Goal: Task Accomplishment & Management: Complete application form

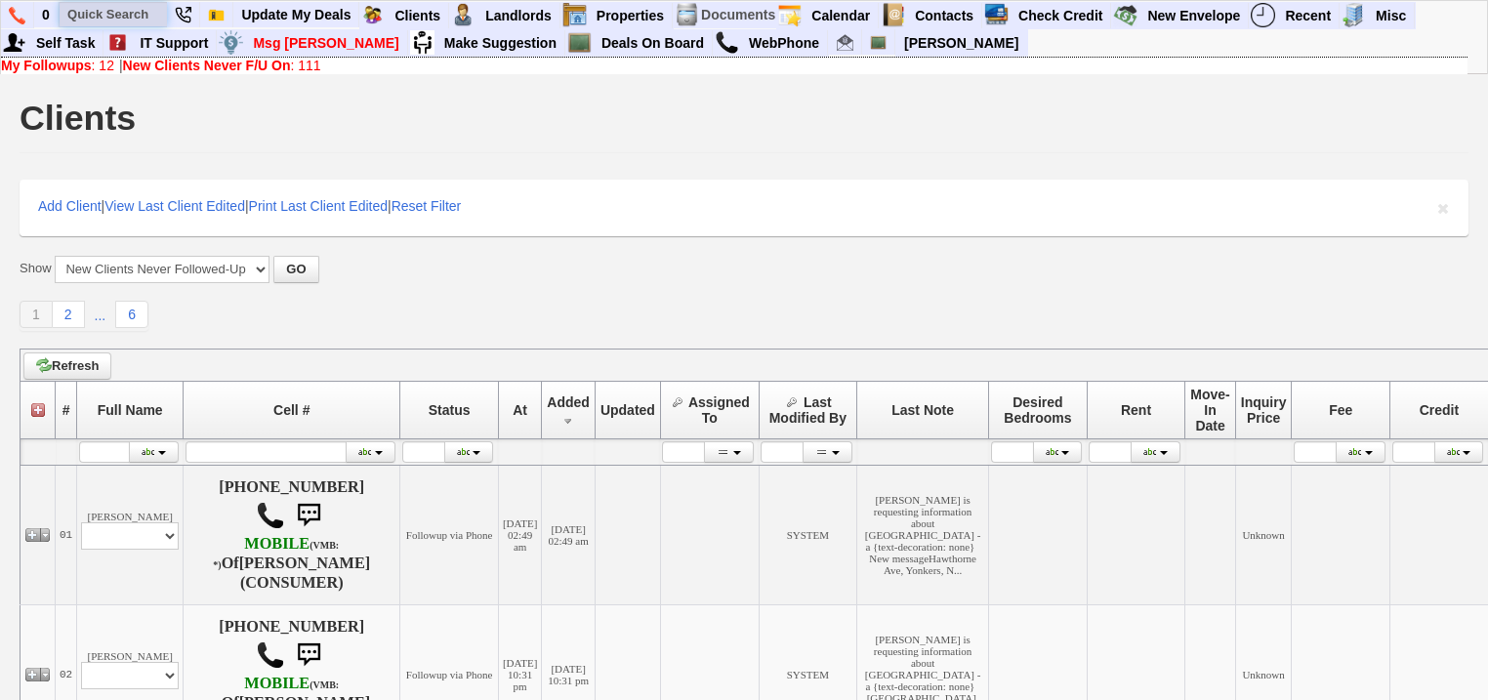
drag, startPoint x: 0, startPoint y: 0, endPoint x: 143, endPoint y: 14, distance: 143.2
click at [143, 14] on input "text" at bounding box center [113, 14] width 107 height 24
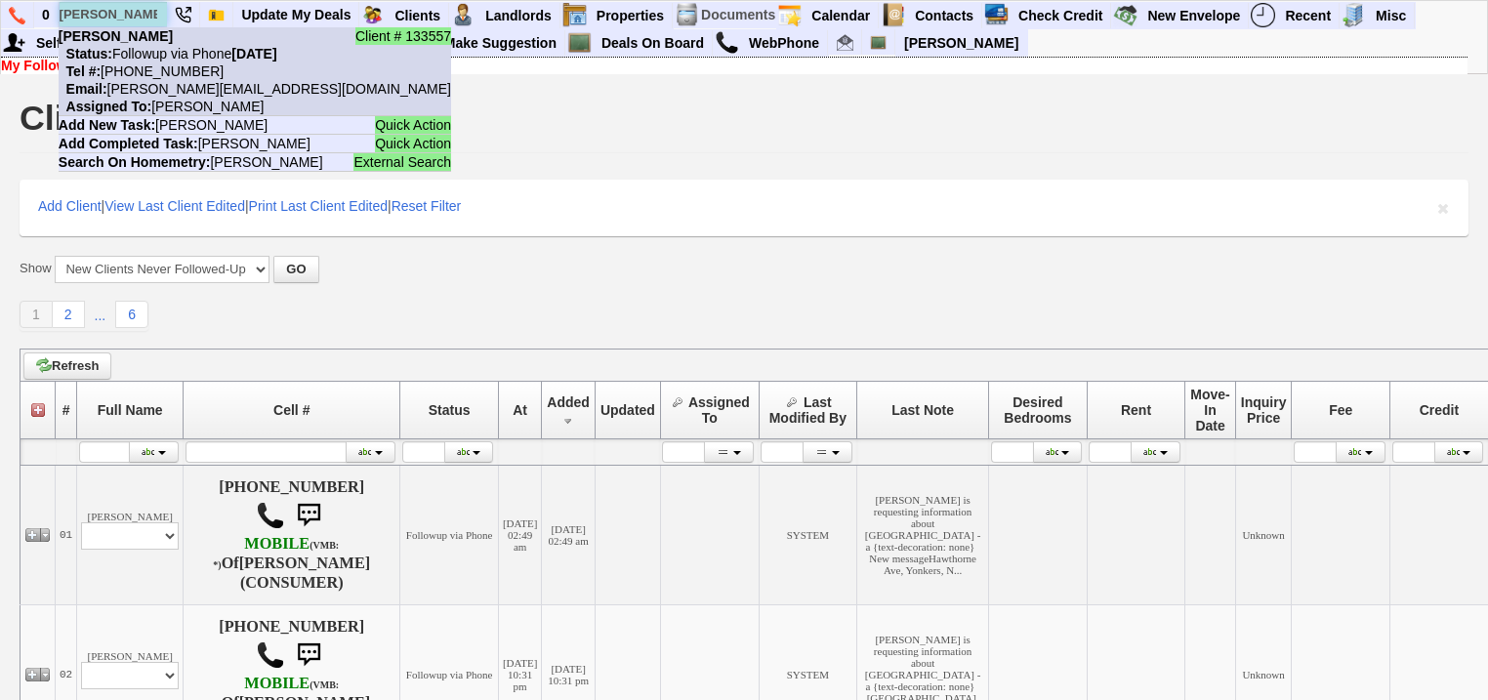
type input "marian bandi"
click at [146, 43] on li "Client # 133557 Marian Bandibas Status: Followup via Phone Thursday, October 9t…" at bounding box center [255, 71] width 392 height 89
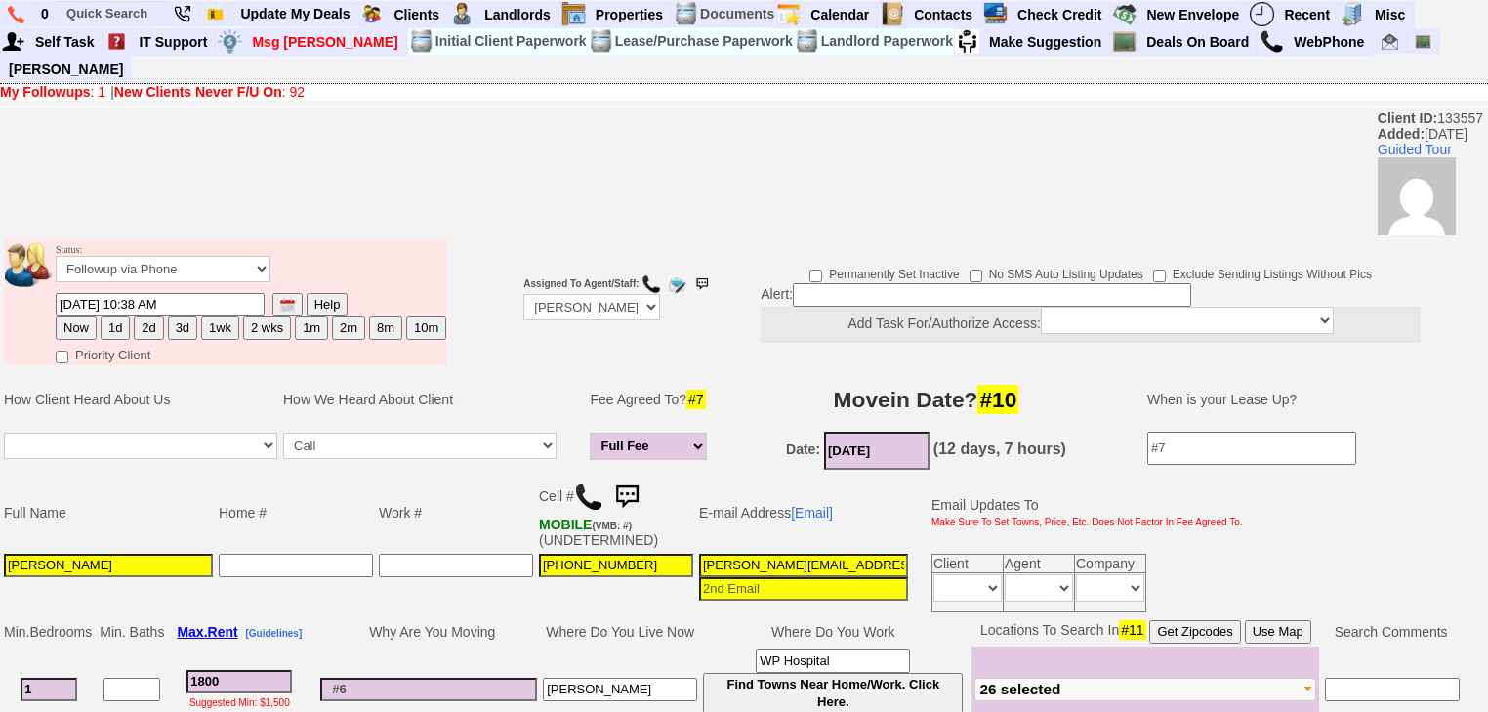
scroll to position [469, 0]
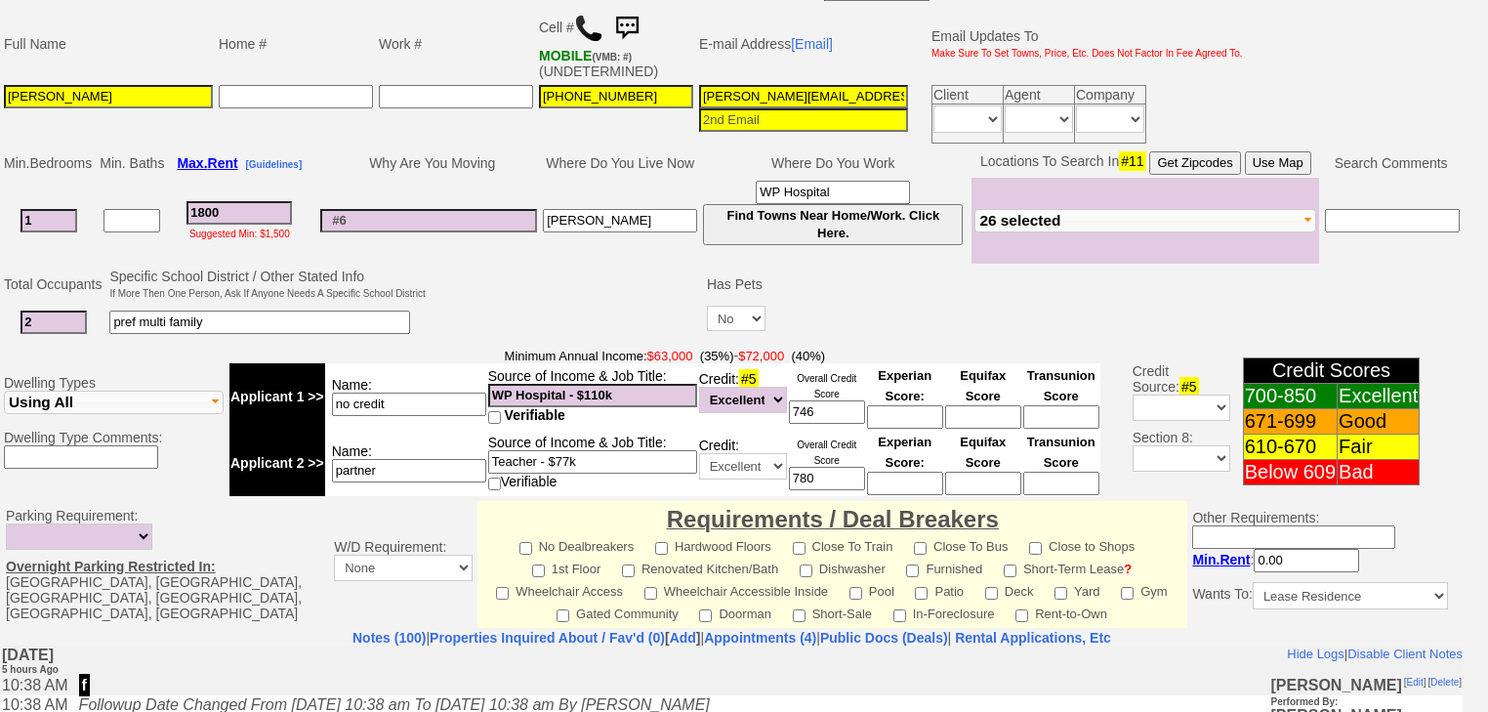
drag, startPoint x: 885, startPoint y: 68, endPoint x: 687, endPoint y: 64, distance: 198.2
click at [687, 82] on tr "Marian Bandibas 914-255-3521 marian.maeb@gmail.com Client Agent Company Immedia…" at bounding box center [623, 114] width 1245 height 64
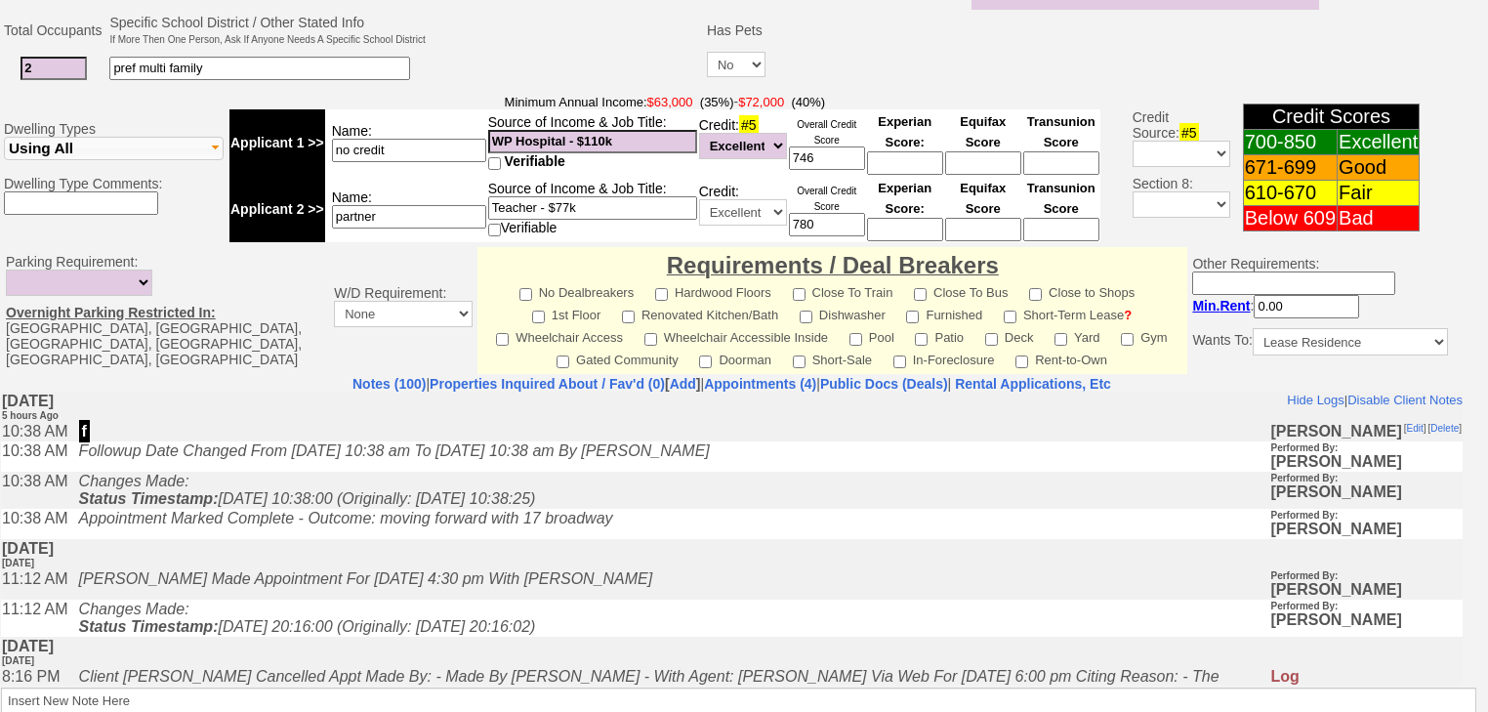
scroll to position [847, 0]
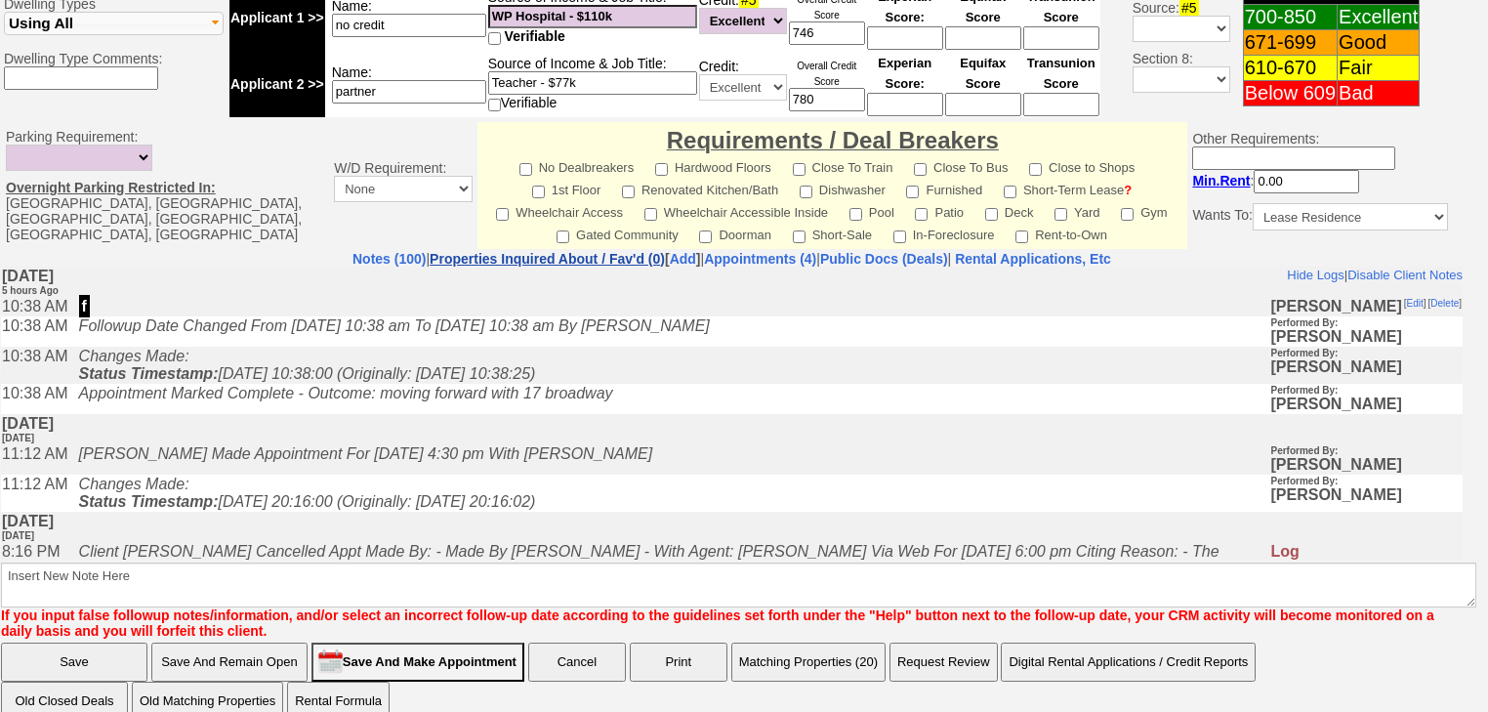
click at [601, 251] on link "Properties Inquired About / Fav'd (0)" at bounding box center [547, 259] width 235 height 16
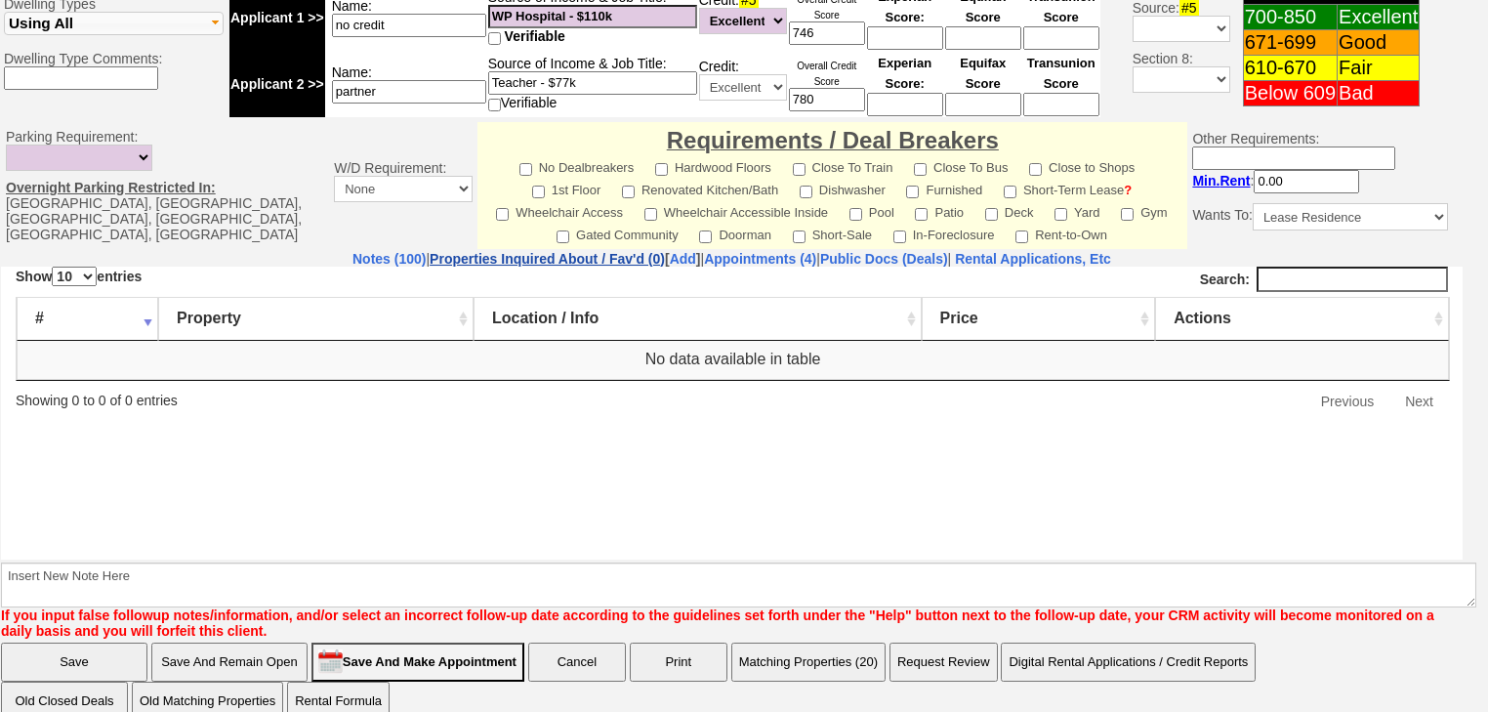
scroll to position [0, 0]
click at [670, 251] on link "Add" at bounding box center [683, 259] width 26 height 16
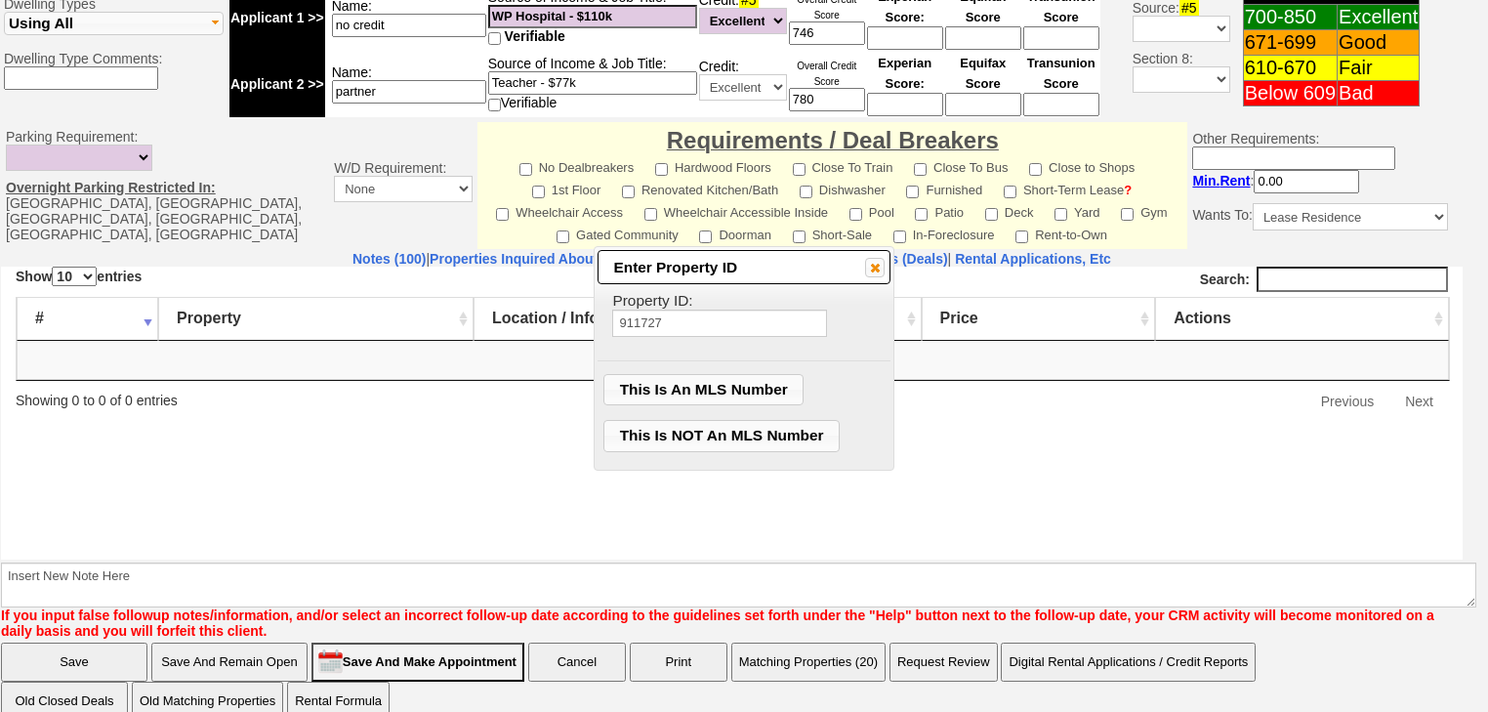
click at [649, 318] on input "911727" at bounding box center [719, 322] width 215 height 27
type input "911727"
click at [684, 384] on span "This Is An MLS Number" at bounding box center [703, 389] width 198 height 29
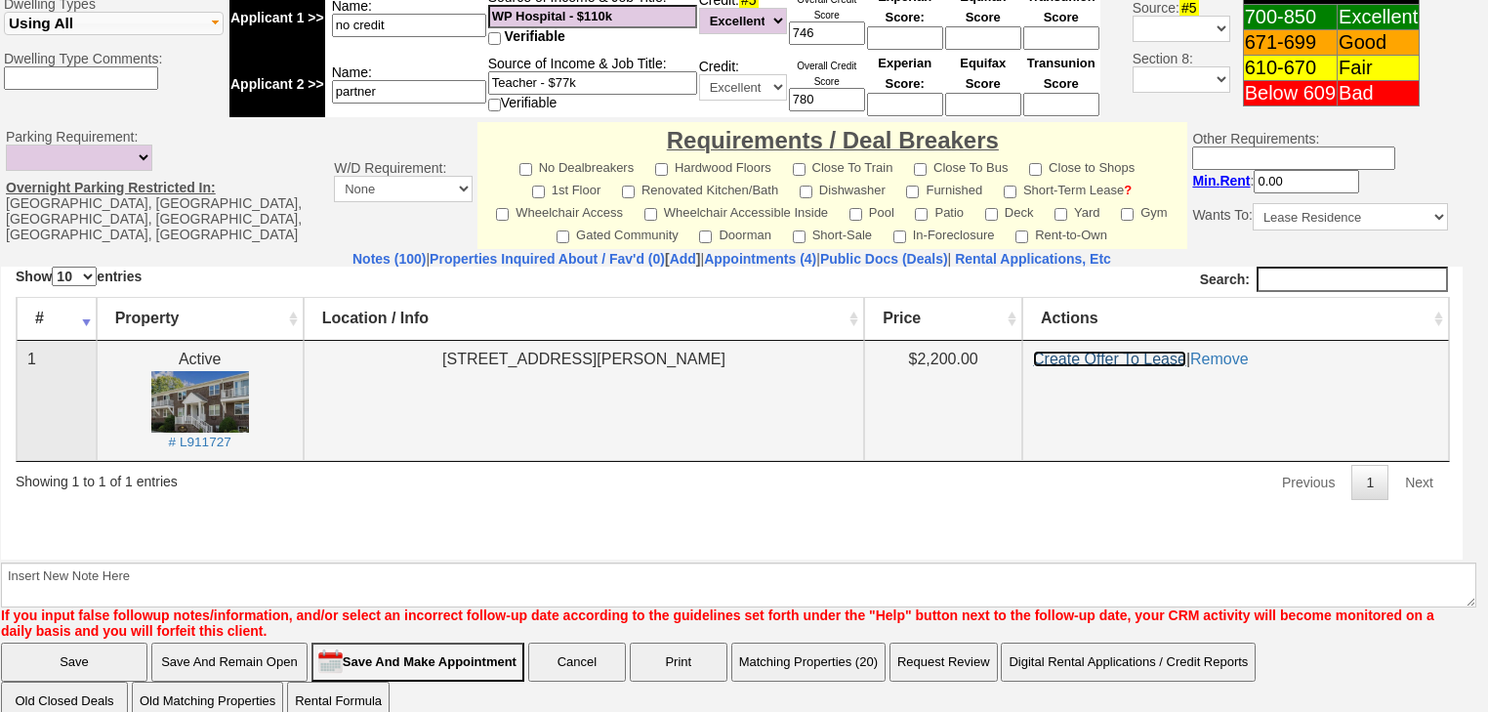
click at [1109, 357] on link "Create Offer To Lease" at bounding box center [1109, 357] width 153 height 17
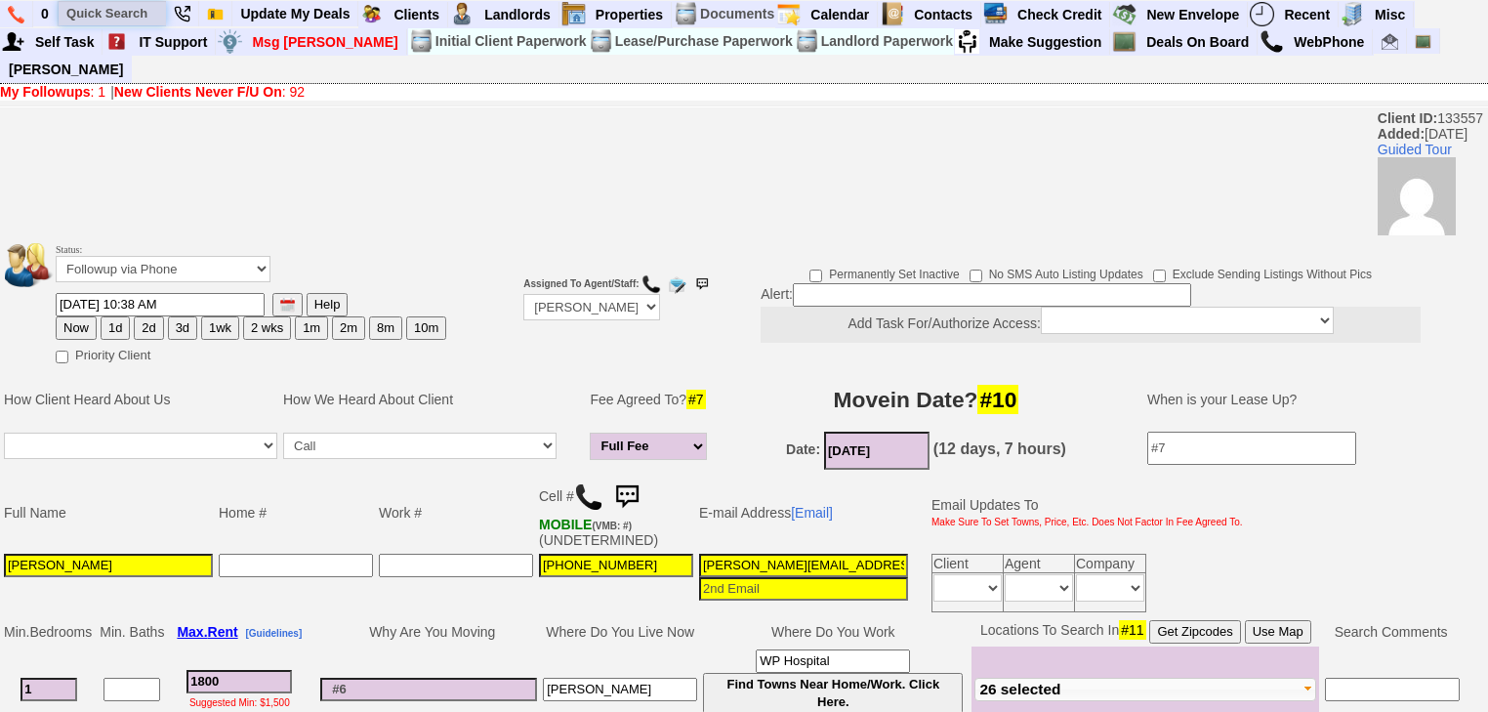
click at [121, 8] on input "text" at bounding box center [112, 13] width 107 height 24
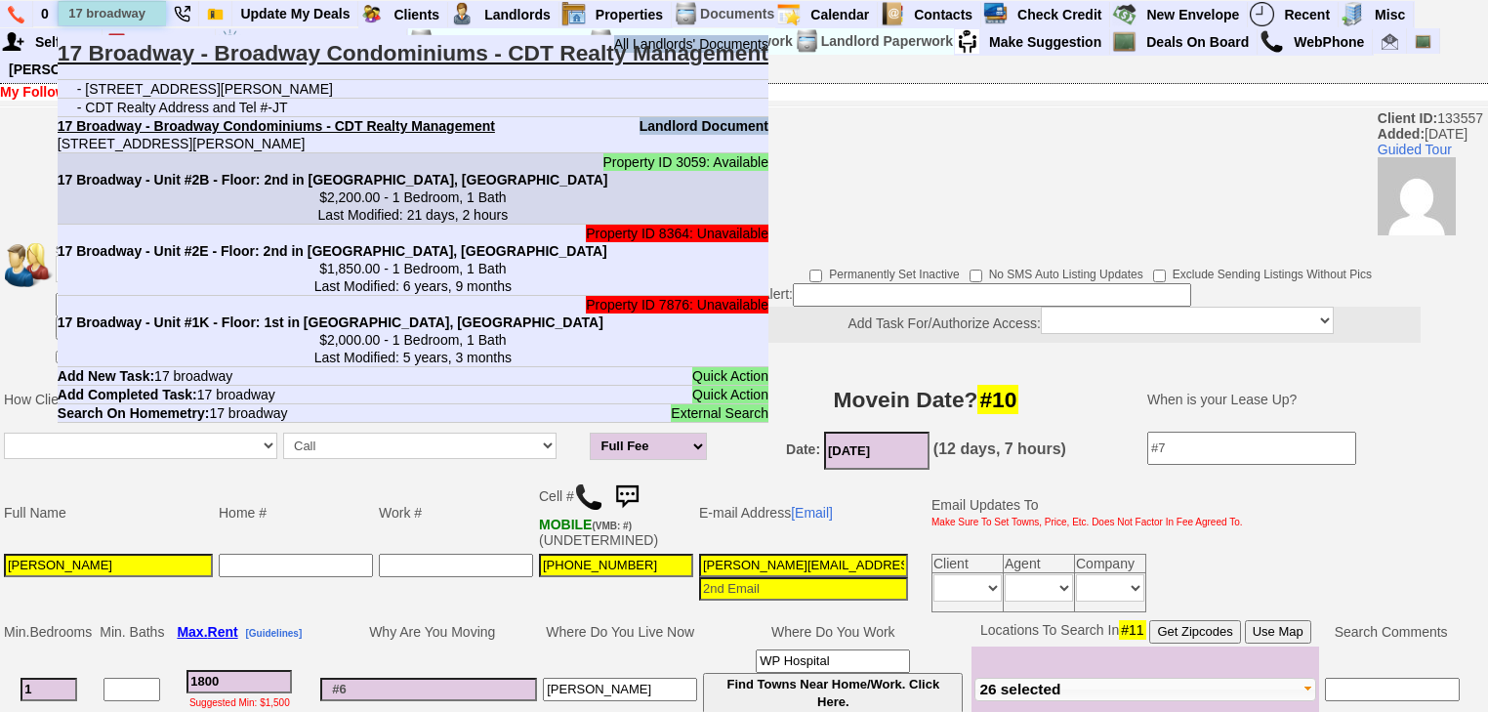
type input "17 broadway"
click at [195, 188] on center "$2,200.00 - 1 Bedroom, 1 Bath Last Modified: 21 days, 2 hours" at bounding box center [413, 205] width 711 height 35
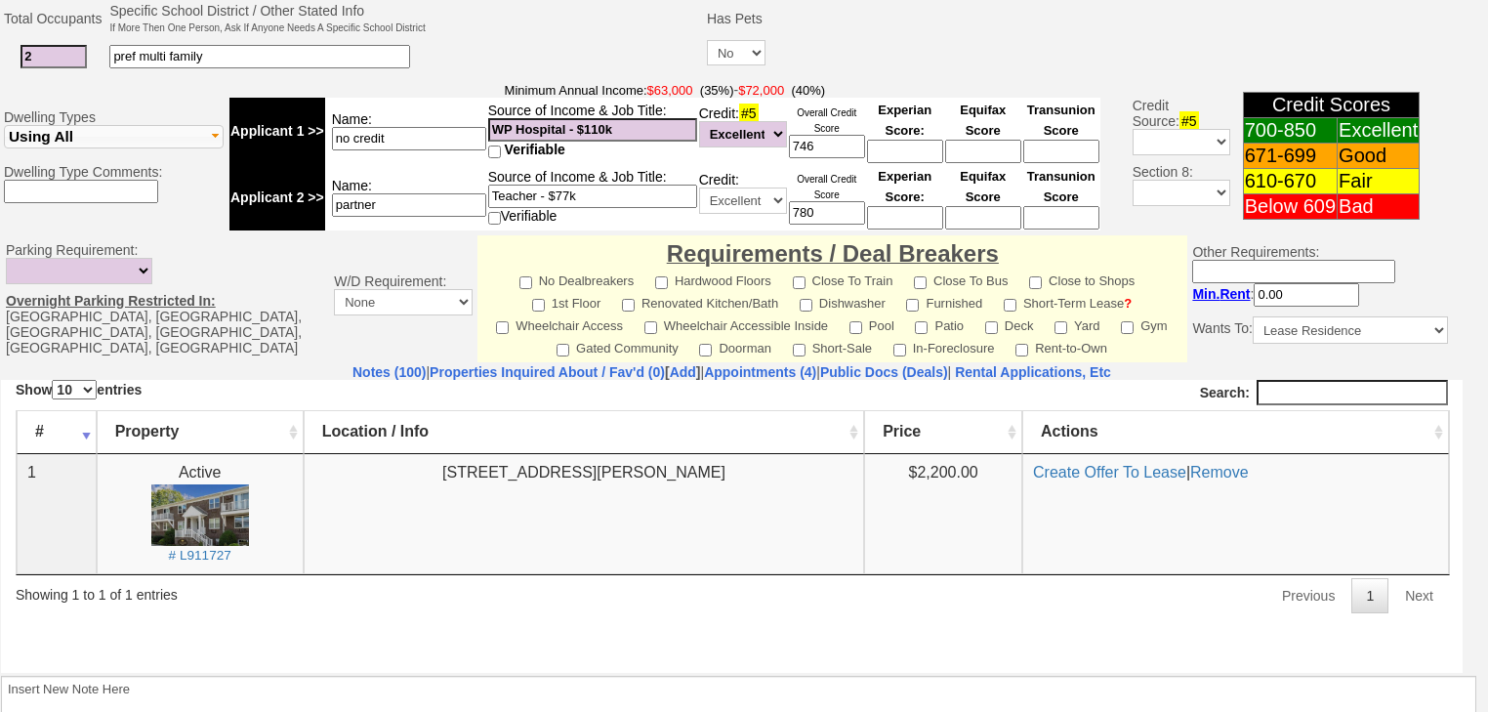
scroll to position [847, 0]
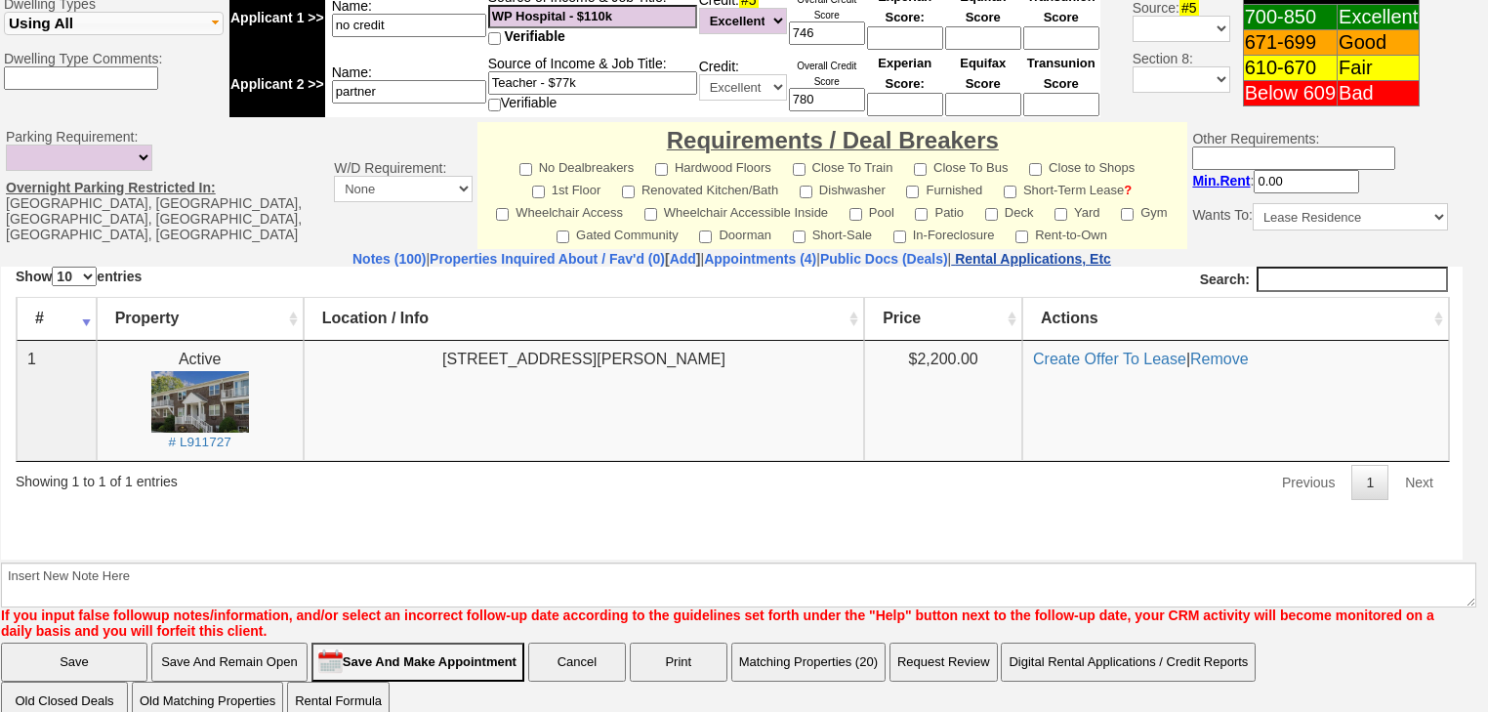
drag, startPoint x: 1144, startPoint y: 226, endPoint x: 1055, endPoint y: 234, distance: 89.2
click at [1111, 251] on nobr "Rental Applications, Etc" at bounding box center [1033, 259] width 156 height 16
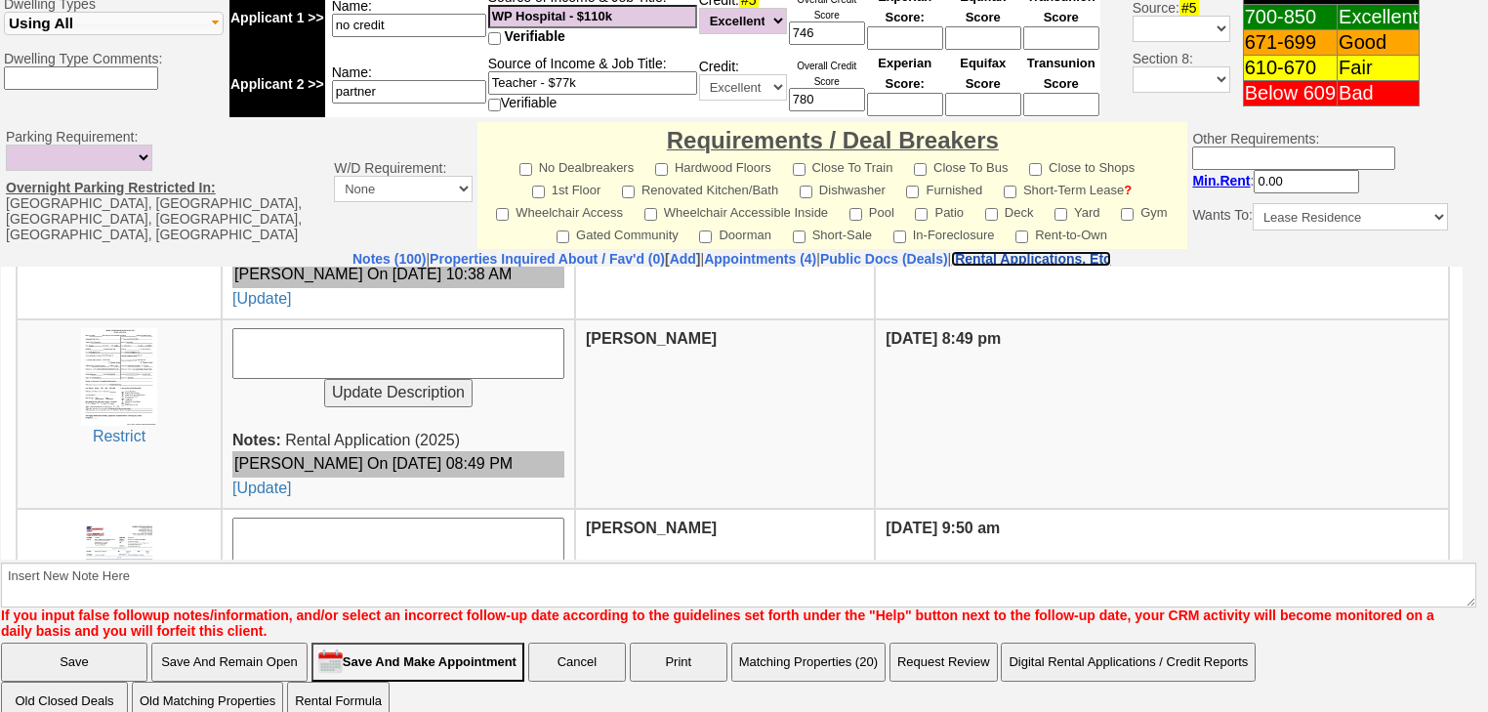
scroll to position [984, 0]
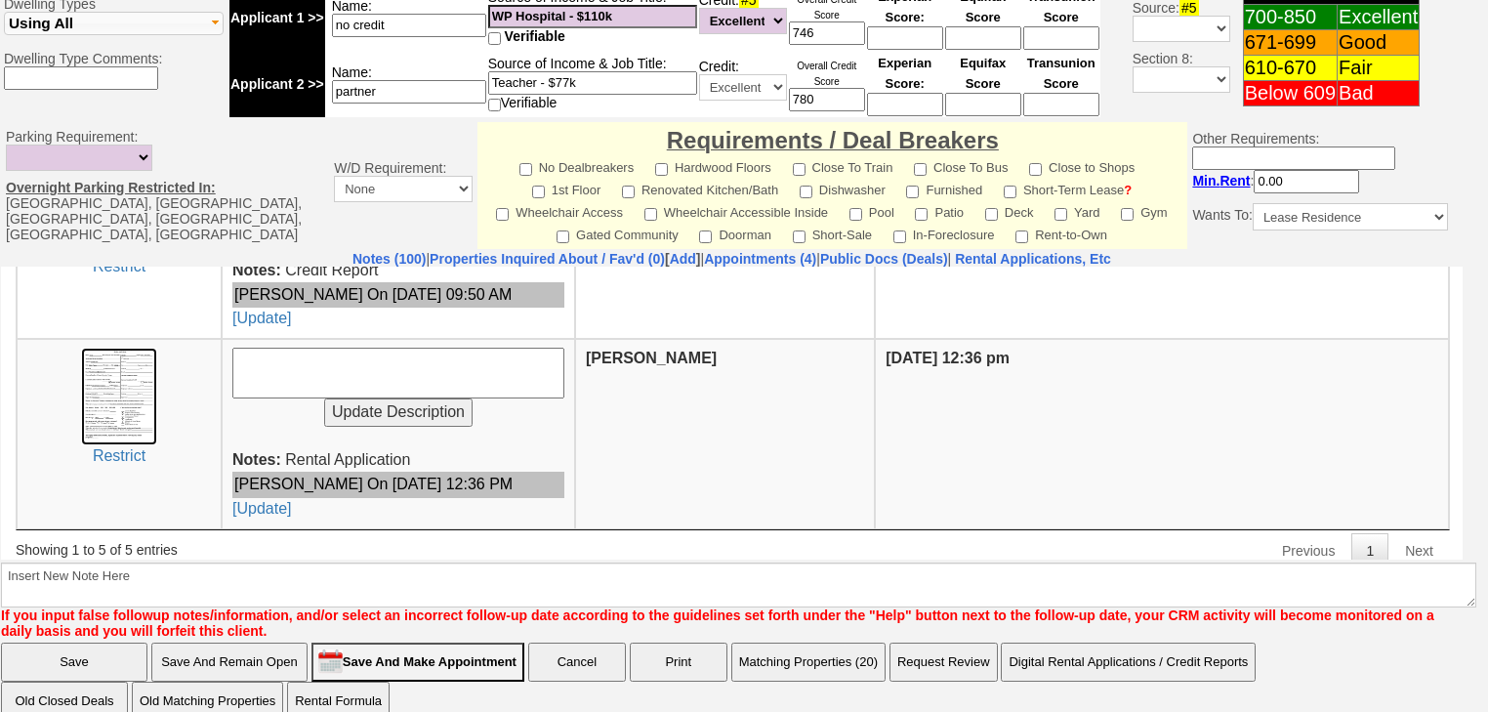
click at [111, 376] on img at bounding box center [118, 396] width 75 height 98
click at [352, 251] on link "Notes (100)" at bounding box center [388, 259] width 73 height 16
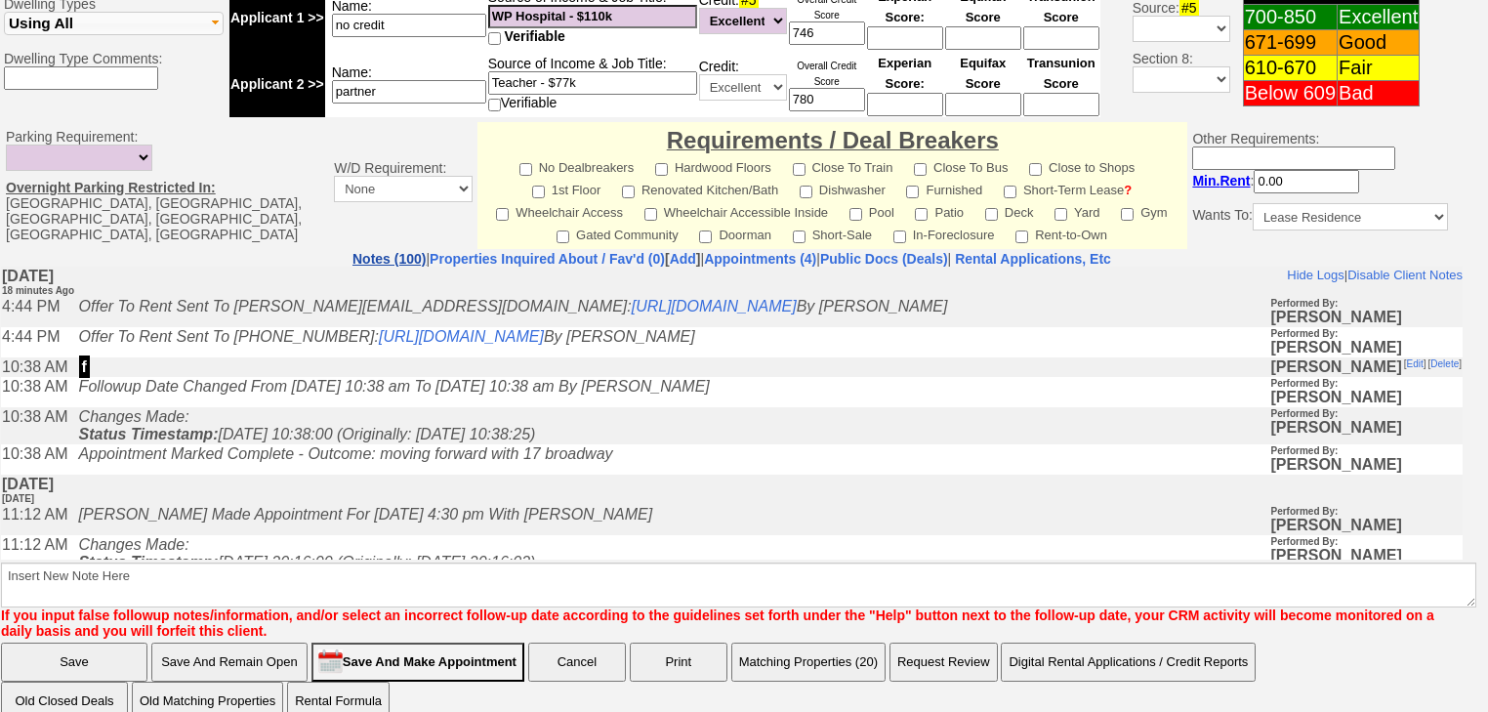
scroll to position [0, 0]
drag, startPoint x: 1069, startPoint y: 36, endPoint x: 1083, endPoint y: 233, distance: 197.7
click at [1083, 251] on nobr "Rental Applications, Etc" at bounding box center [1033, 259] width 156 height 16
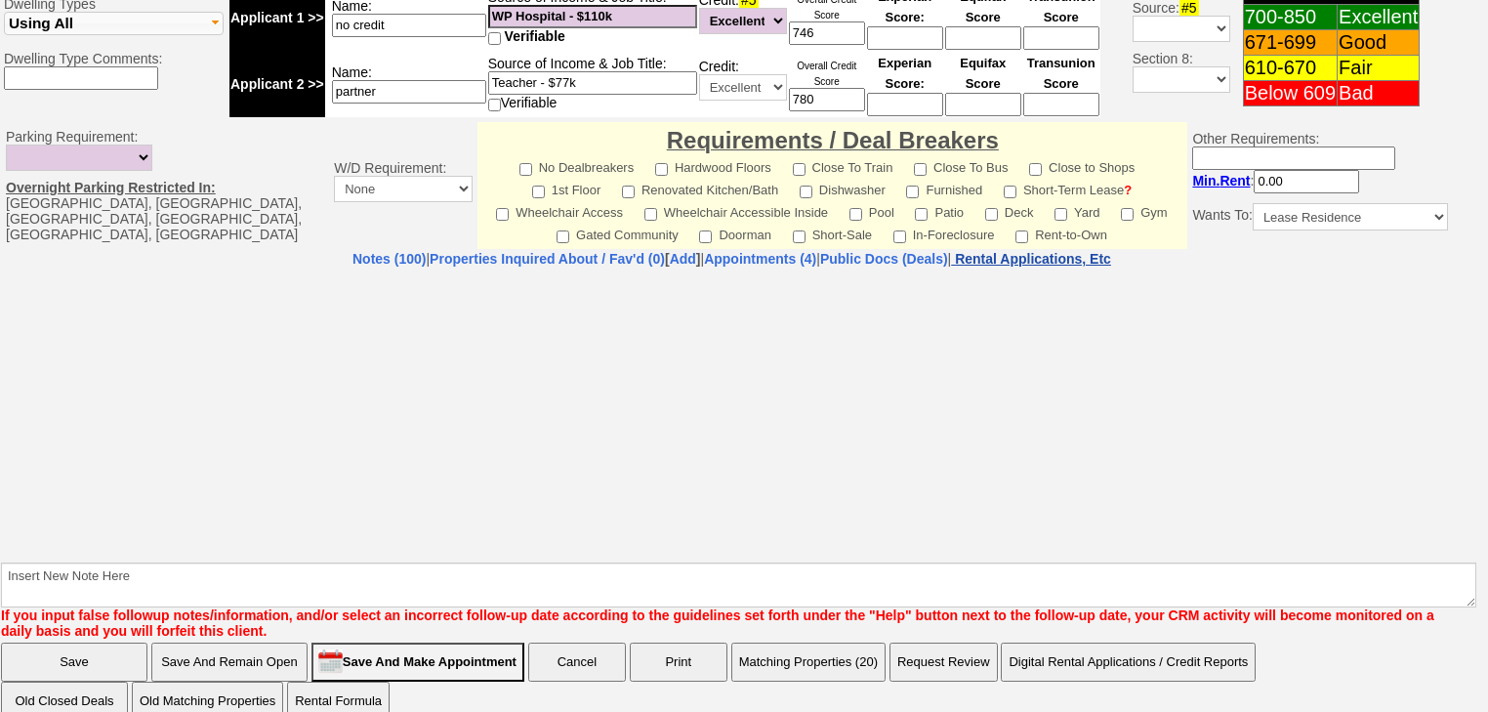
select select "100"
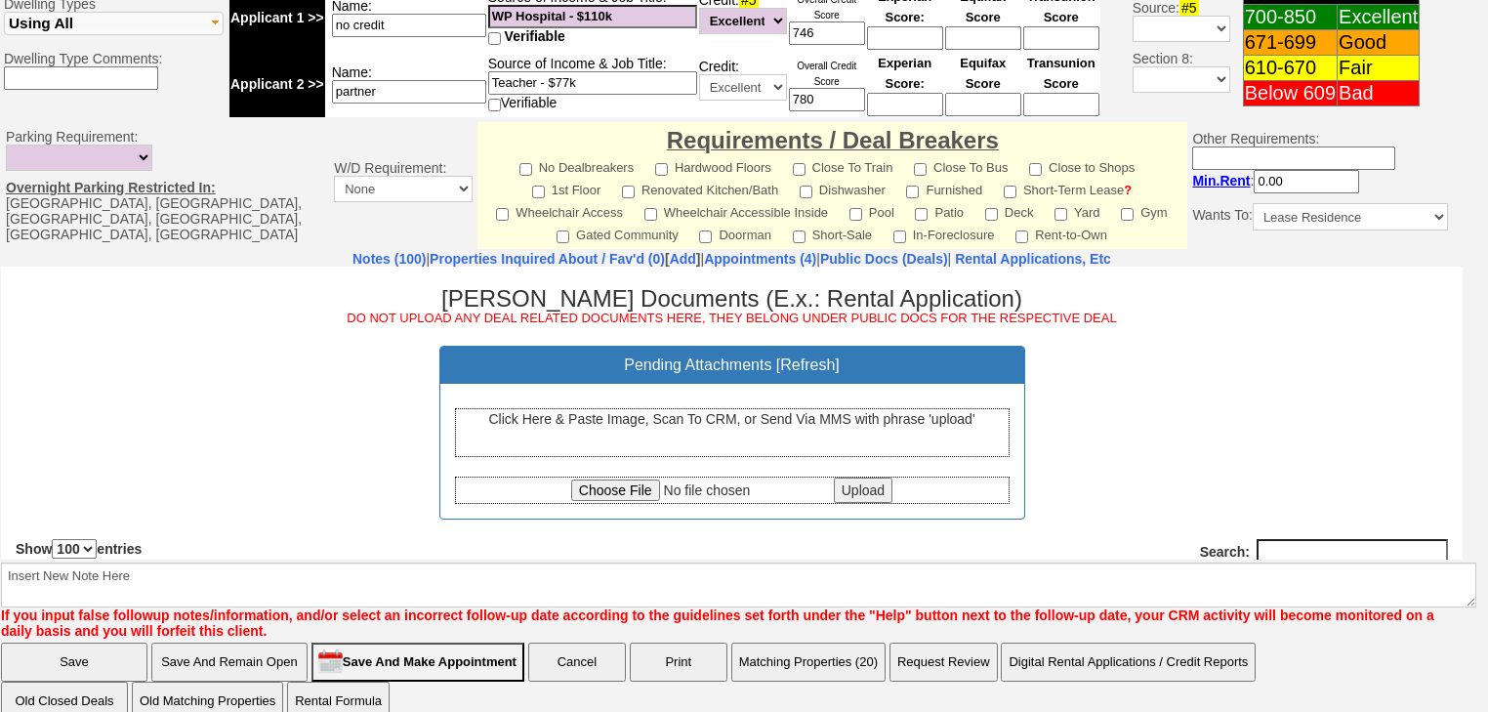
click at [626, 494] on input "file" at bounding box center [700, 488] width 259 height 21
type input "C:\fakepath\Marian Bandibas Offer to Rent.pdf"
click at [863, 486] on input "Upload" at bounding box center [863, 488] width 59 height 25
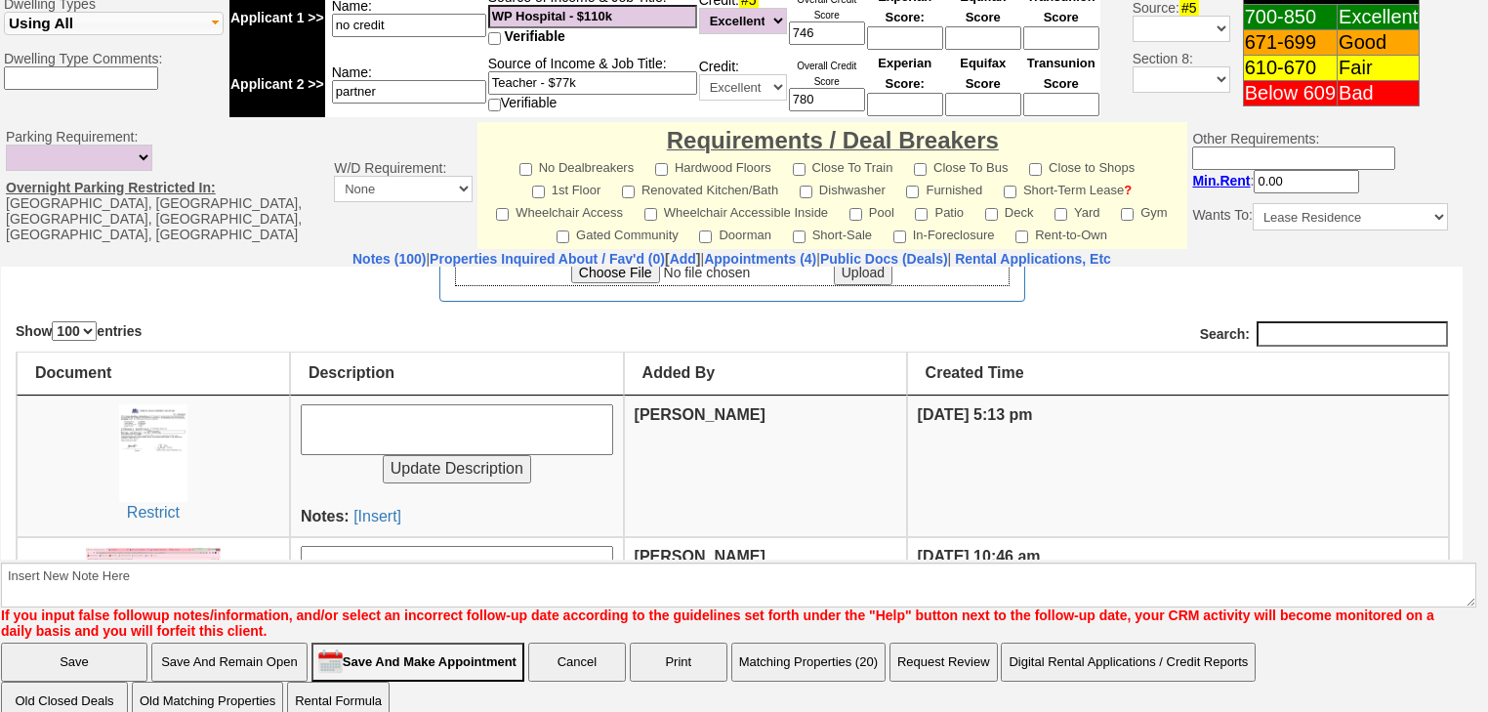
scroll to position [234, 0]
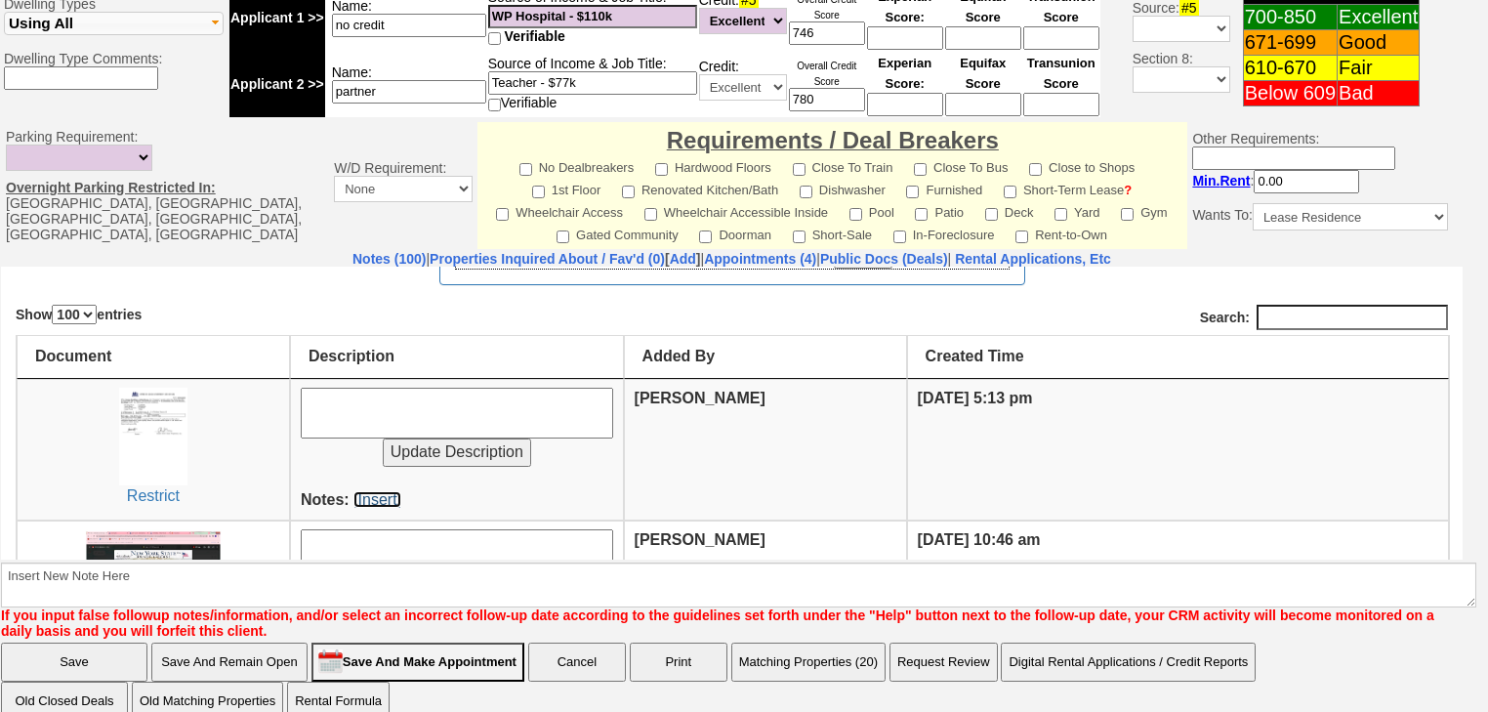
click at [364, 500] on link "[Insert]" at bounding box center [377, 498] width 48 height 17
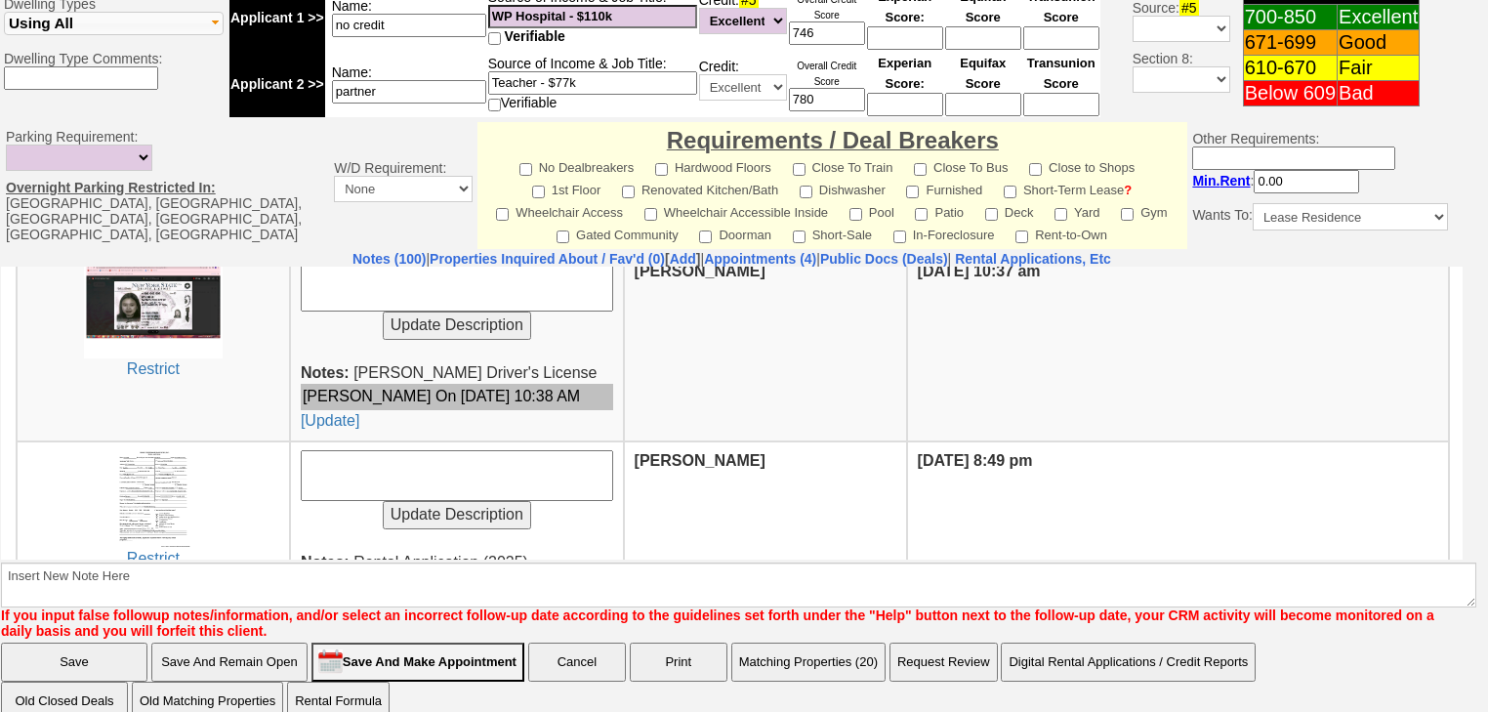
scroll to position [547, 0]
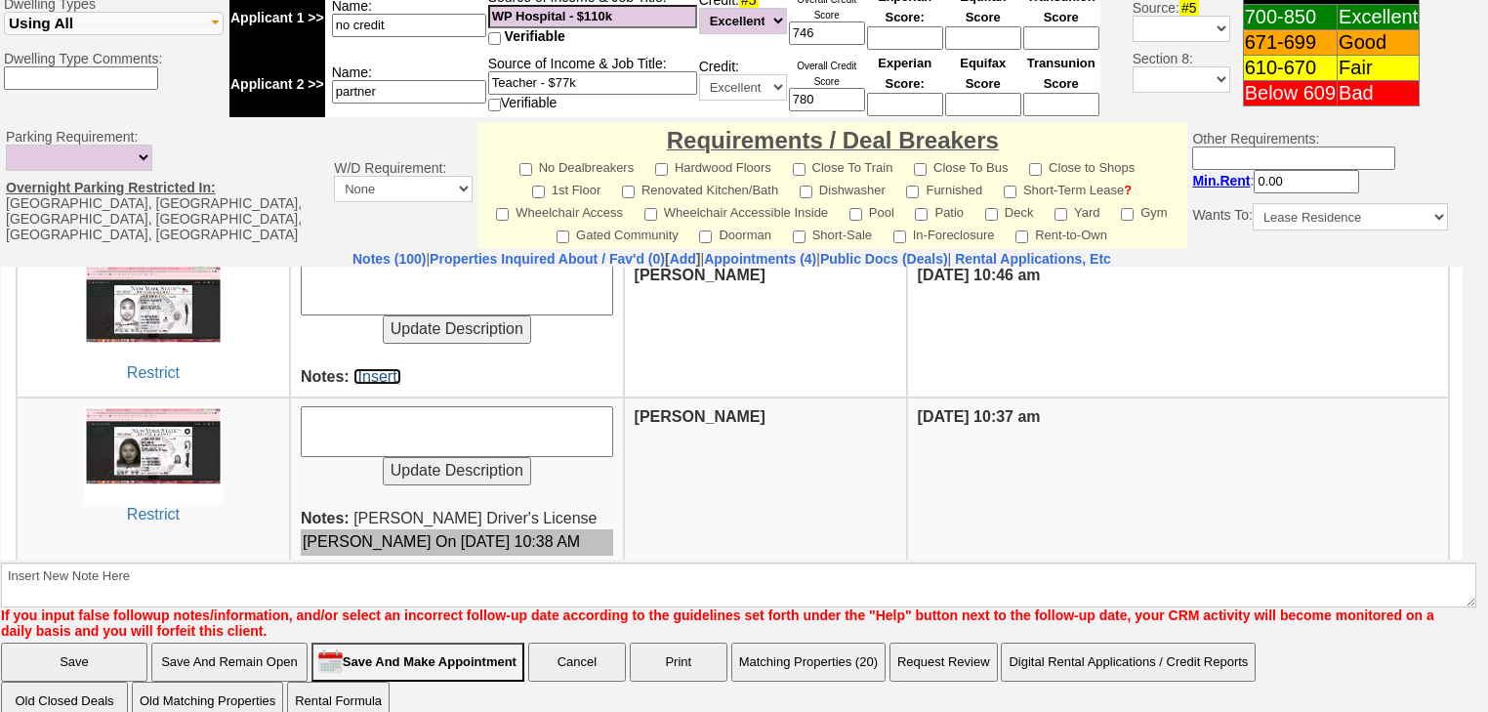
click at [375, 379] on link "[Insert]" at bounding box center [377, 375] width 48 height 17
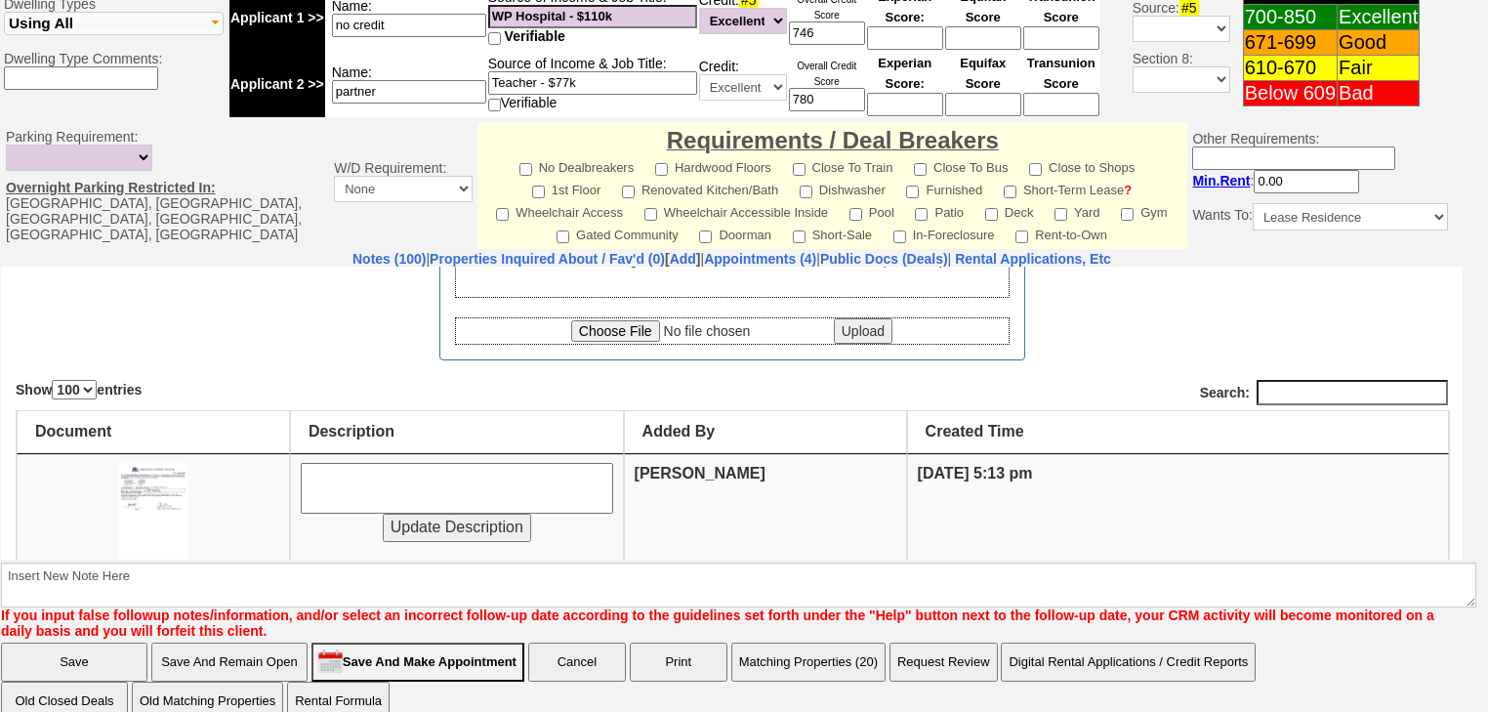
scroll to position [156, 0]
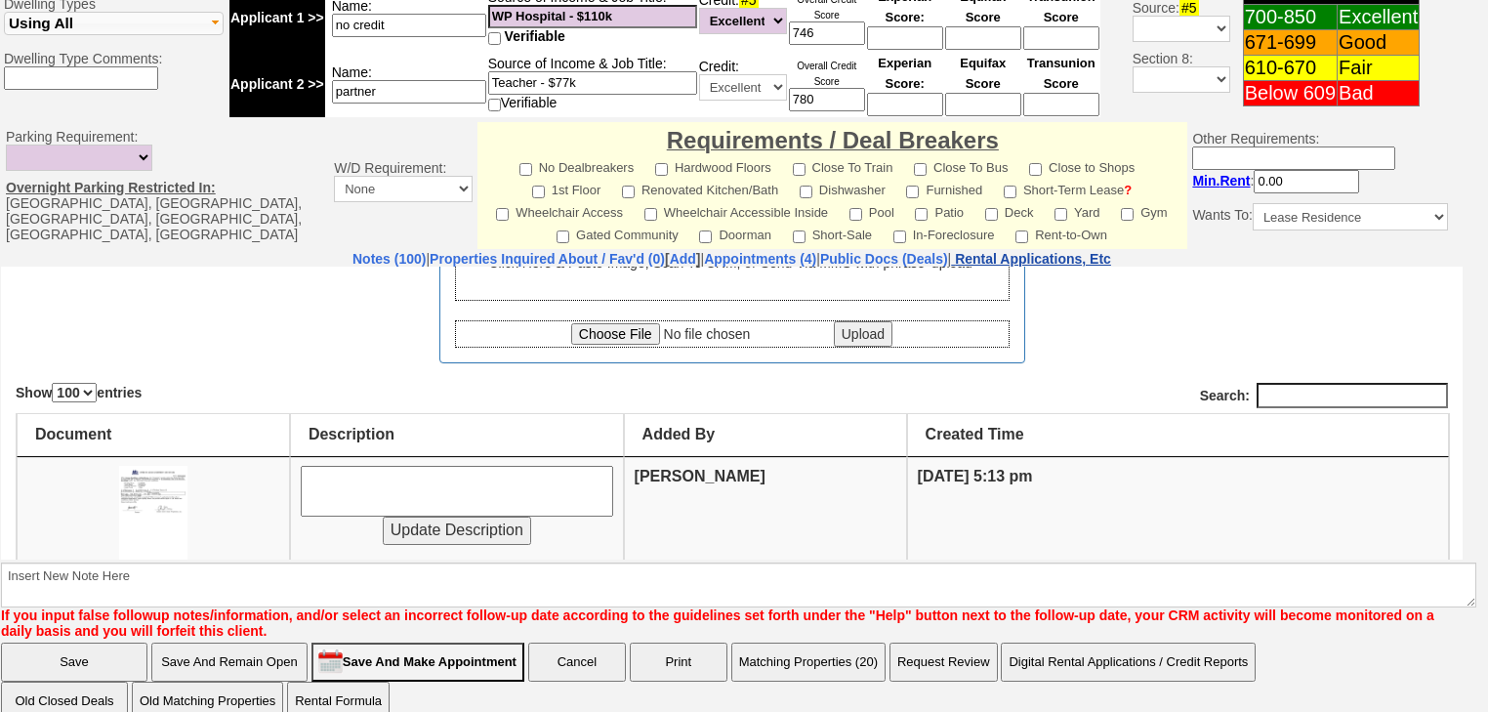
click at [1111, 251] on nobr "Rental Applications, Etc" at bounding box center [1033, 259] width 156 height 16
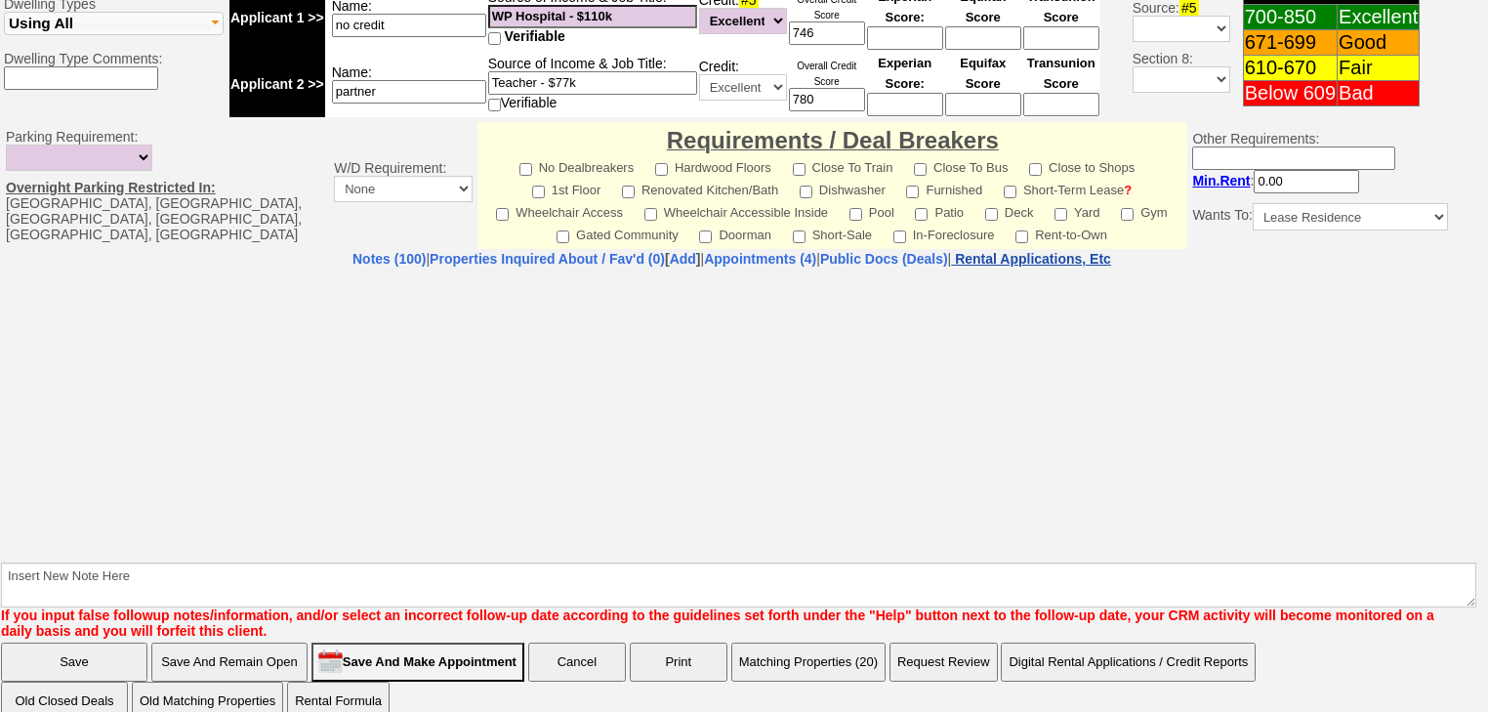
select select "100"
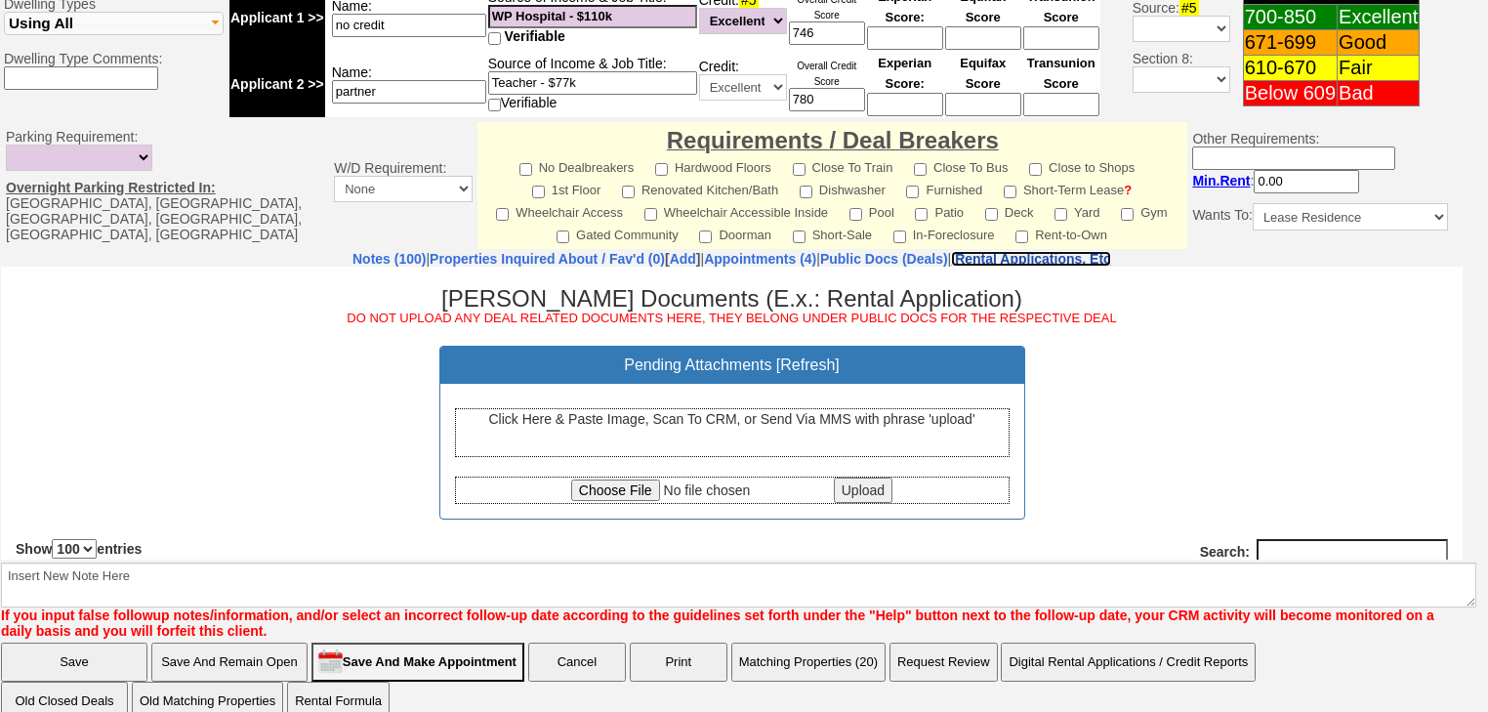
scroll to position [0, 0]
click at [610, 486] on input "file" at bounding box center [700, 488] width 259 height 21
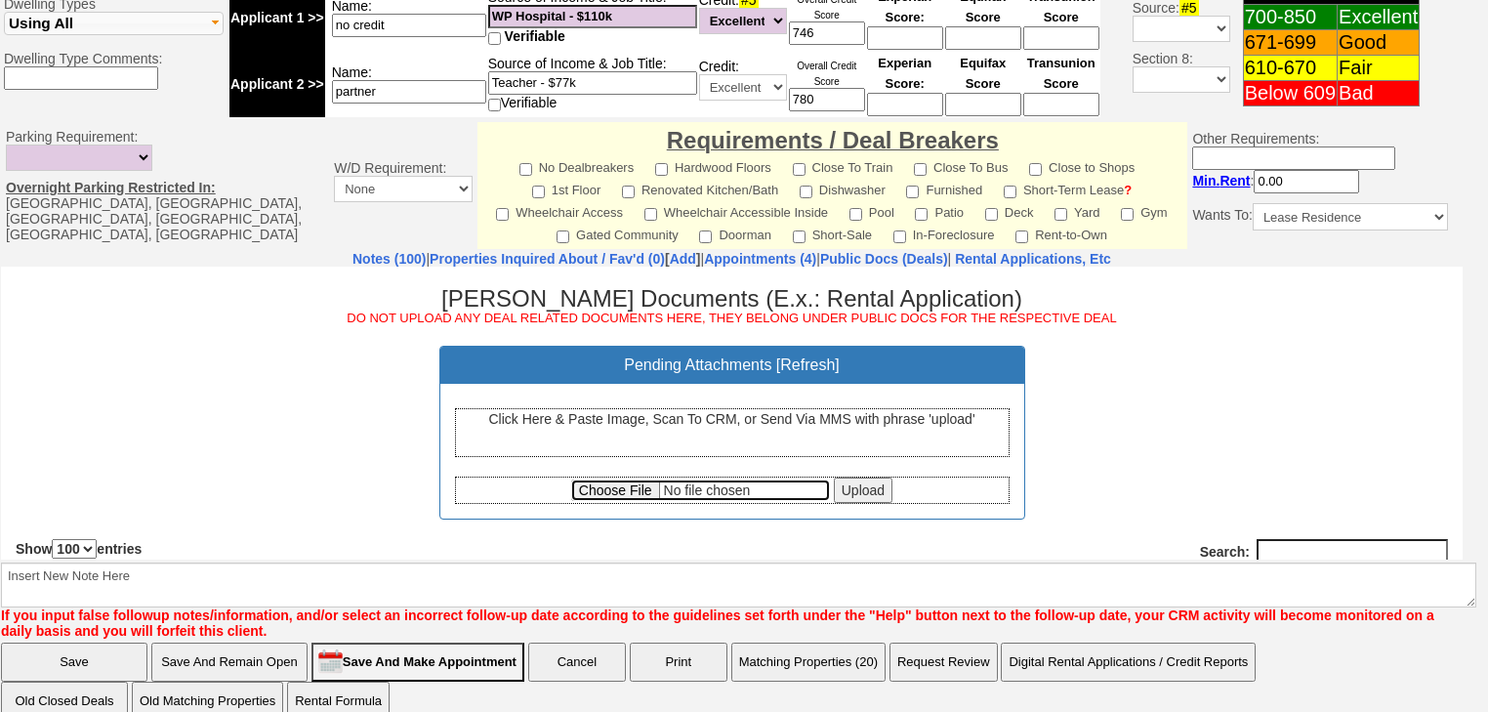
type input "C:\fakepath\Listing.pdf"
click at [852, 488] on input "Upload" at bounding box center [863, 488] width 59 height 25
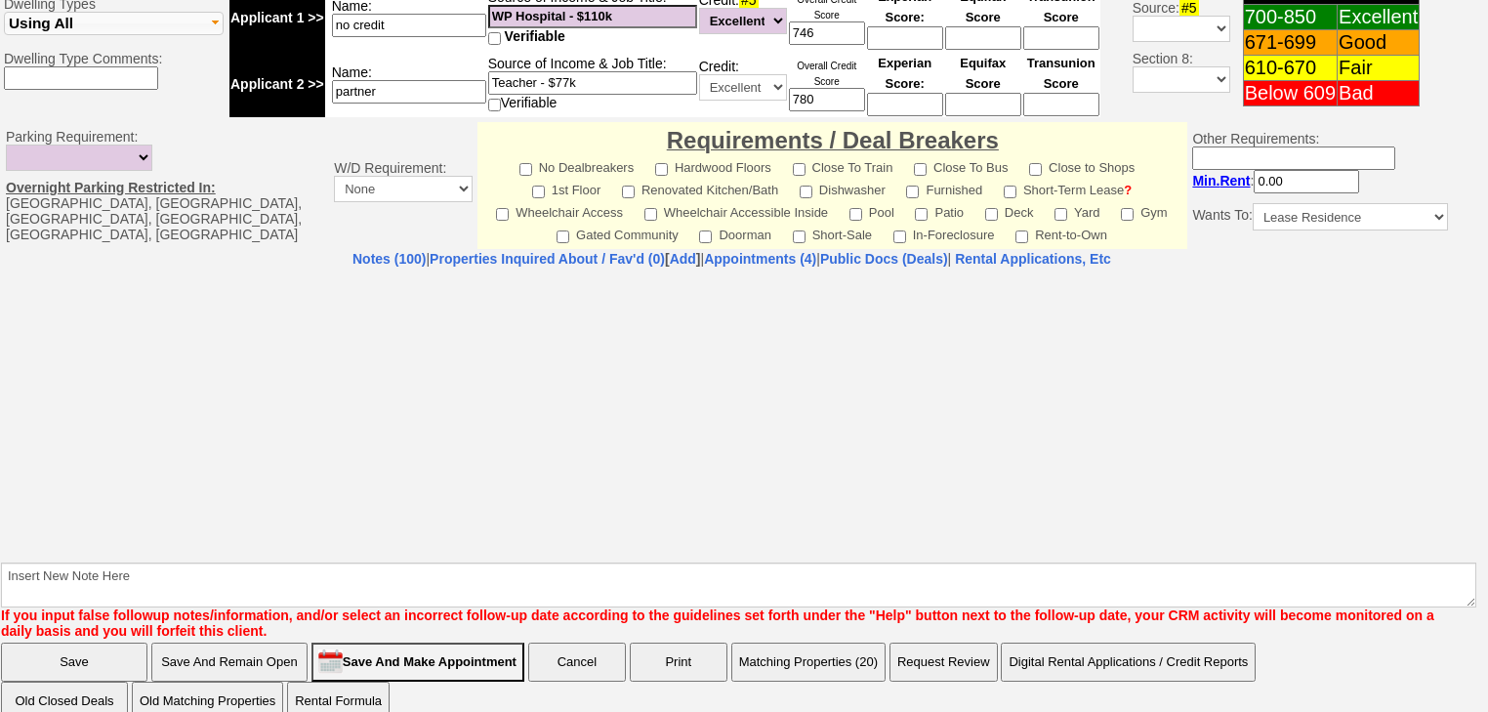
select select "100"
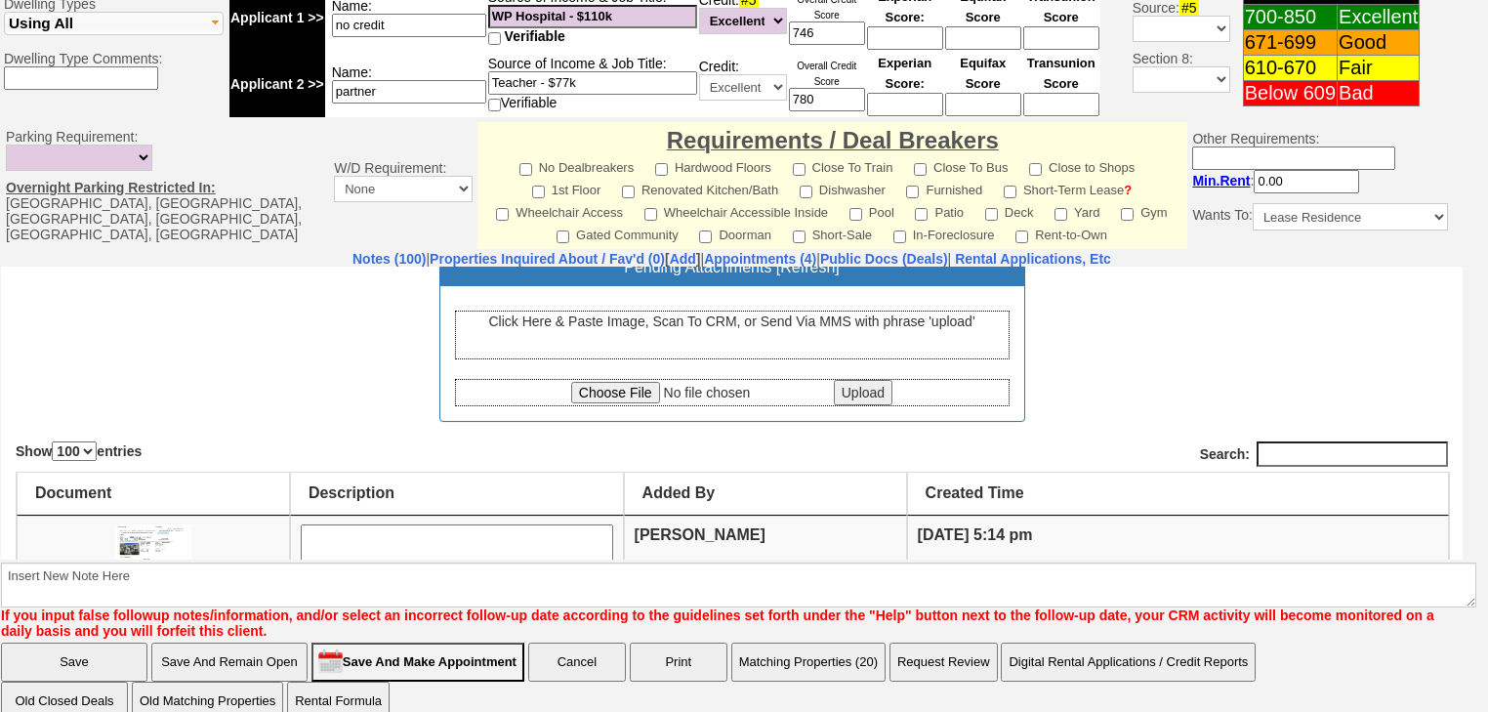
scroll to position [234, 0]
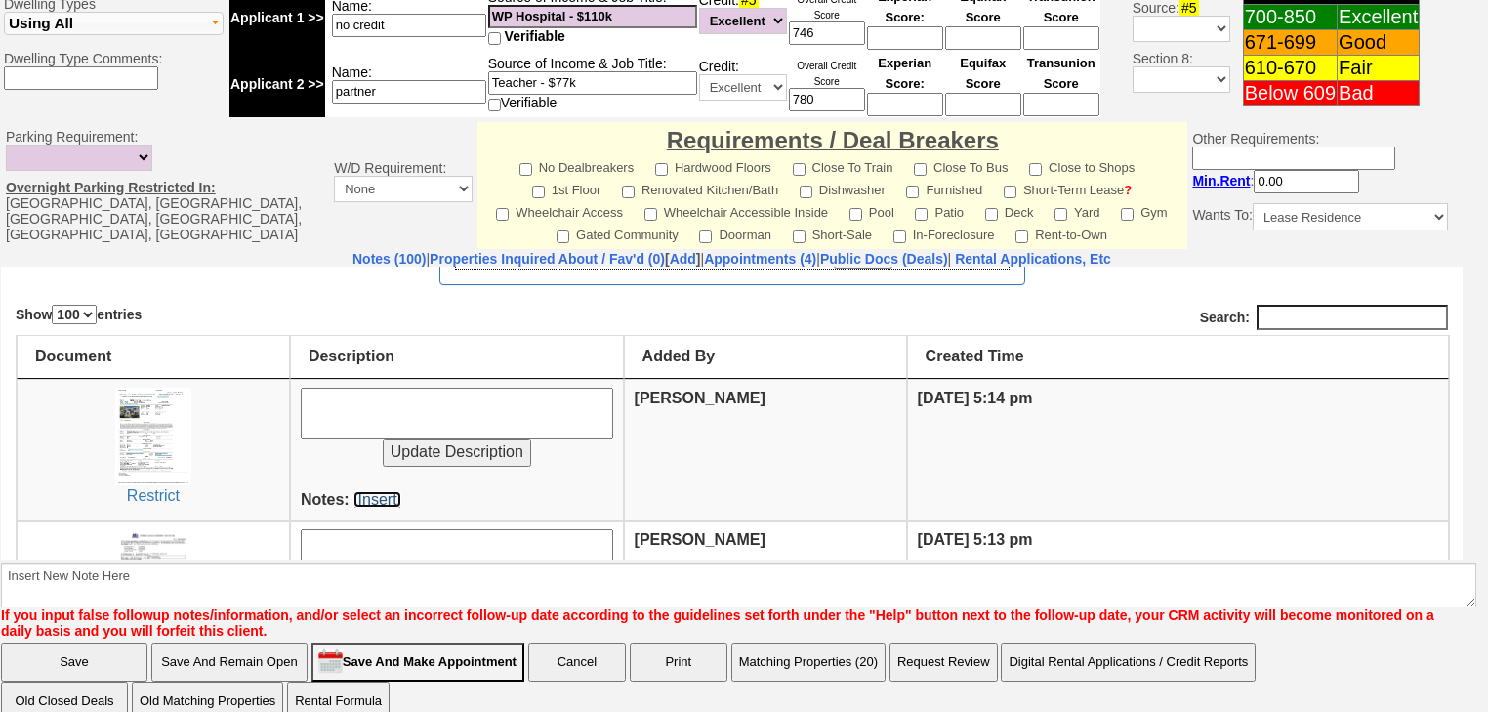
click at [373, 494] on link "[Insert]" at bounding box center [377, 498] width 48 height 17
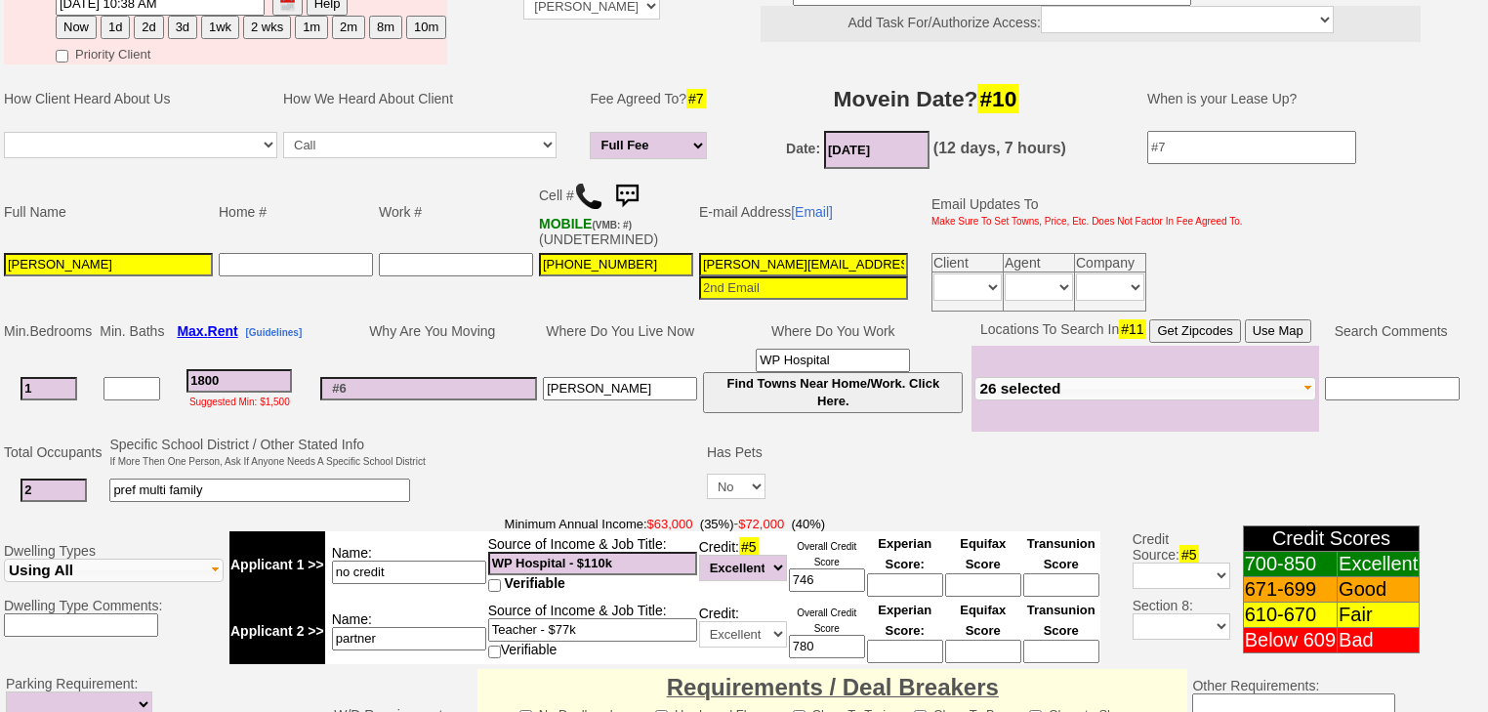
scroll to position [0, 0]
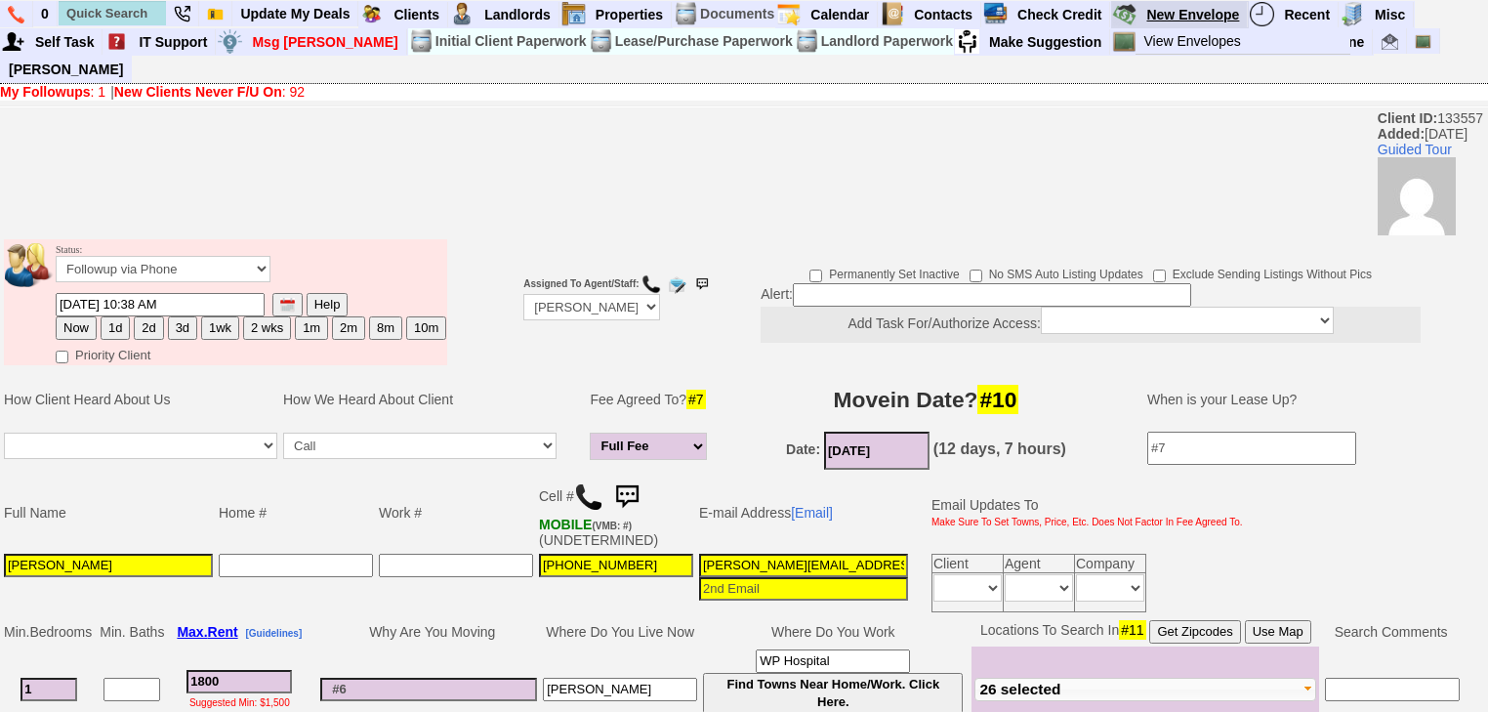
click at [1205, 12] on link "New Envelope" at bounding box center [1192, 14] width 109 height 25
click at [1138, 40] on link "Deals On Board" at bounding box center [1197, 41] width 119 height 25
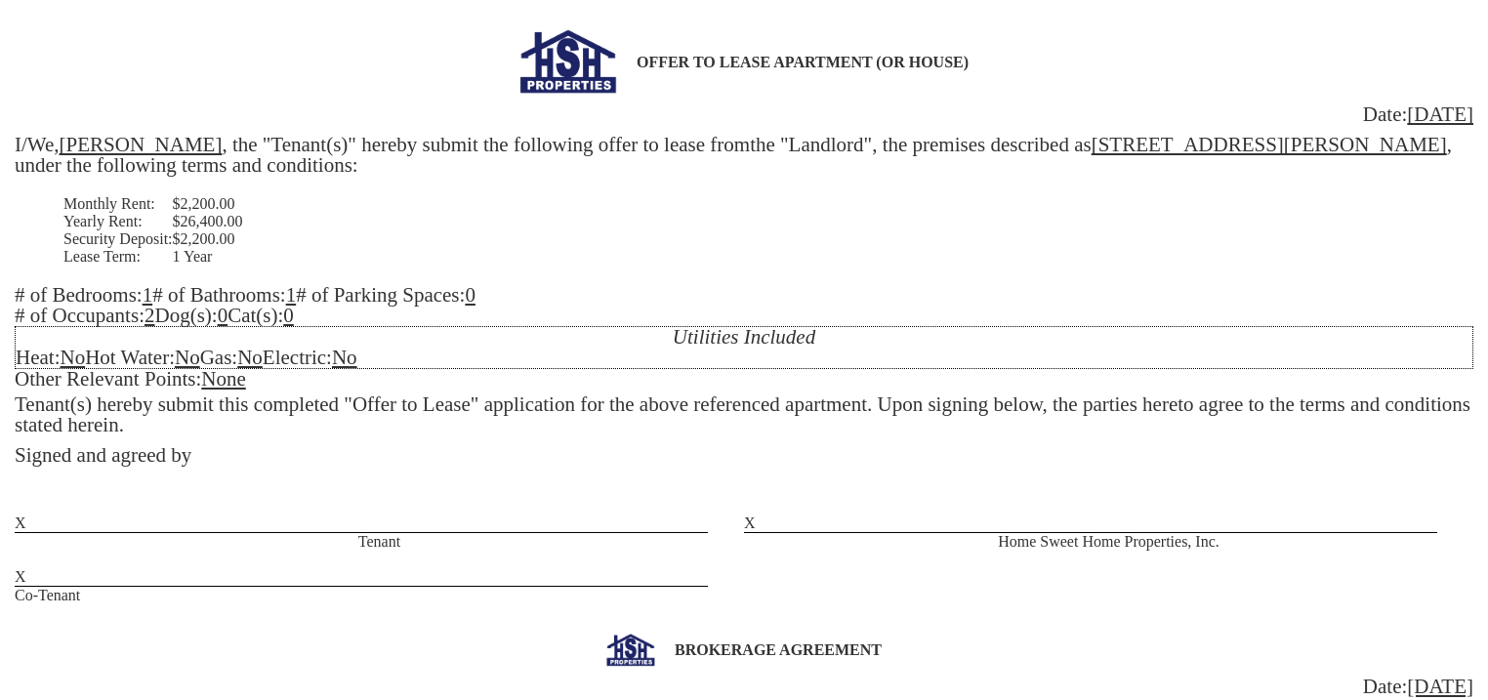
click at [204, 148] on div "OFFER TO LEASE APARTMENT (OR HOUSE) Date: [DATE] I/We, [PERSON_NAME] , the "Ten…" at bounding box center [744, 316] width 1458 height 575
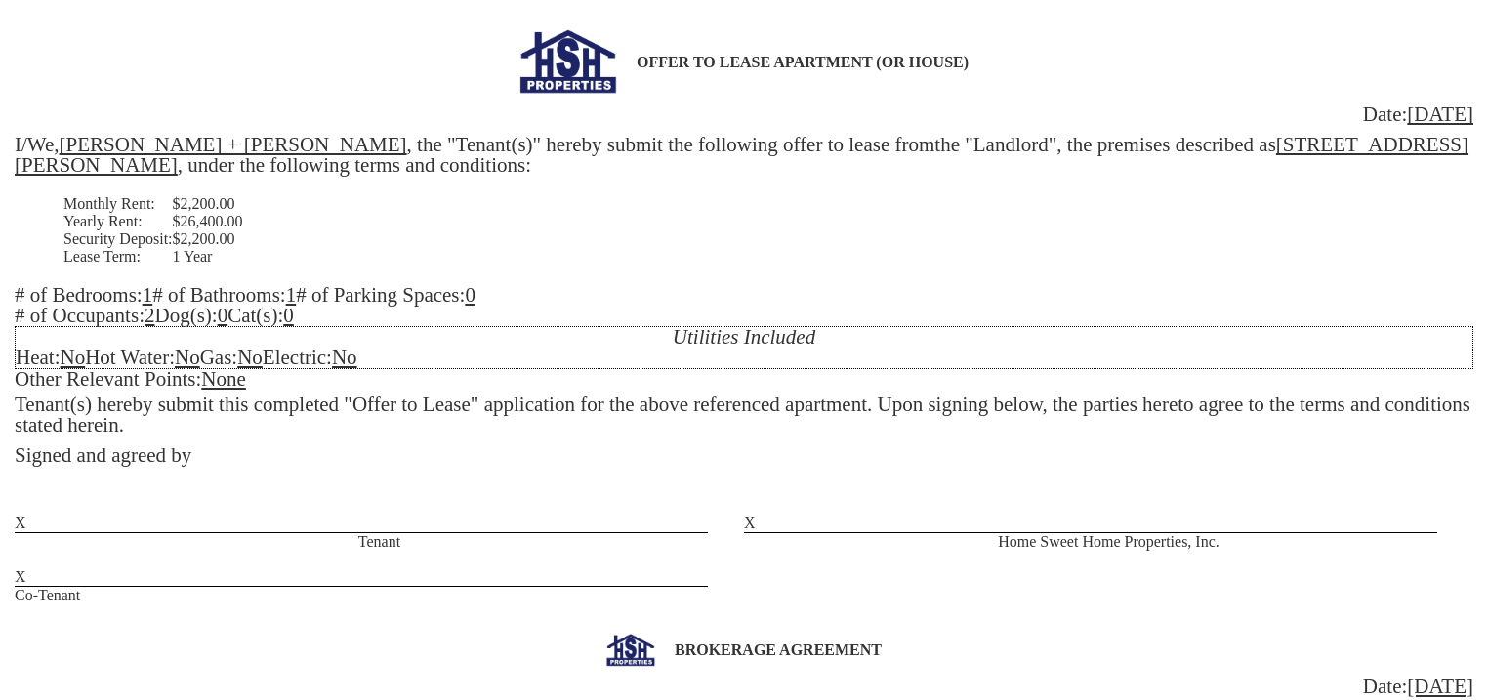
click at [533, 296] on div "OFFER TO LEASE APARTMENT (OR HOUSE) Date: 10/02/2025 I/We, Marian Bandibas + Ye…" at bounding box center [744, 316] width 1458 height 575
click at [90, 359] on div "Utilities Included Heat: No Hot Water: No Gas: No Electric: No" at bounding box center [744, 347] width 1458 height 43
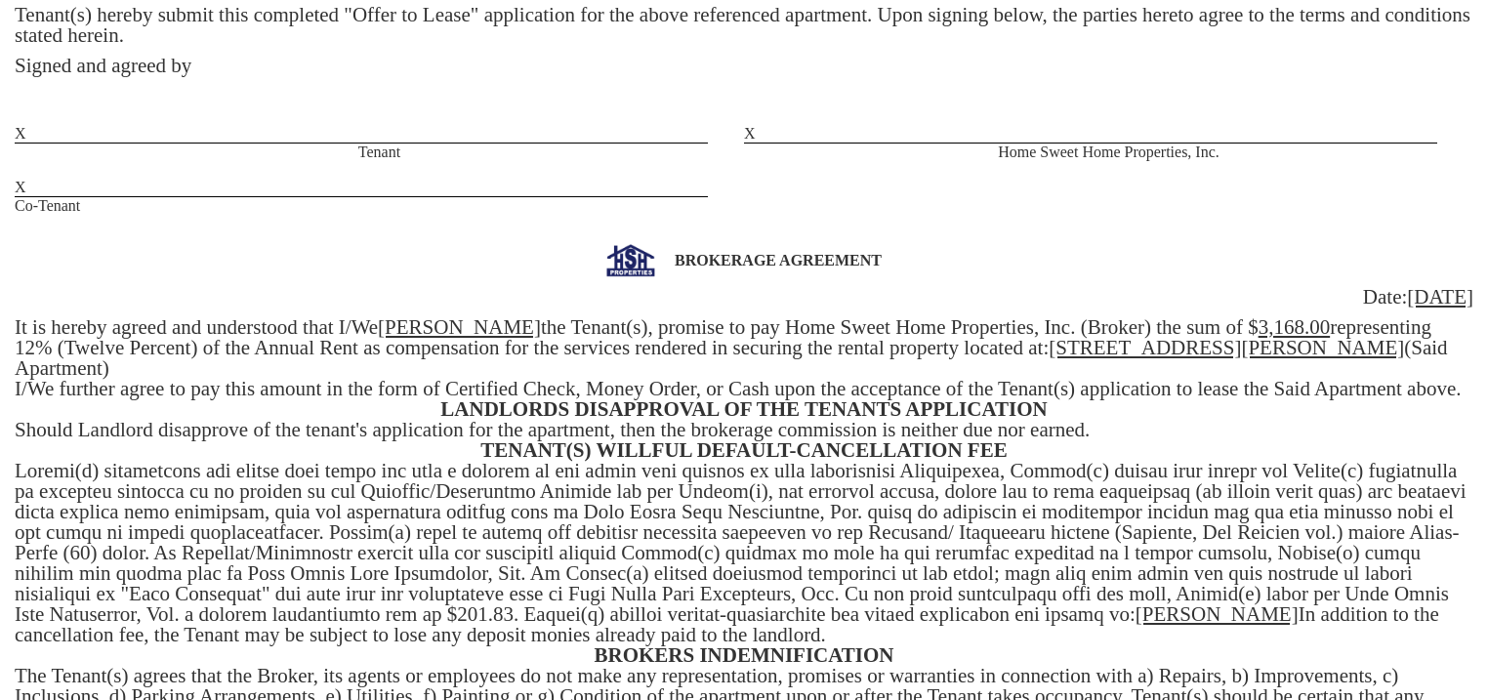
scroll to position [390, 0]
click at [1290, 326] on u "3,168.00" at bounding box center [1294, 325] width 72 height 23
click at [1445, 329] on div "BROKERAGE AGREEMENT Date: 10/02/2025 It is hereby agreed and understood that I/…" at bounding box center [744, 581] width 1458 height 677
click at [82, 348] on div "BROKERAGE AGREEMENT Date: 10/02/2025 It is hereby agreed and understood that I/…" at bounding box center [744, 581] width 1458 height 677
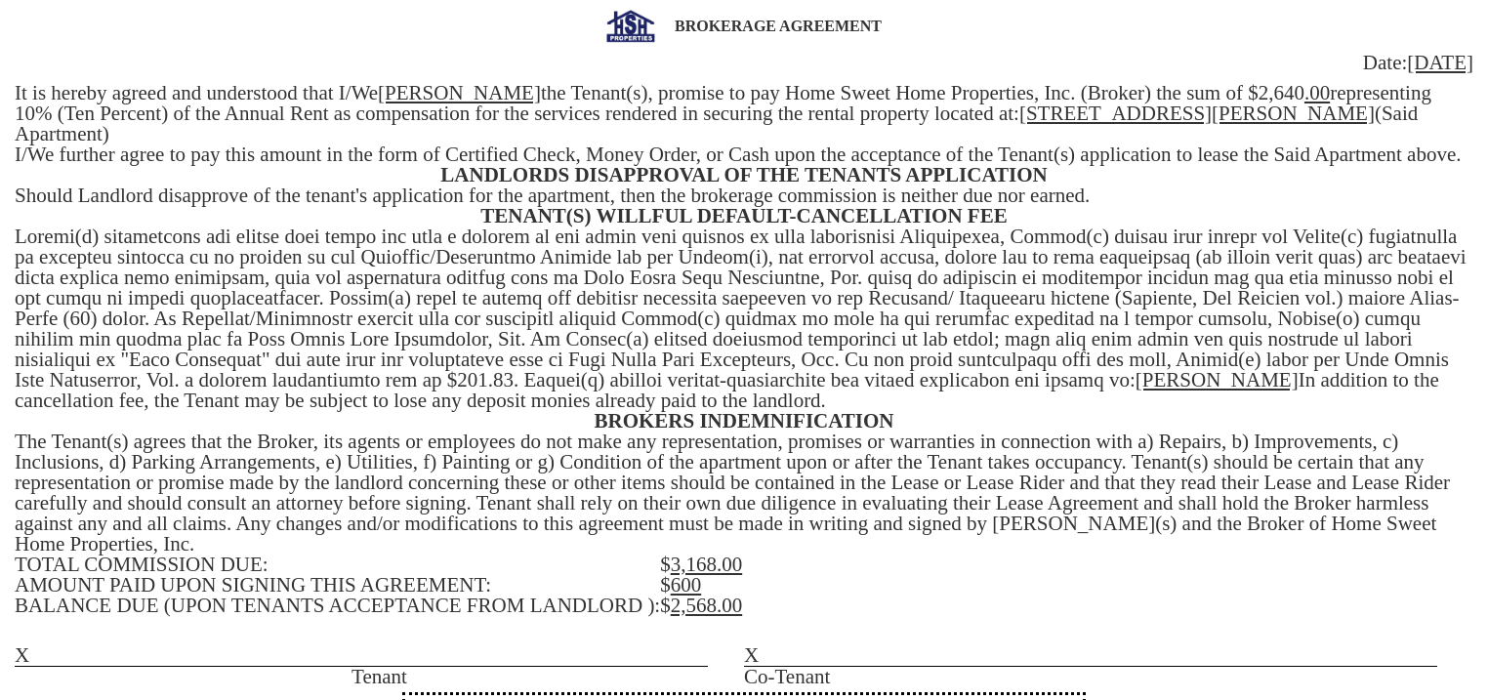
scroll to position [625, 0]
click at [520, 94] on u "[PERSON_NAME]" at bounding box center [459, 91] width 163 height 23
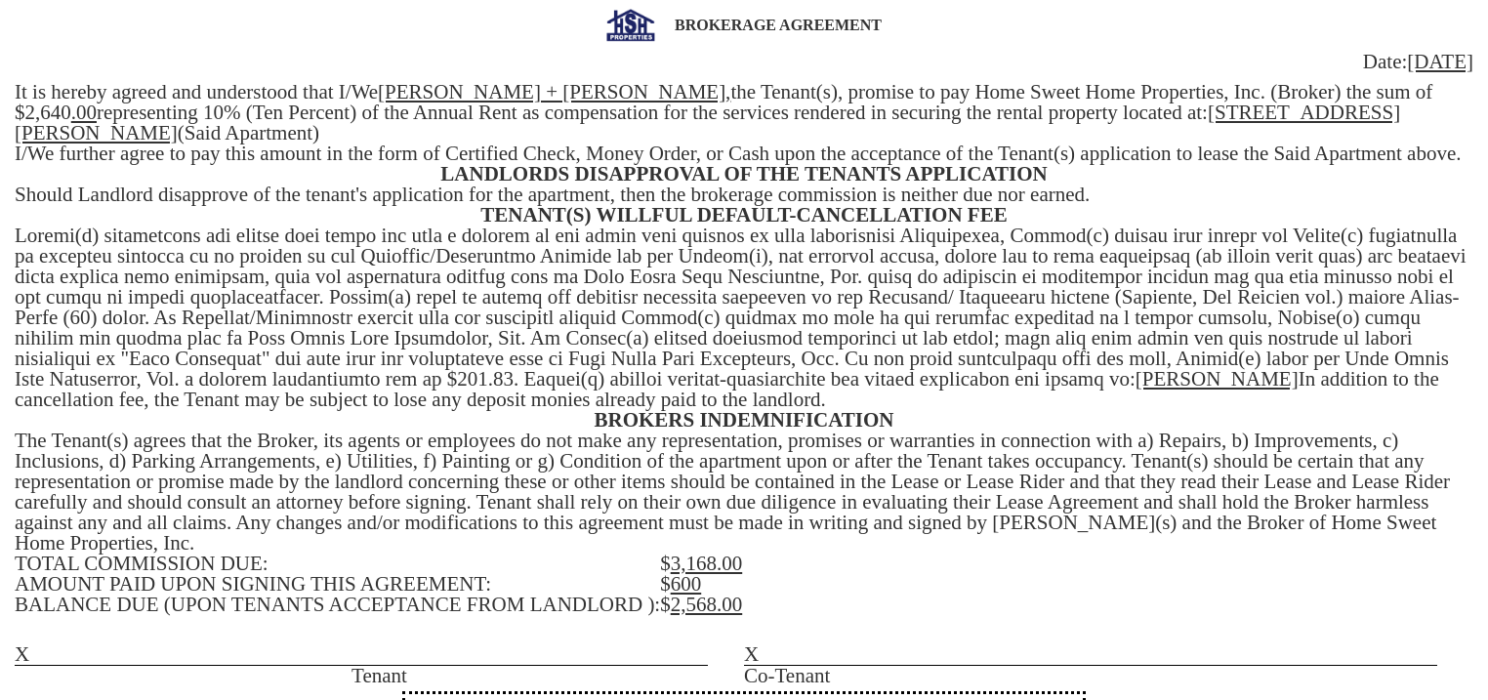
click at [375, 100] on div "BROKERAGE AGREEMENT Date: 10/02/2025 It is hereby agreed and understood that I/…" at bounding box center [744, 347] width 1458 height 677
click at [1298, 381] on u "[PERSON_NAME]" at bounding box center [1216, 378] width 163 height 23
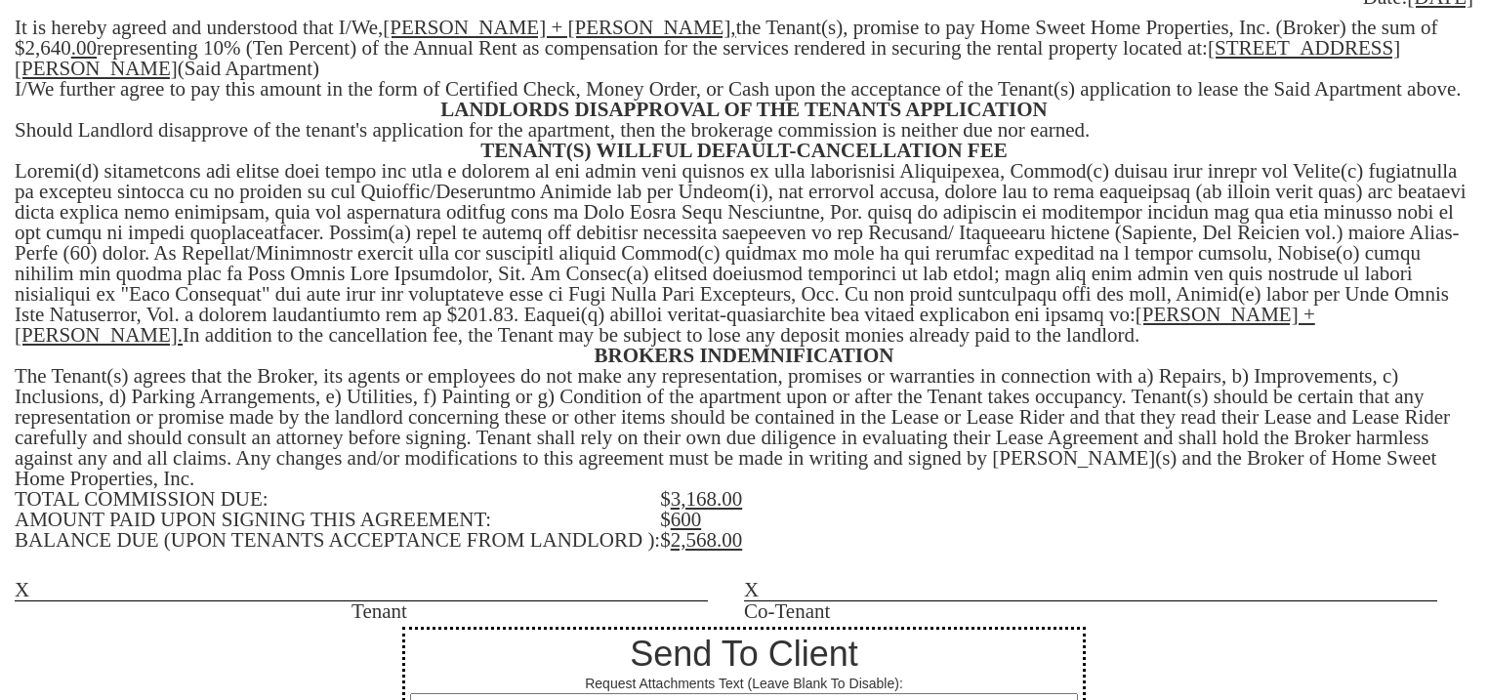
scroll to position [768, 0]
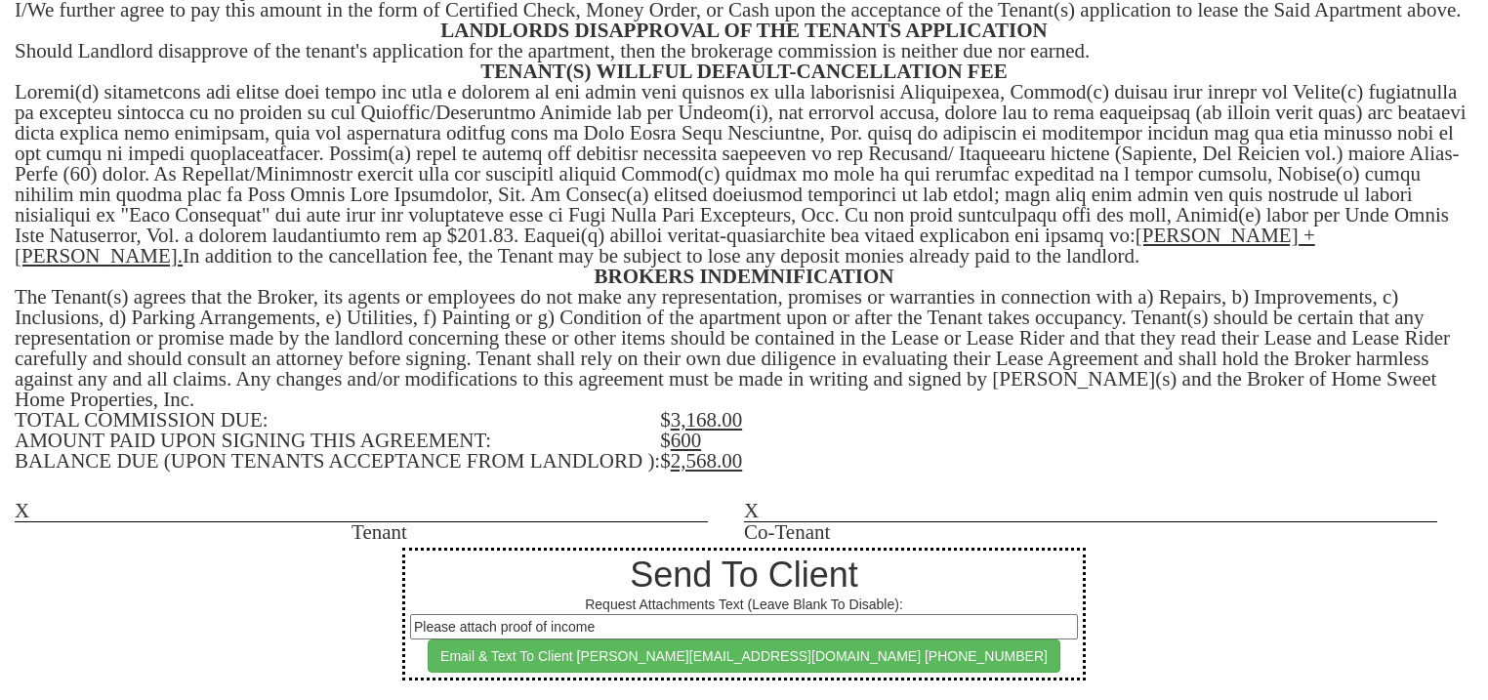
click at [712, 431] on u "3,168.00" at bounding box center [707, 419] width 72 height 23
click at [714, 466] on u "2,568.00" at bounding box center [707, 460] width 72 height 23
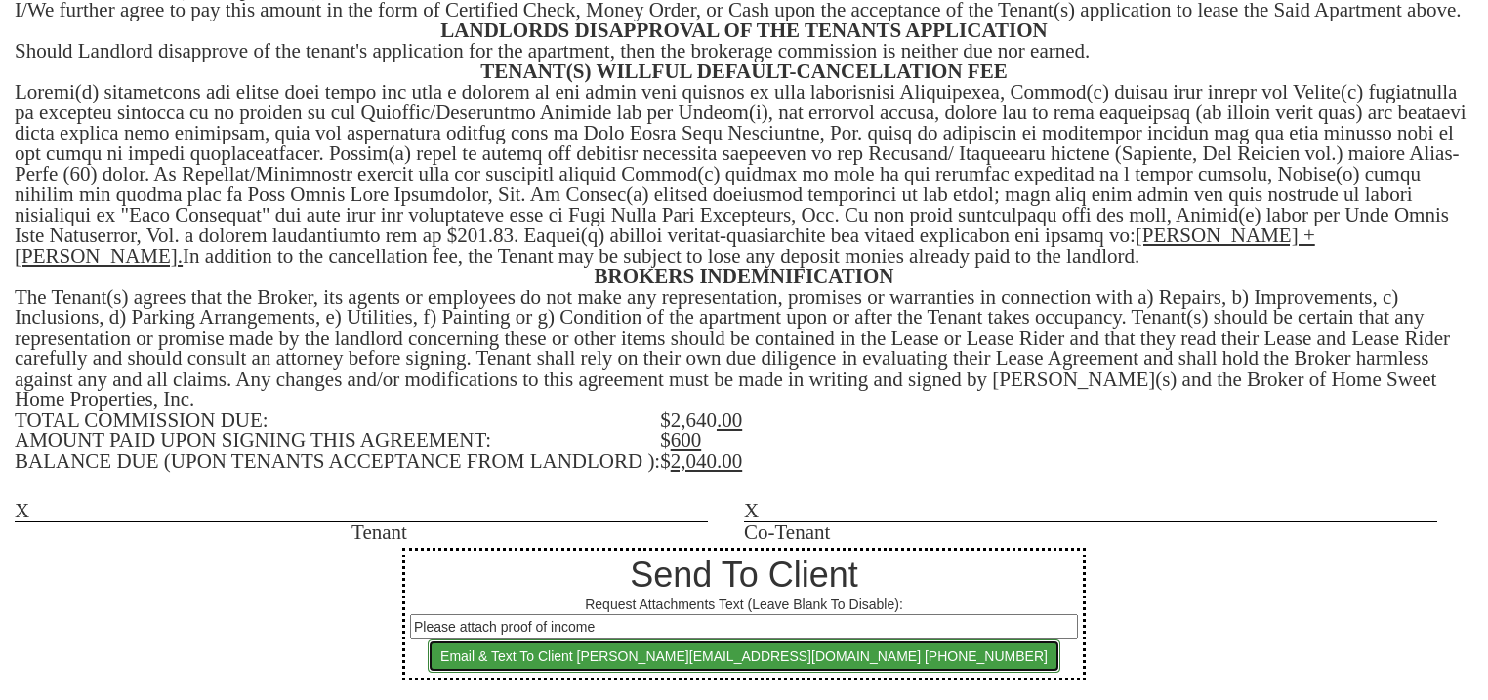
click at [740, 640] on button "Email & Text To Client marian.maeb@gmail.com 914-255-3521" at bounding box center [744, 655] width 633 height 33
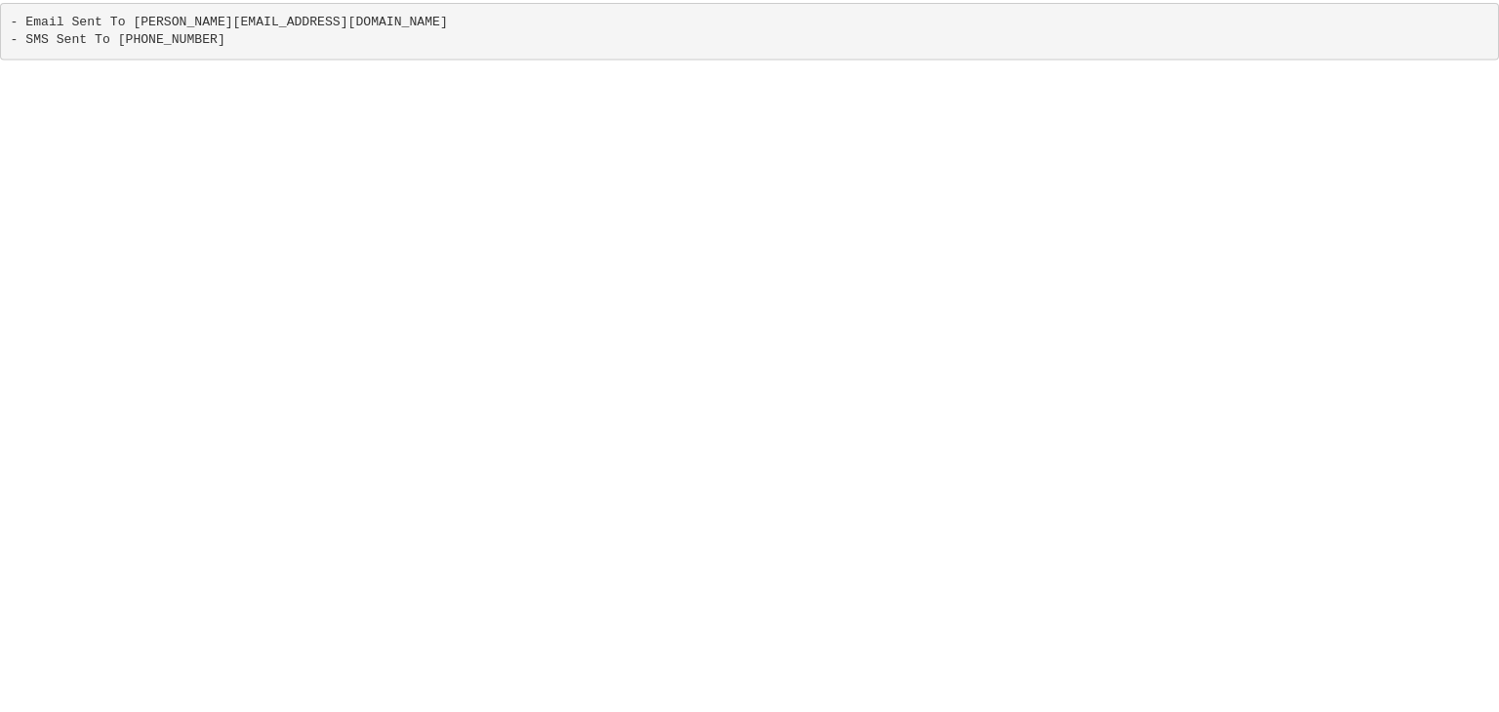
scroll to position [0, 0]
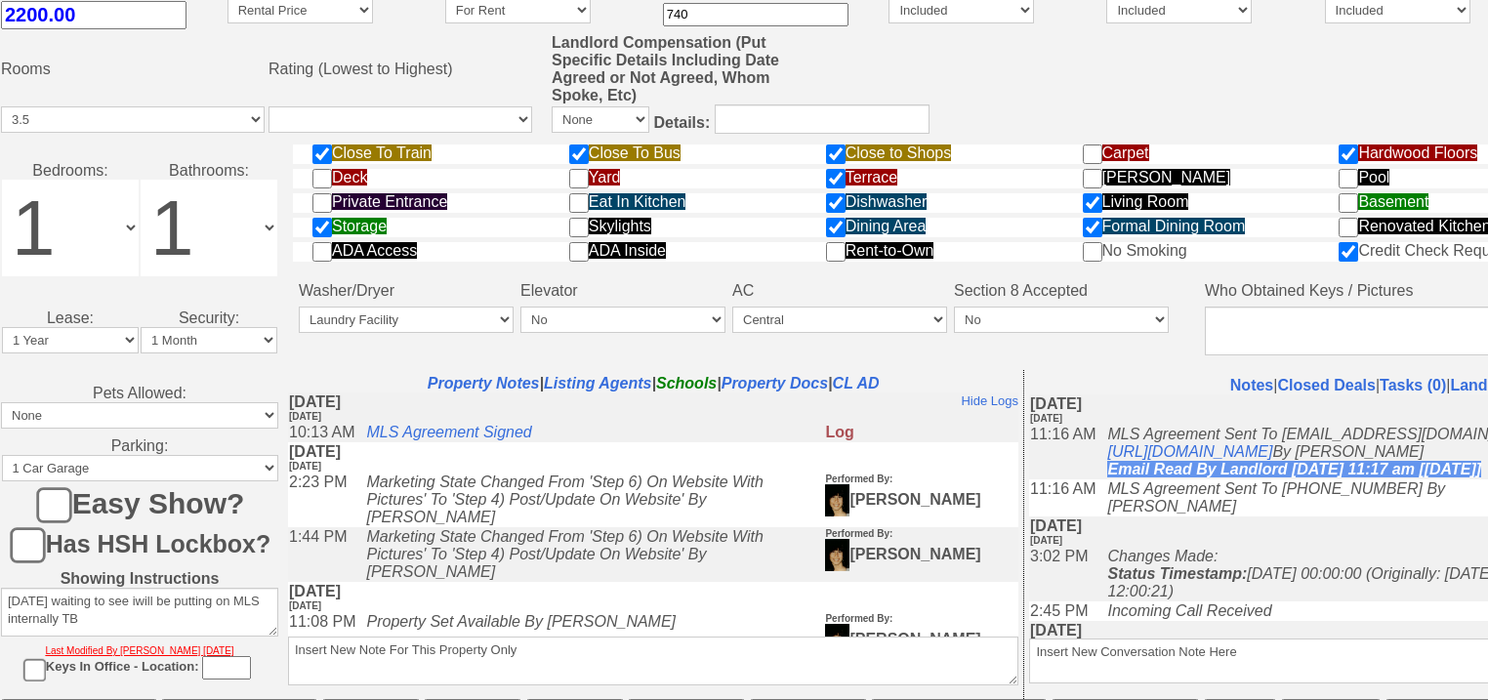
scroll to position [836, 0]
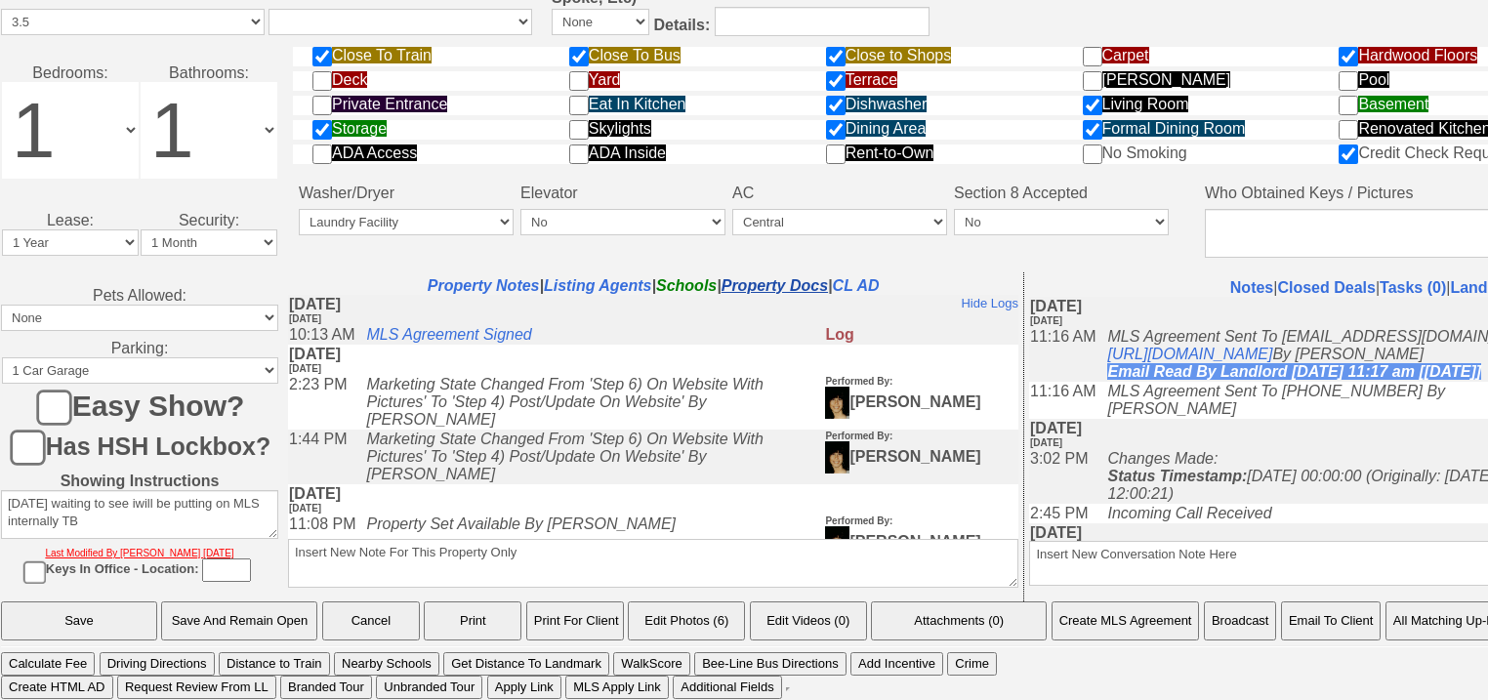
click at [781, 285] on link "Property Docs" at bounding box center [774, 285] width 106 height 17
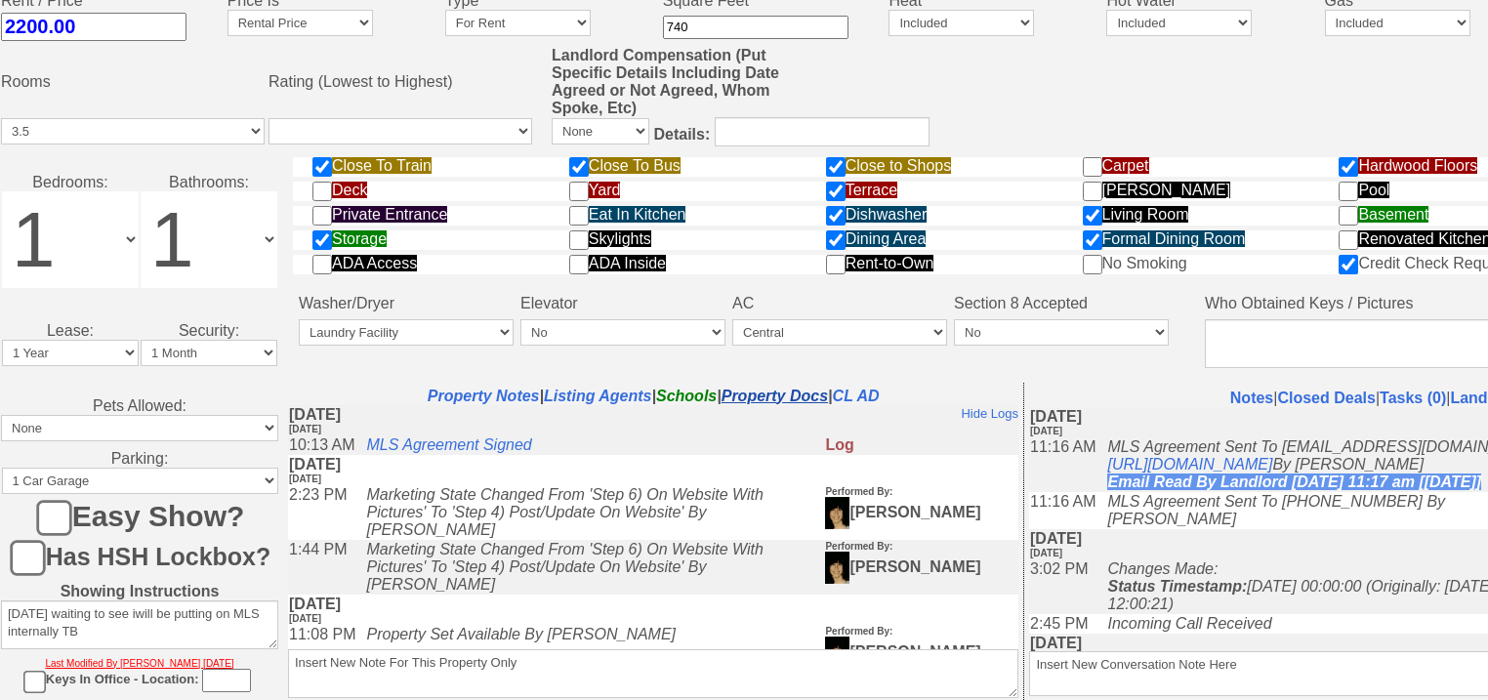
scroll to position [945, 0]
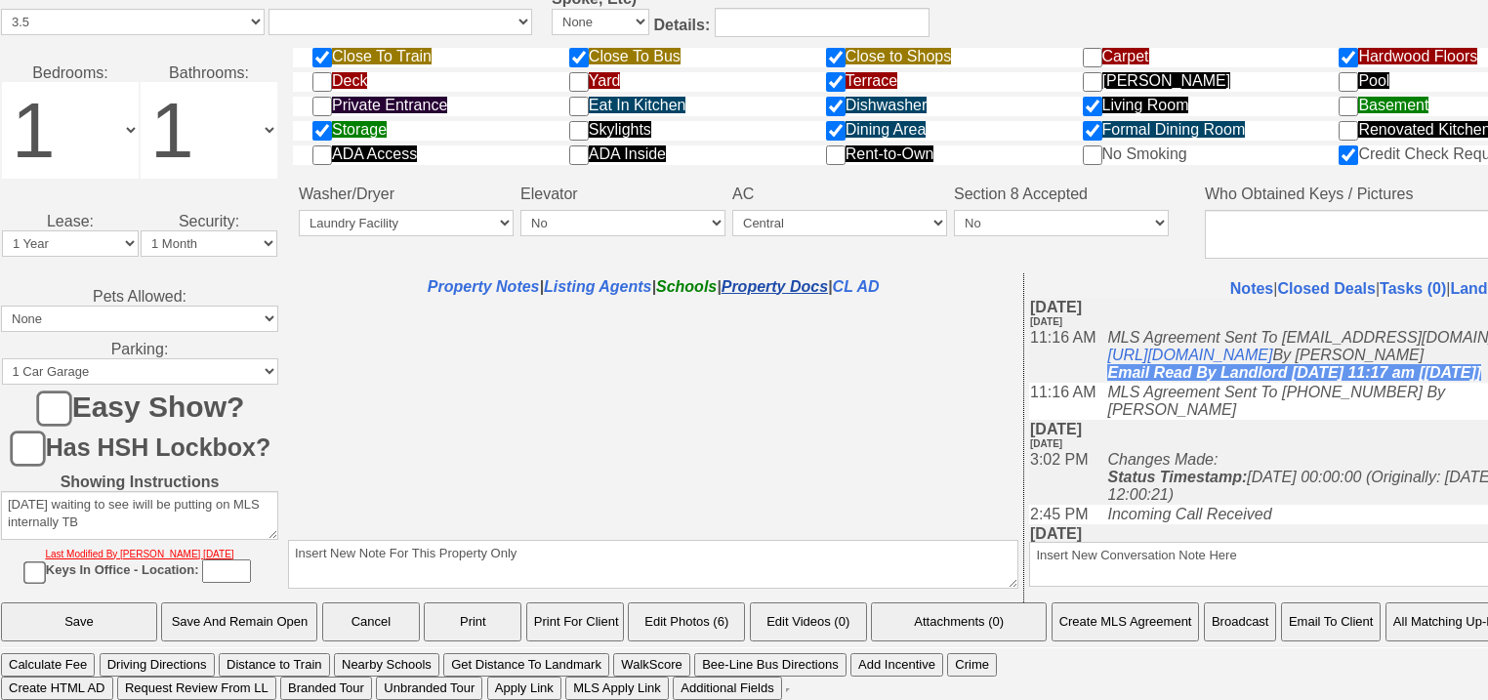
select select "100"
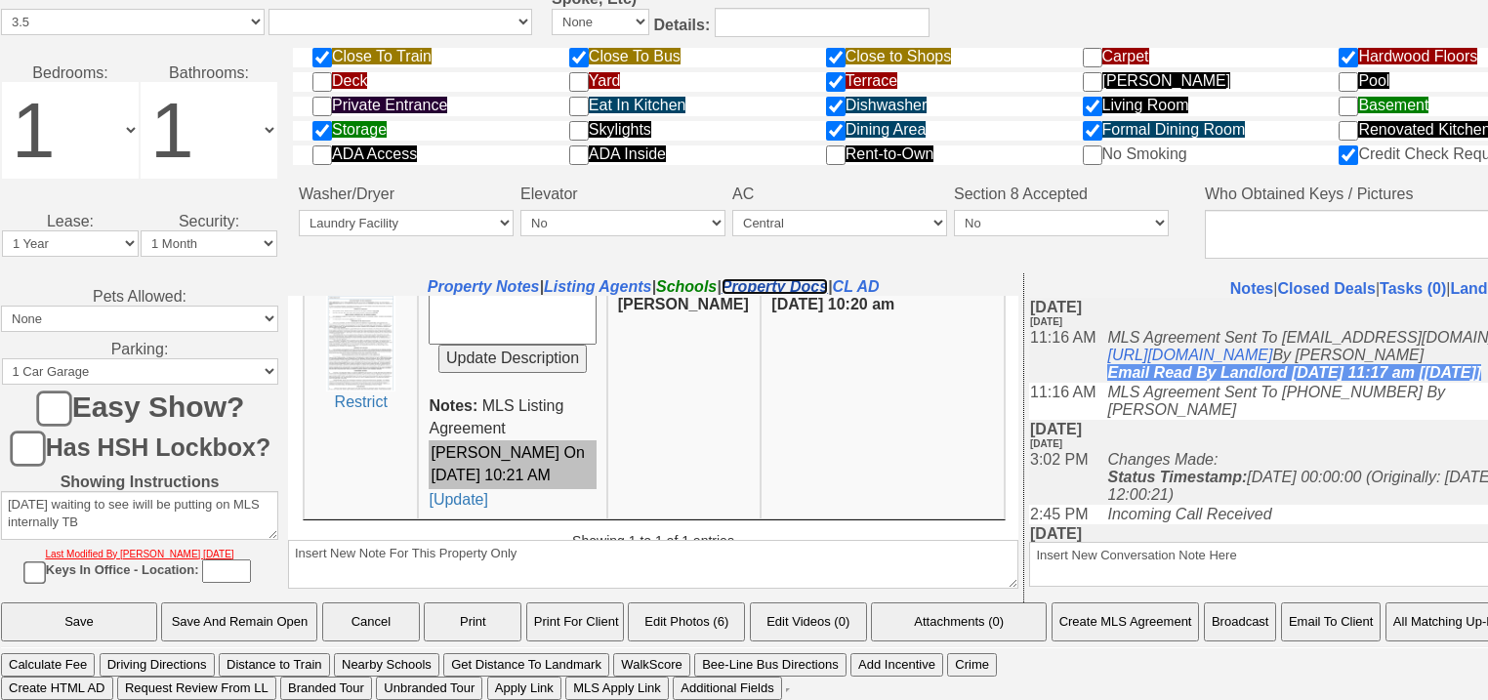
scroll to position [270, 0]
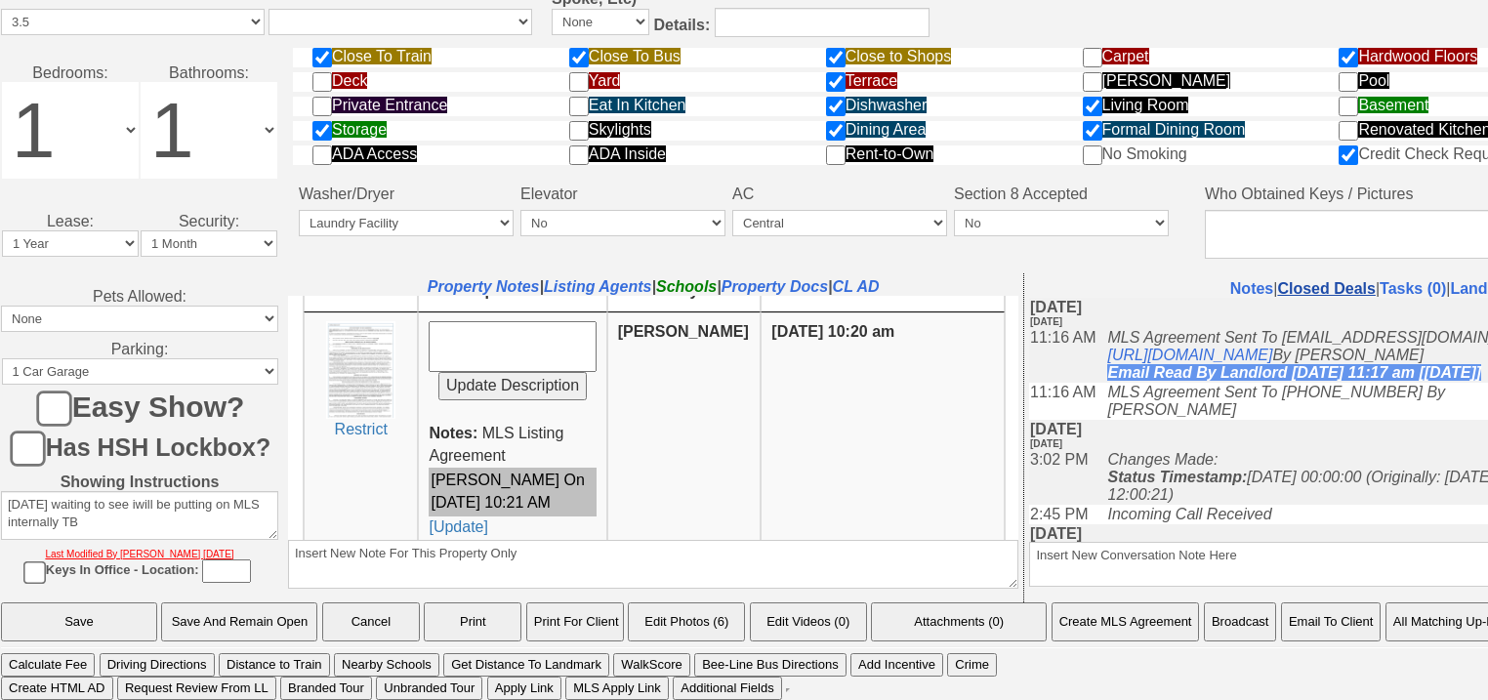
click at [1330, 289] on link "Closed Deals" at bounding box center [1326, 288] width 98 height 17
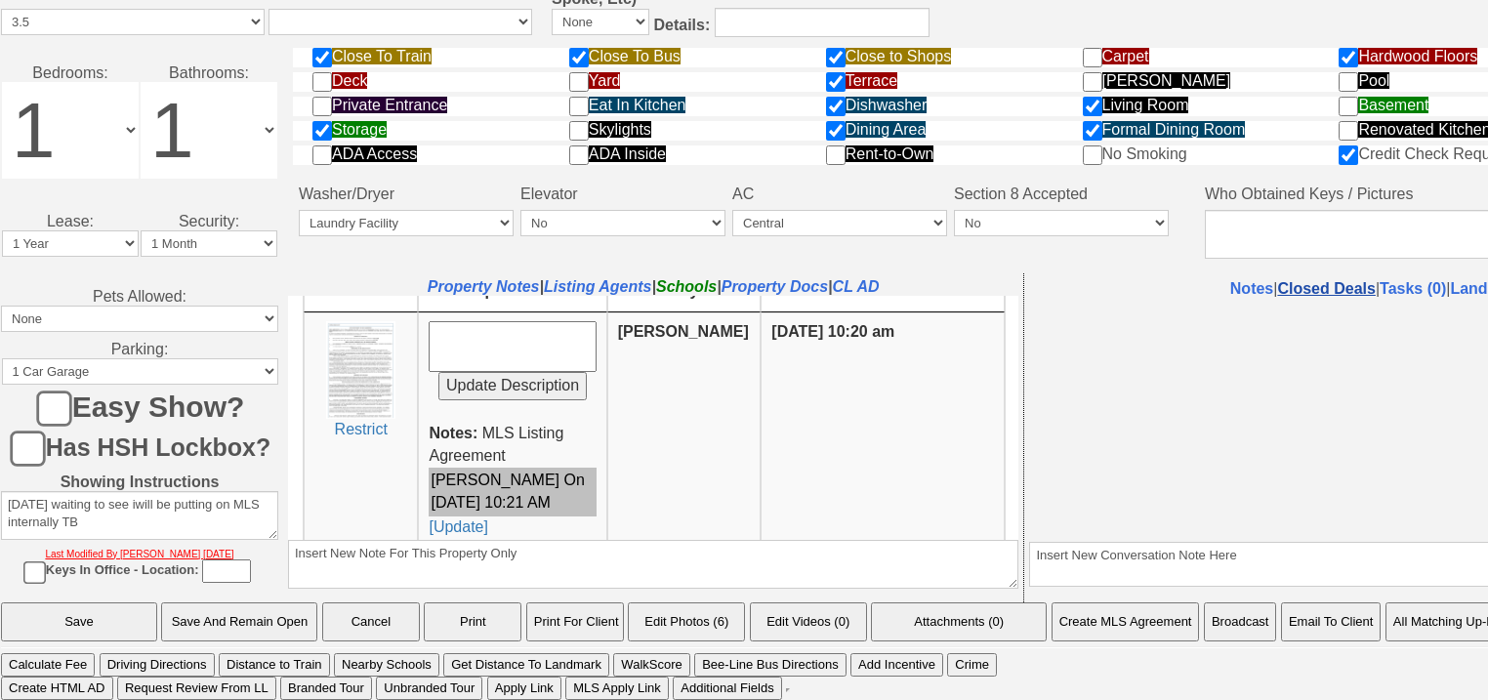
select select "50"
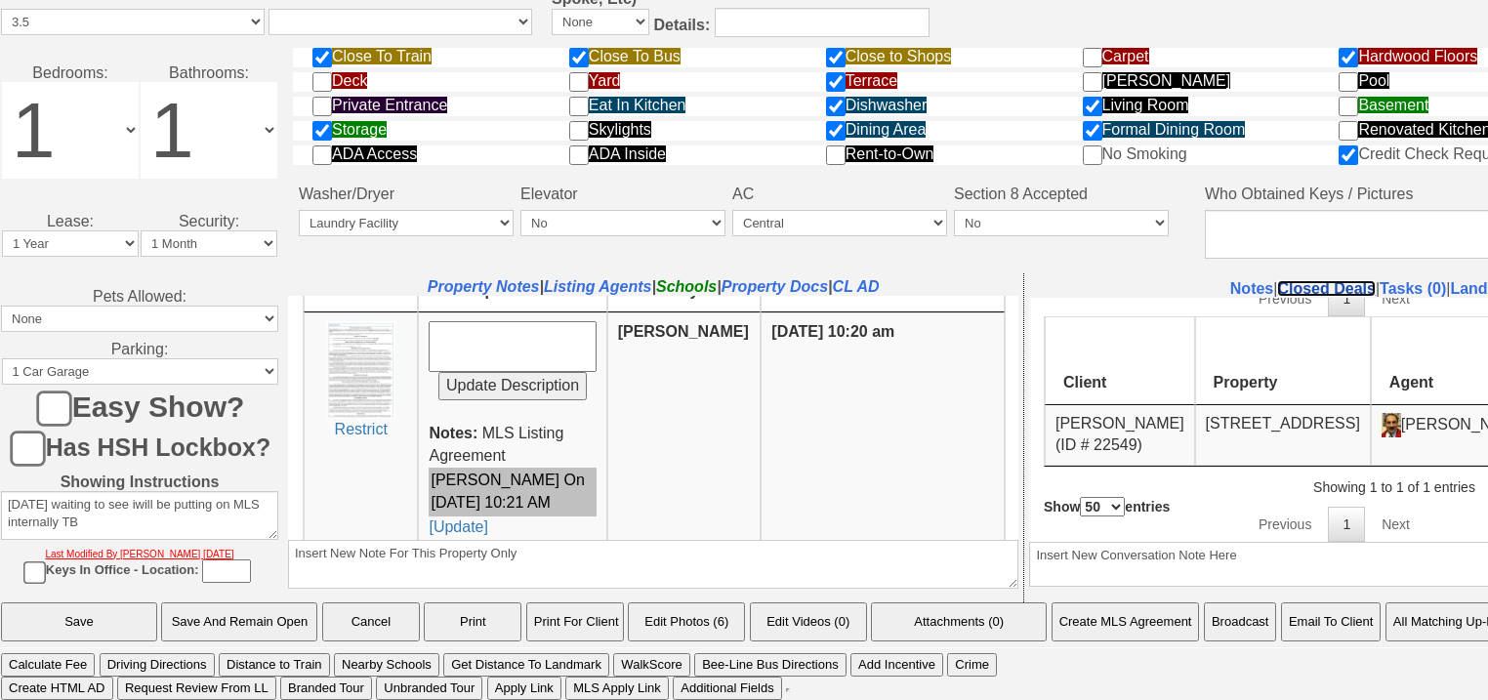
scroll to position [945, 282]
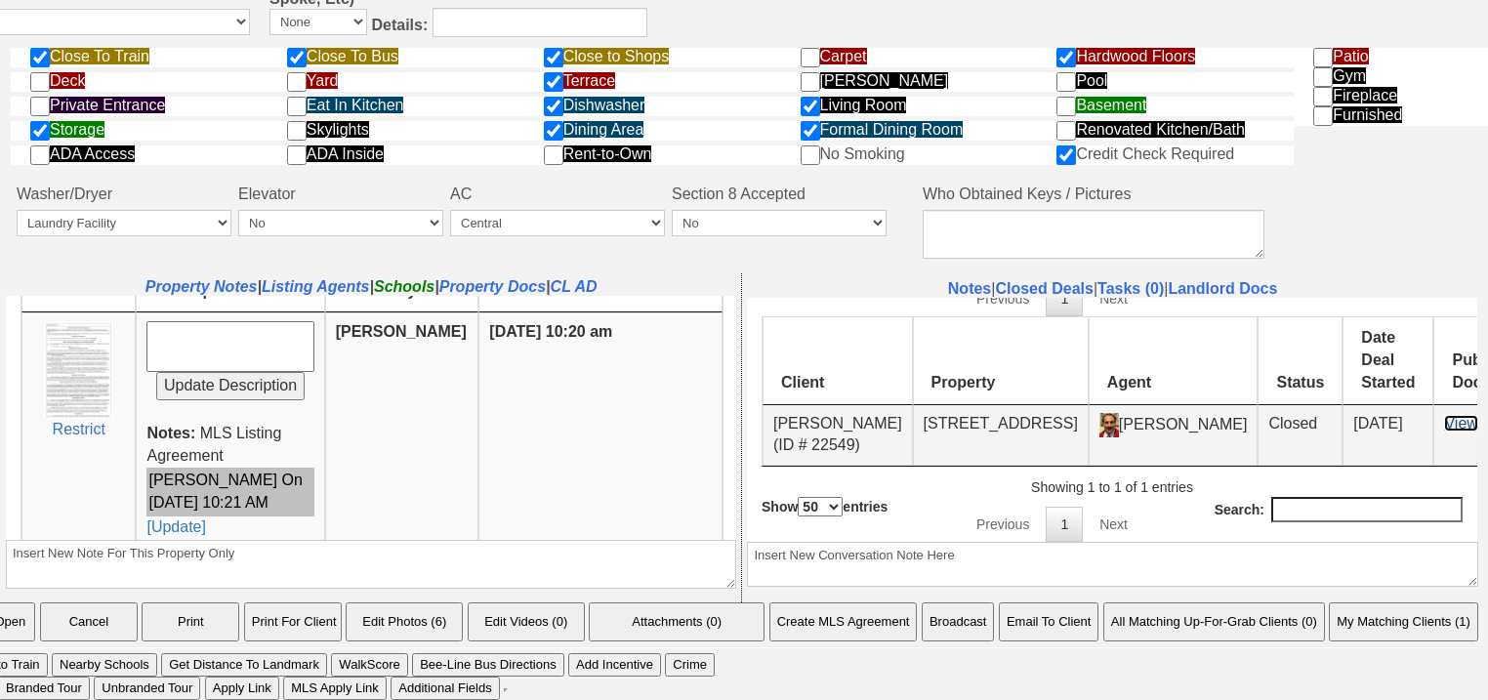
click at [1444, 414] on link "View" at bounding box center [1460, 422] width 33 height 17
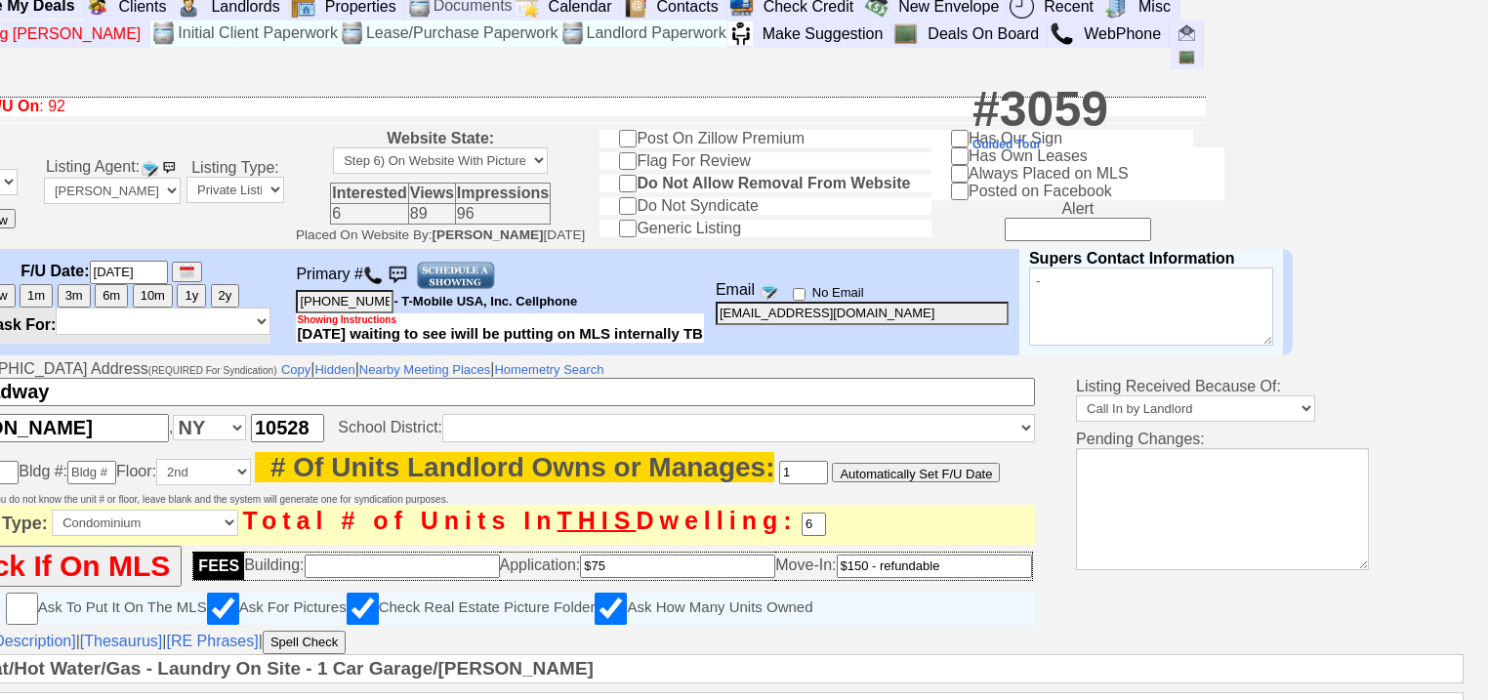
scroll to position [8, 0]
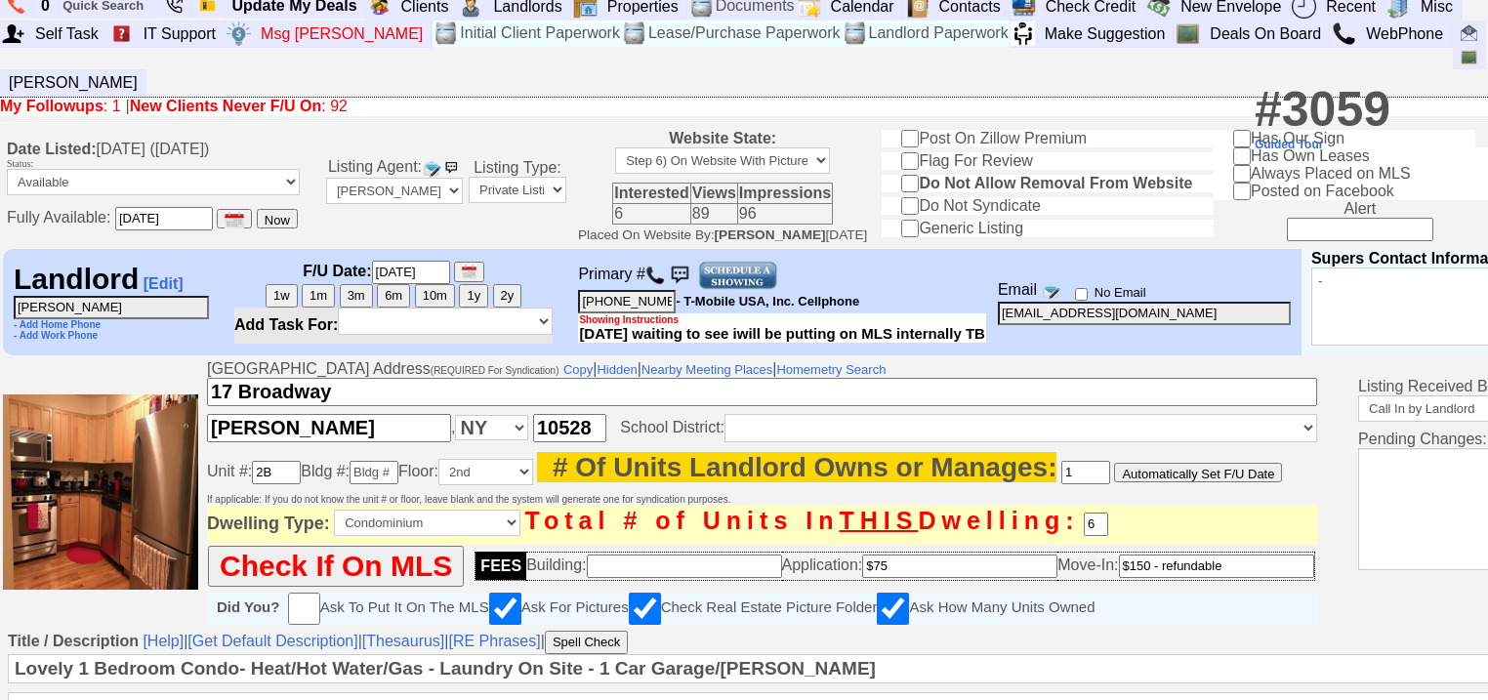
drag, startPoint x: 115, startPoint y: 310, endPoint x: 0, endPoint y: 302, distance: 115.5
click at [0, 302] on td "Landlord [Edit] Shwu-Jen Pan - Add Home Phone - Add Work Phone F/U Date: 05/26/…" at bounding box center [880, 302] width 1761 height 112
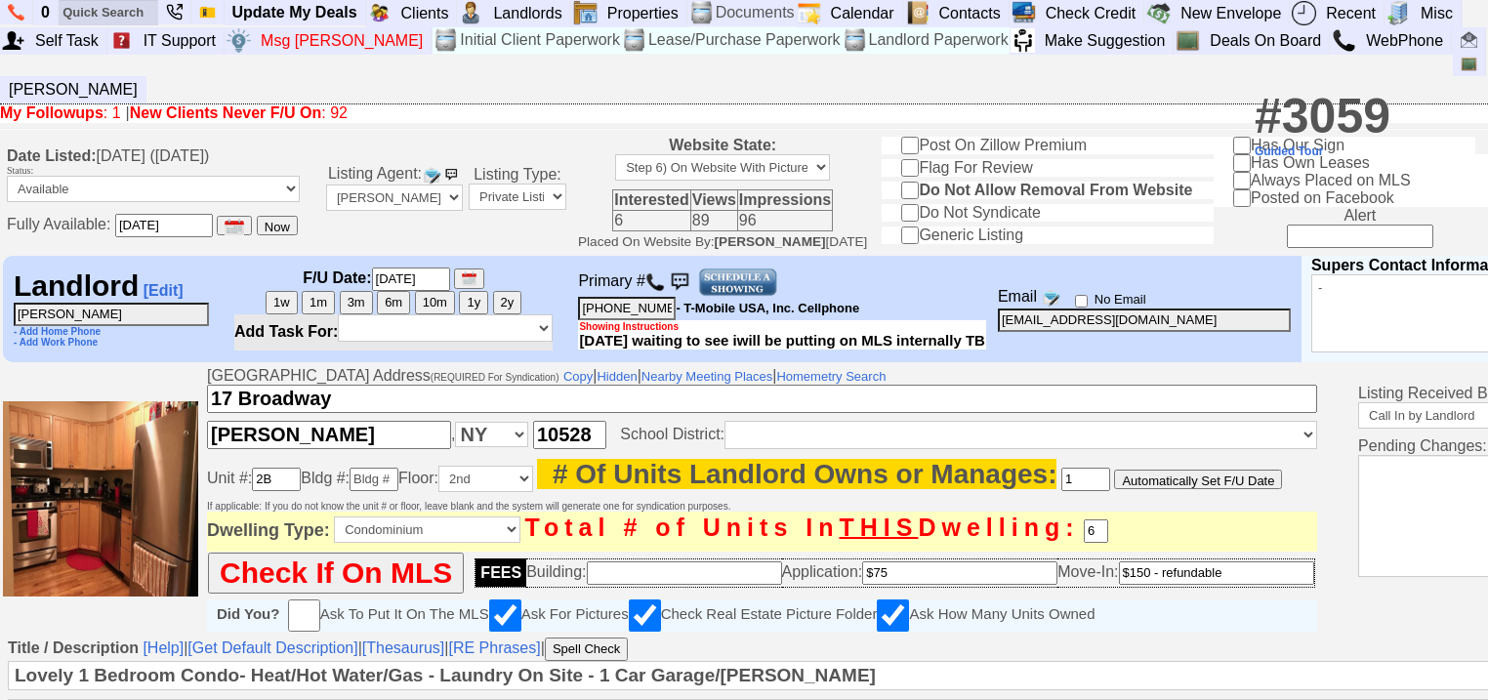
scroll to position [0, 0]
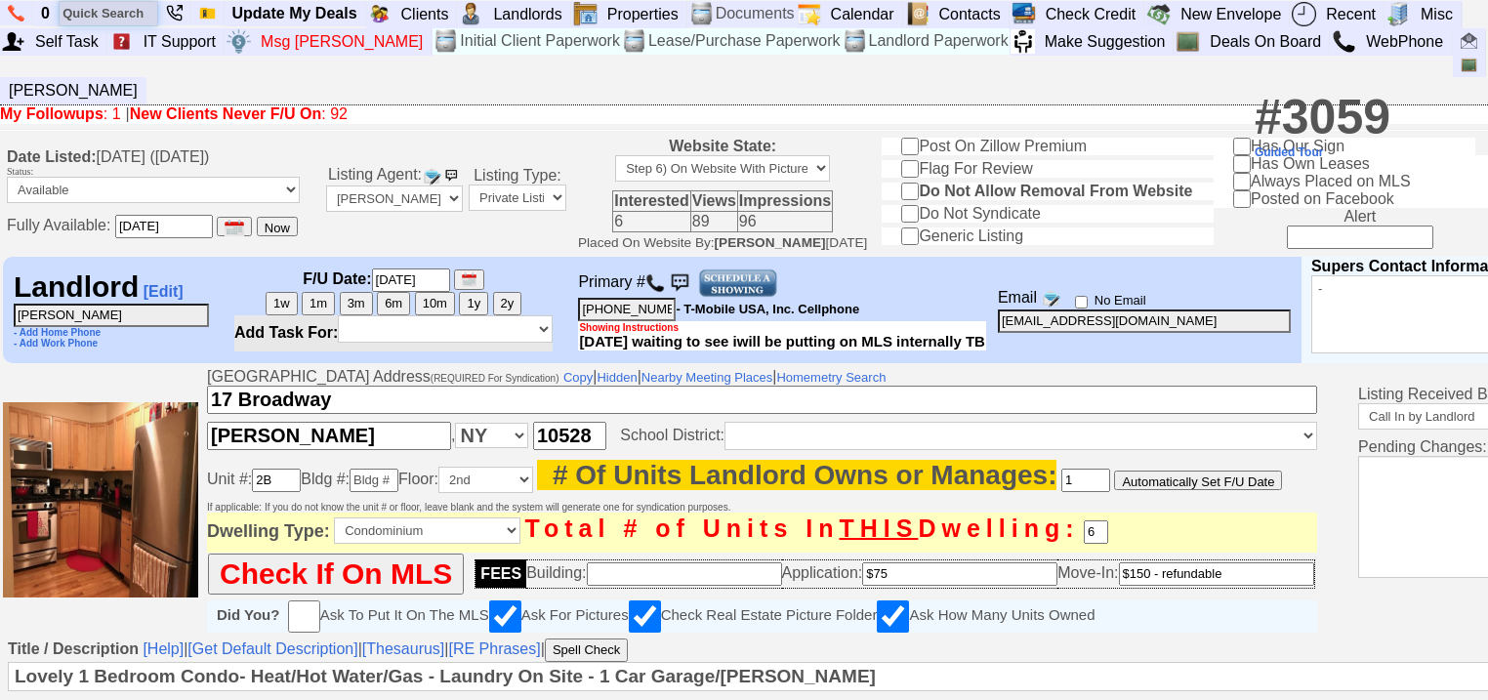
click at [119, 15] on input "text" at bounding box center [109, 13] width 98 height 24
paste input "Shwu-Jen Pan"
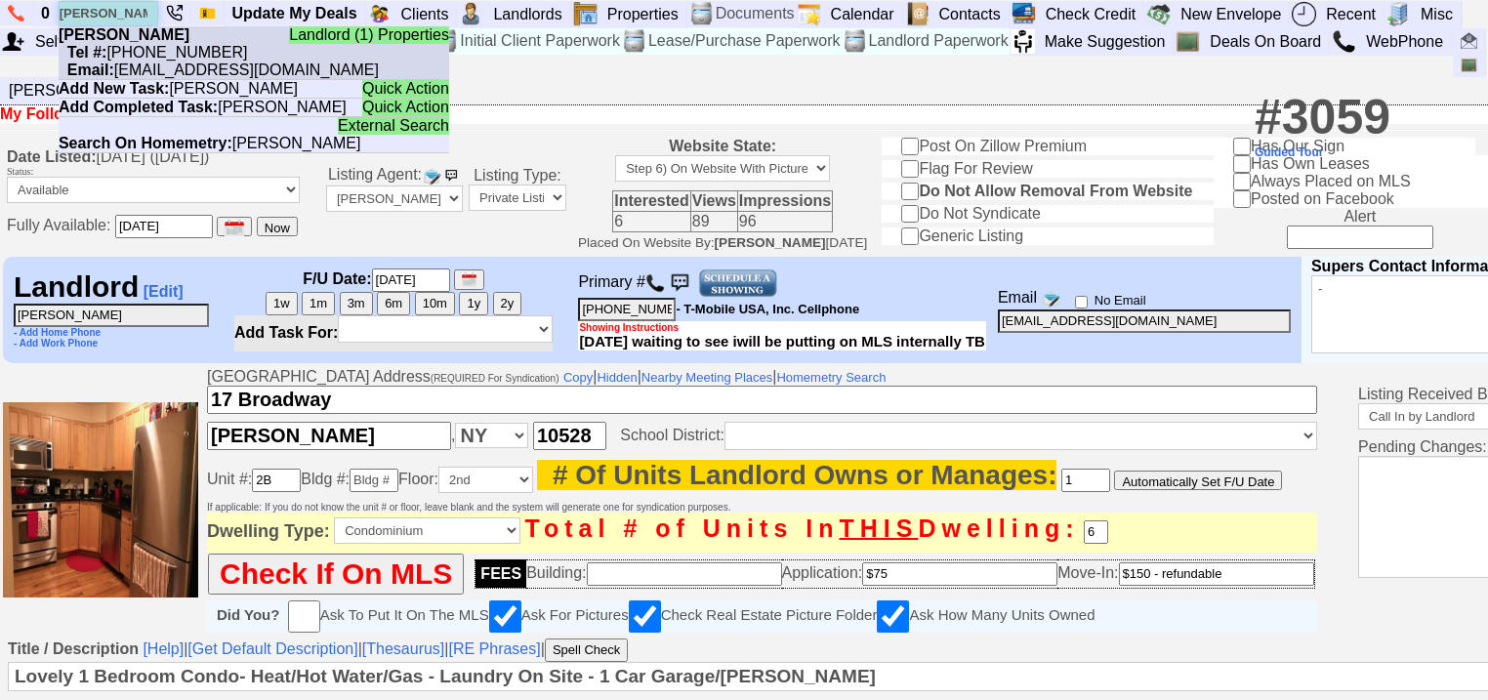
type input "Shwu-Jen Pan"
click at [122, 44] on nobr "Tel #: 646-416-1620" at bounding box center [153, 52] width 189 height 17
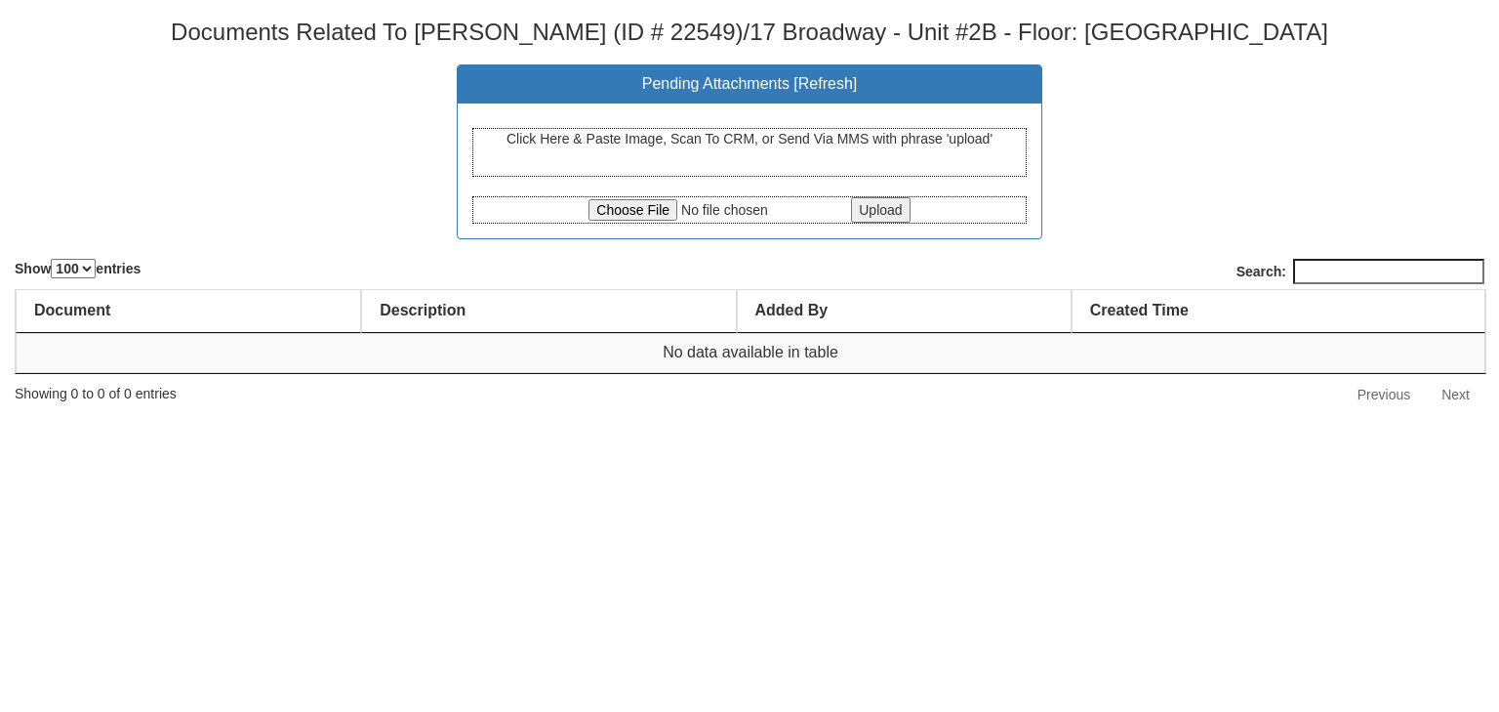
select select "100"
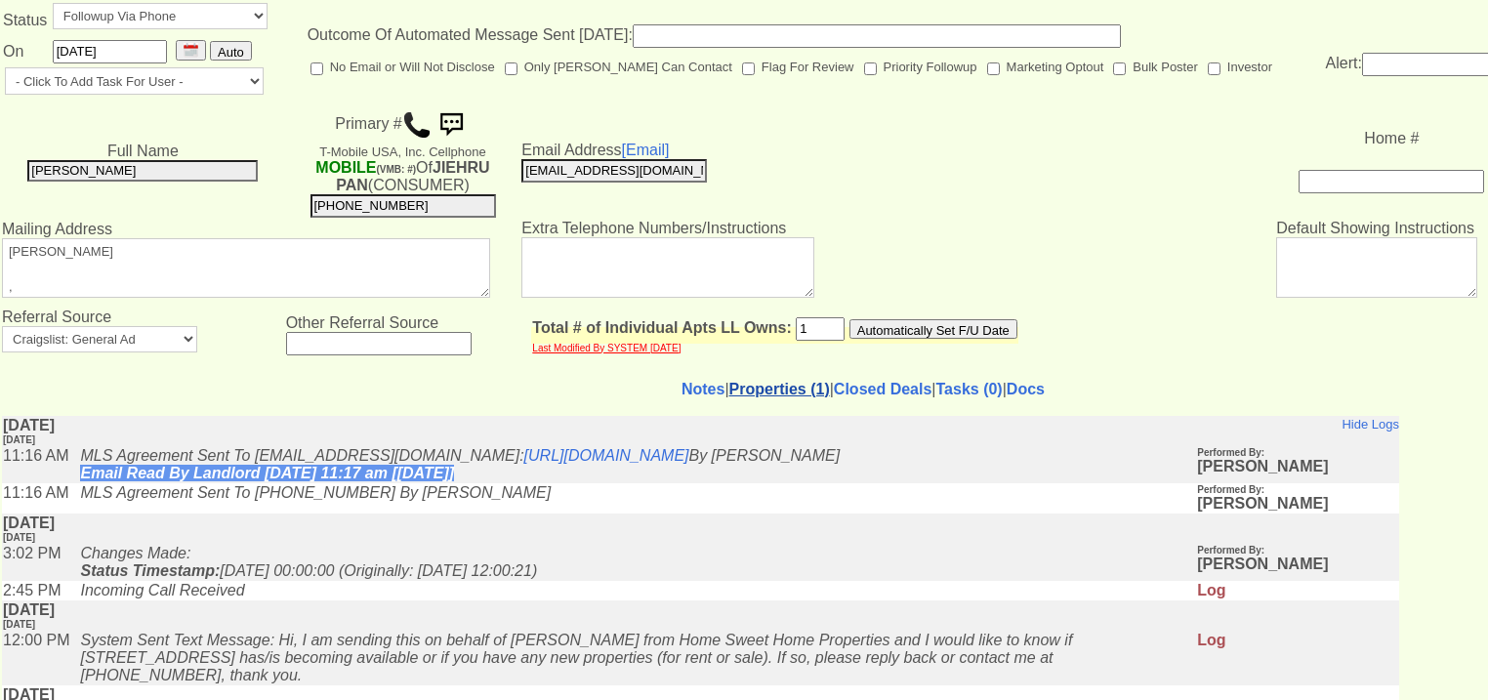
click at [729, 387] on link "Properties (1)" at bounding box center [779, 389] width 101 height 17
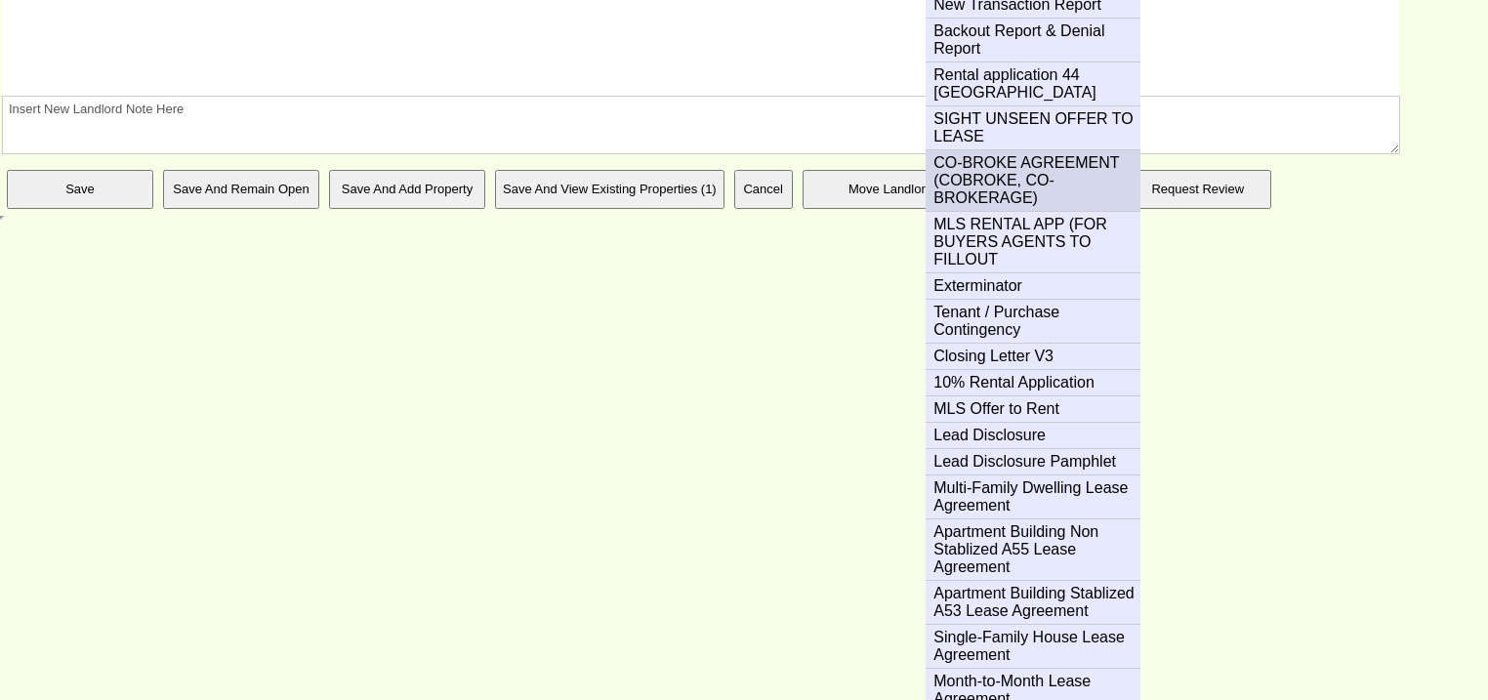
scroll to position [859, 0]
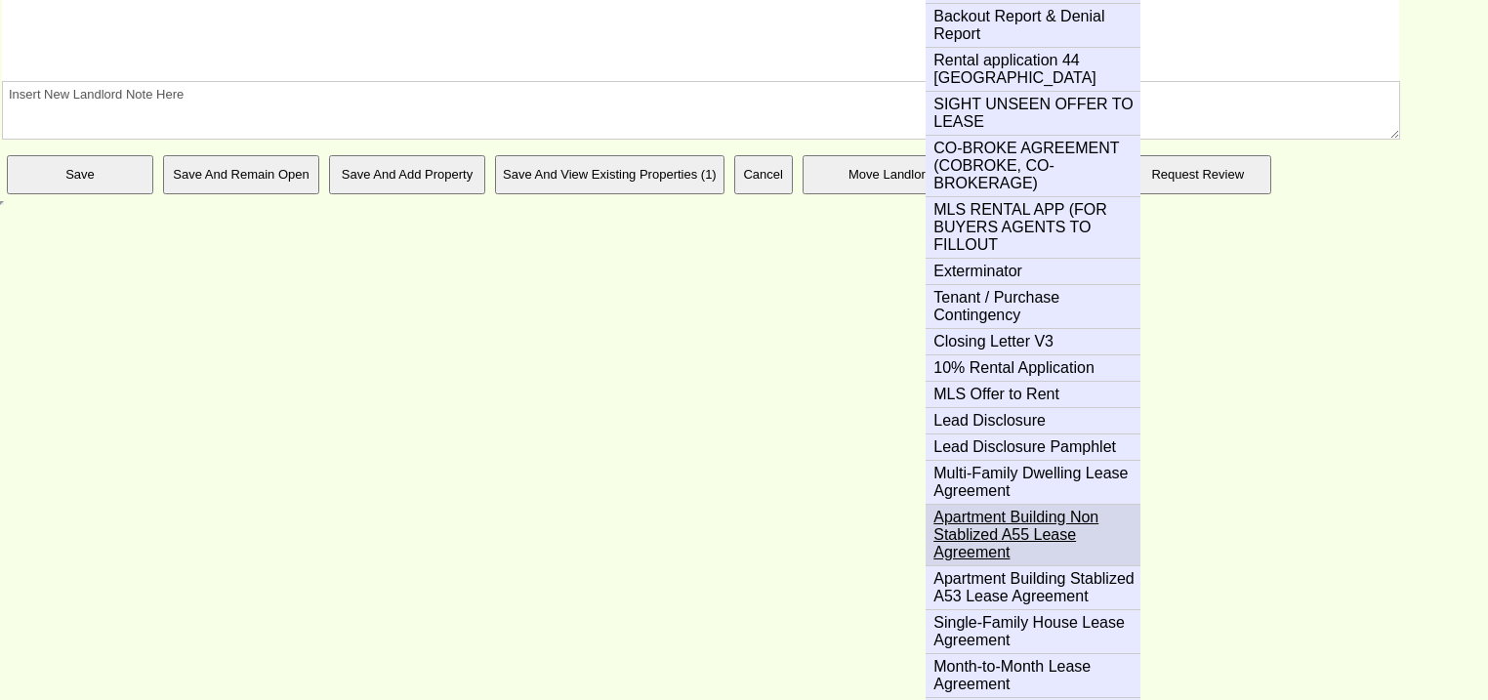
click at [1019, 505] on link "Apartment Building Non Stablized A55 Lease Agreement" at bounding box center [1040, 535] width 230 height 61
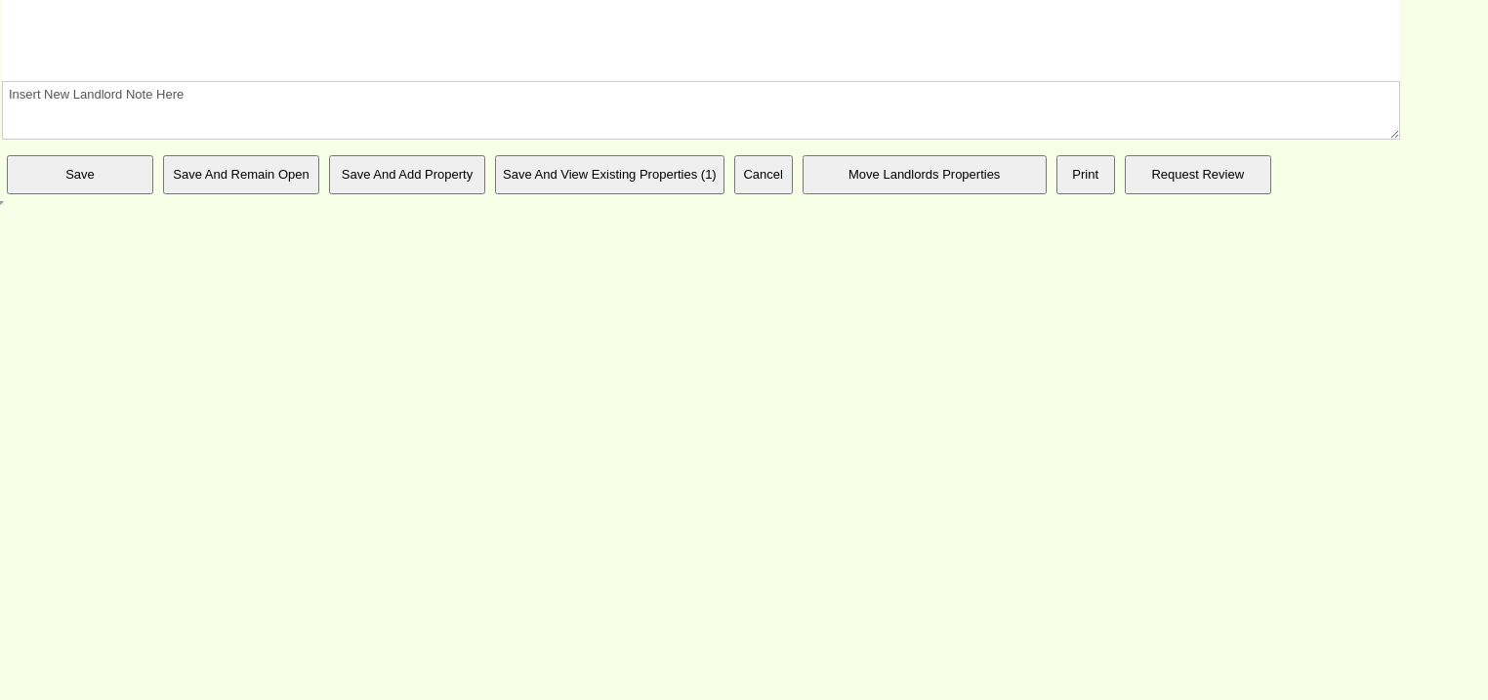
scroll to position [338, 0]
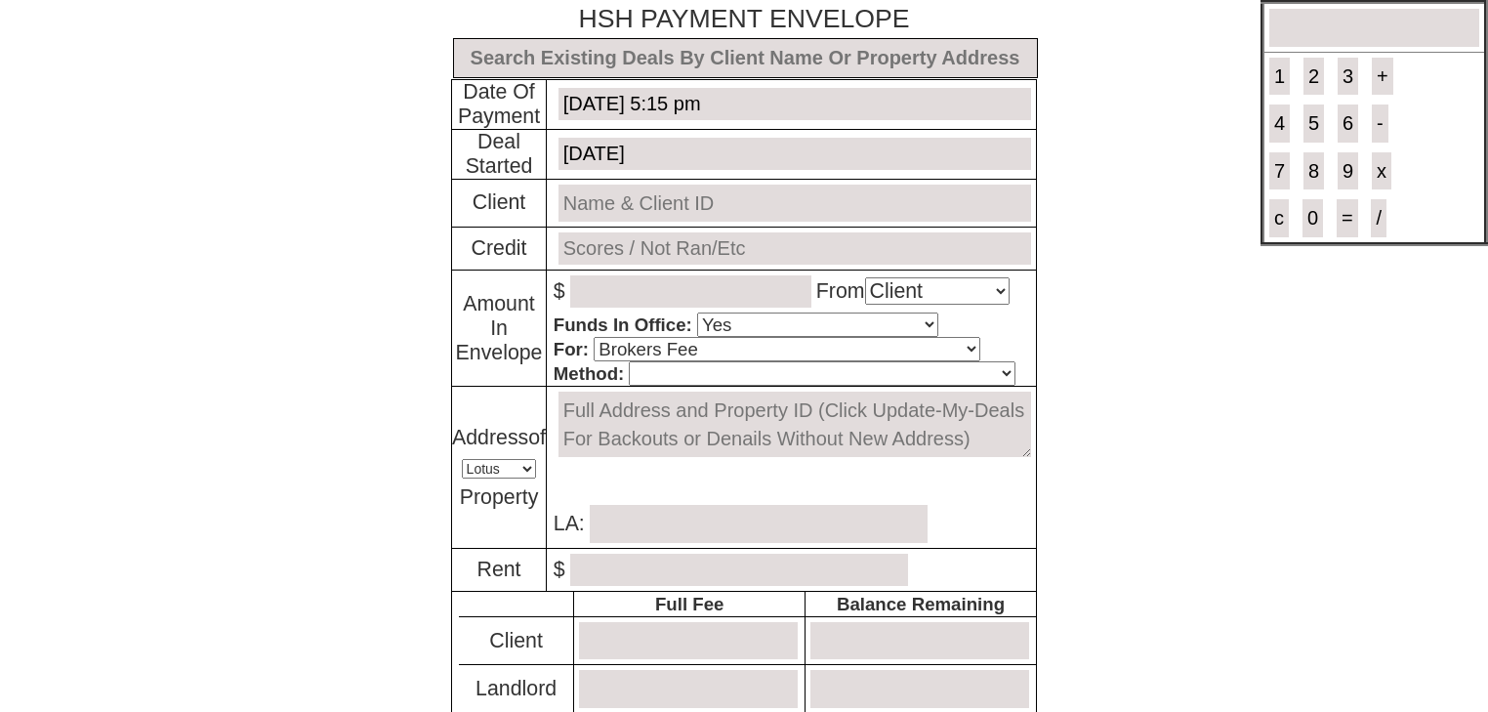
select select "Client"
select select "Yes"
select select "Brokers Fee"
select select "Lotus"
select select "Yes"
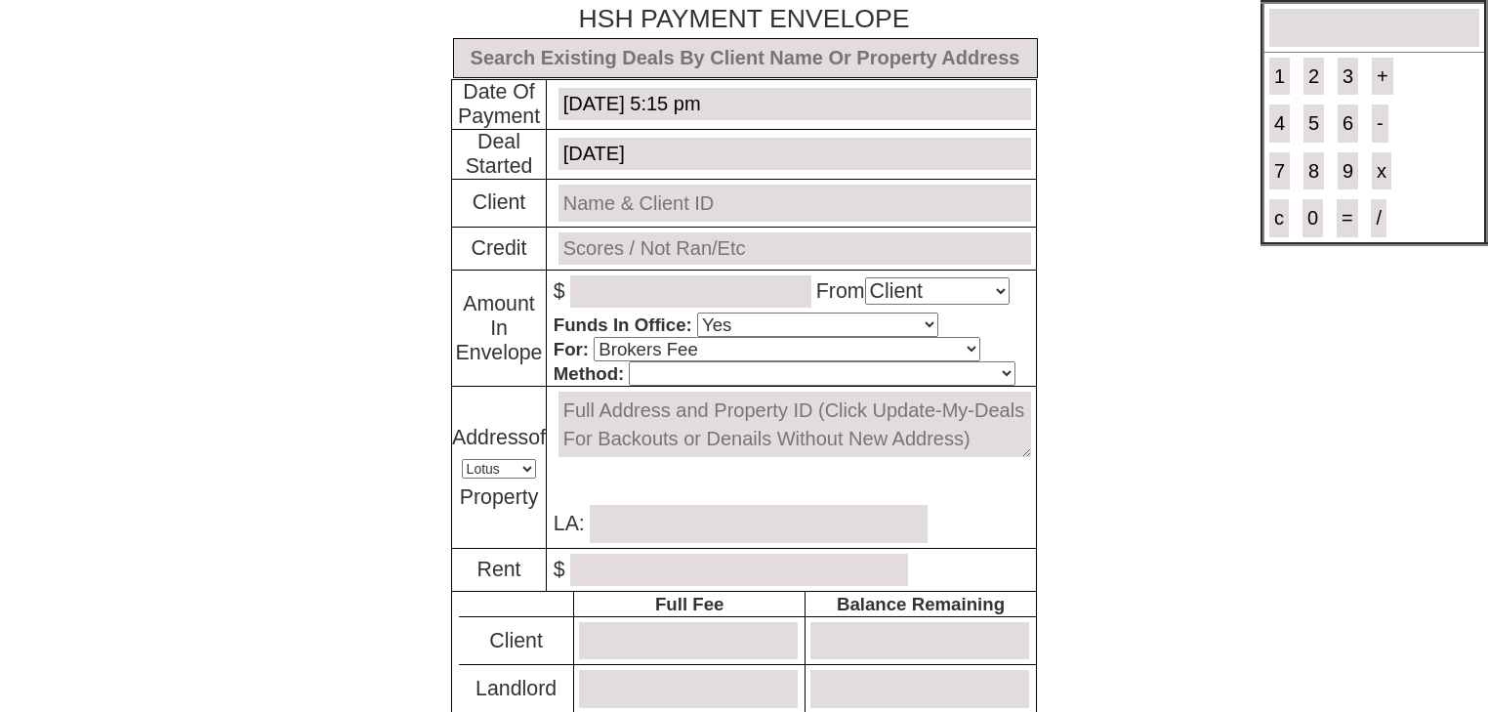
select select "No"
click at [591, 45] on input "text" at bounding box center [745, 58] width 585 height 40
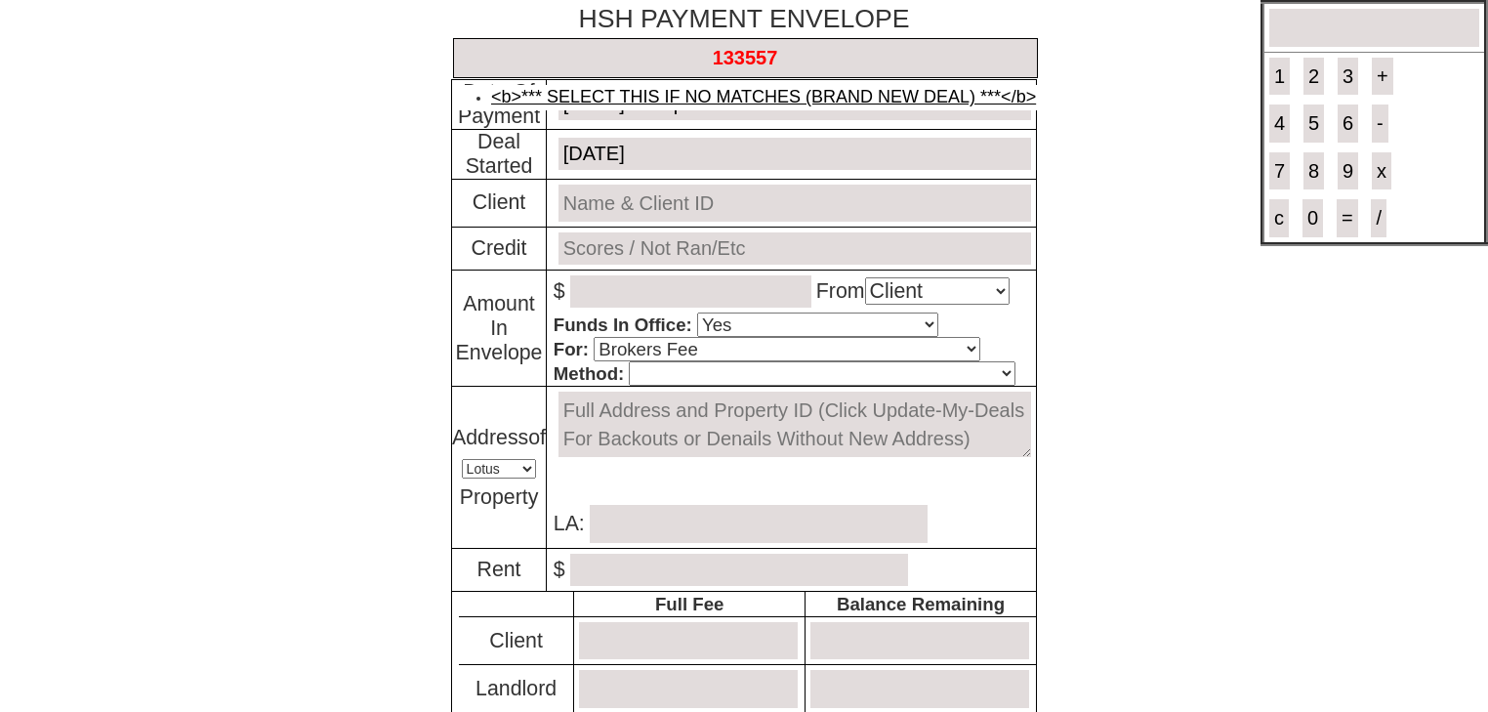
click at [644, 89] on link "<b>*** SELECT THIS IF NO MATCHES (BRAND NEW DEAL) ***</b>" at bounding box center [763, 97] width 545 height 20
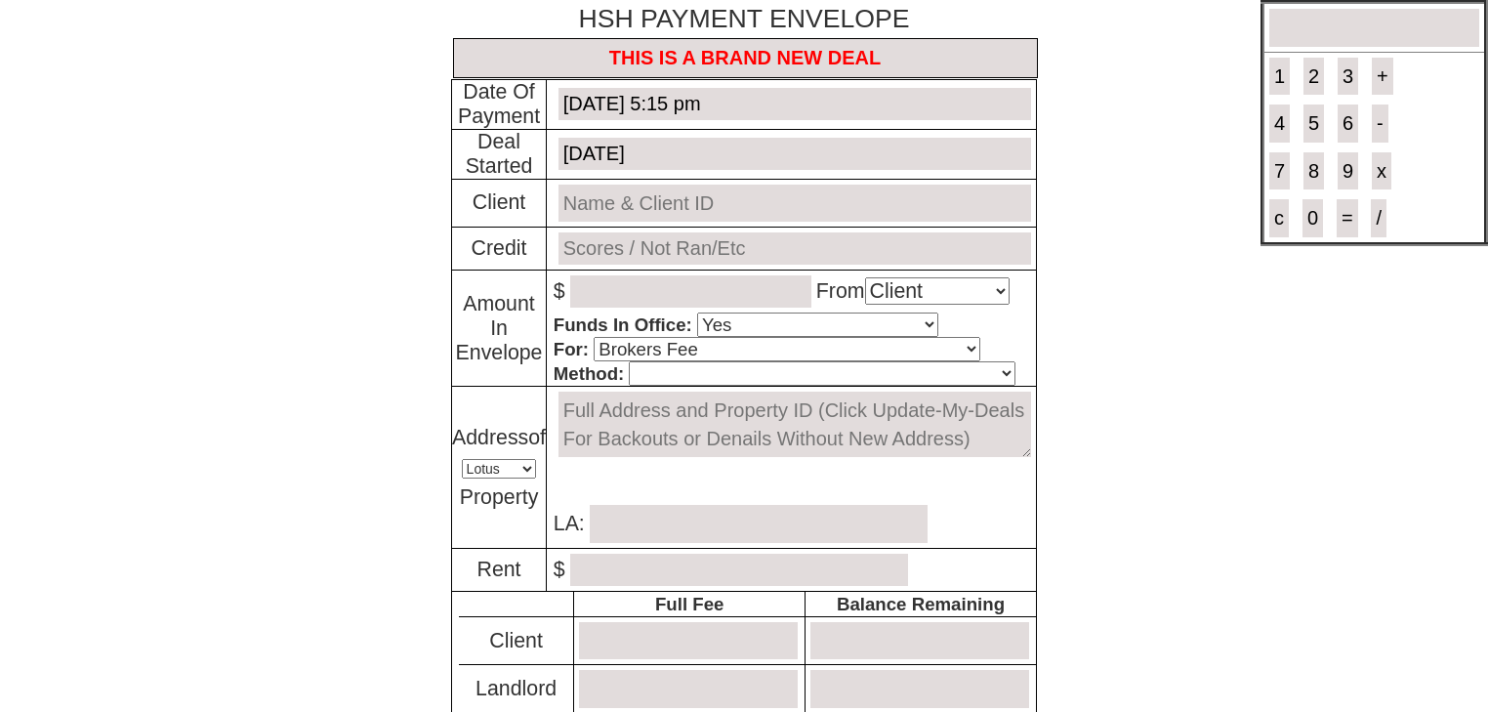
type input "THIS IS A BRAND NEW DEAL"
click at [623, 201] on input "text" at bounding box center [794, 203] width 472 height 38
click at [626, 231] on link "[PERSON_NAME] # 133557" at bounding box center [701, 240] width 223 height 20
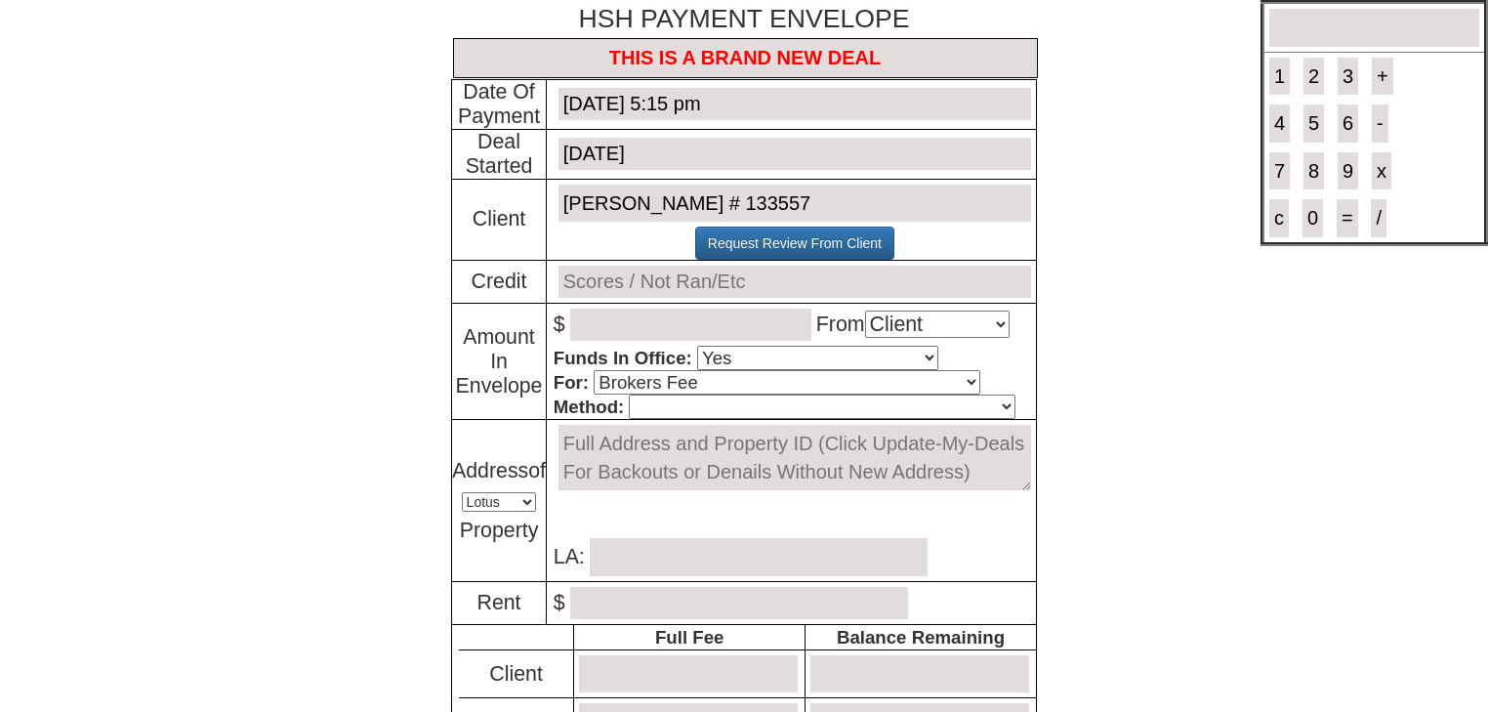
type input "[PERSON_NAME] # 133557"
click at [615, 289] on input "text" at bounding box center [794, 282] width 472 height 32
type input "792"
type input "600"
click at [656, 401] on select "Cash Certified Check Regular Check Credit Card Quickpay Wire ACH N/A" at bounding box center [822, 406] width 386 height 24
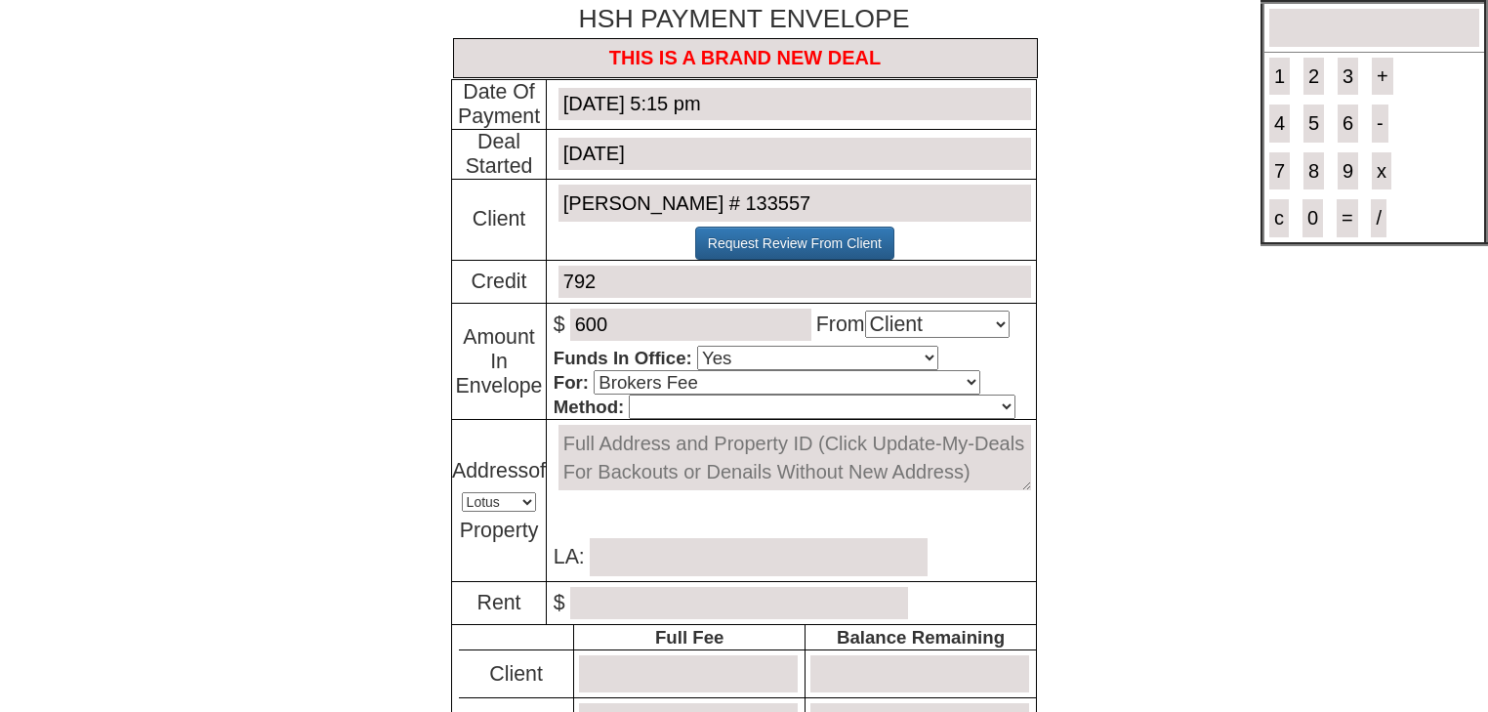
select select "Quickpay"
click at [629, 394] on select "Cash Certified Check Regular Check Credit Card Quickpay Wire ACH N/A" at bounding box center [822, 406] width 386 height 24
click at [558, 435] on textarea at bounding box center [794, 457] width 472 height 65
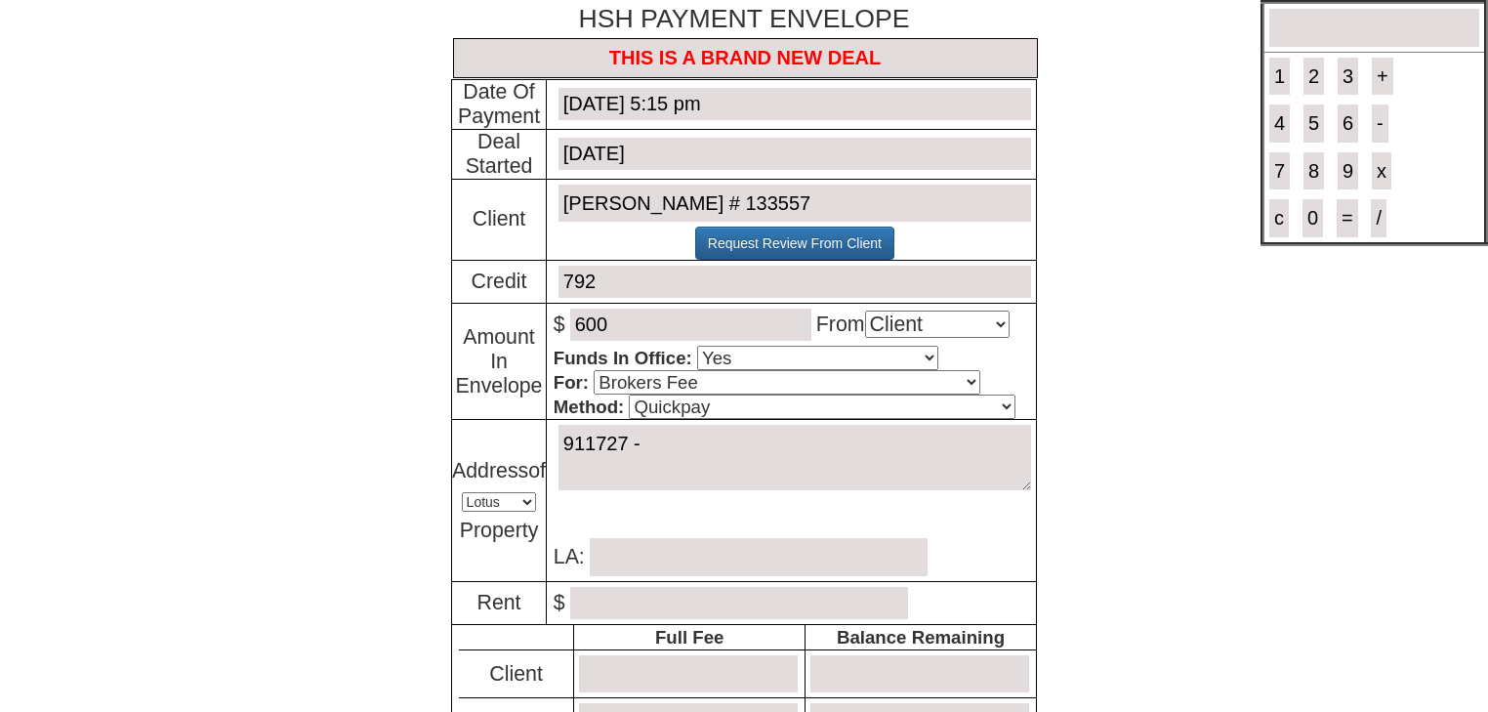
paste textarea "17 Broadway Unit #2B, Harrison, New York 10528"
type textarea "911727 - [STREET_ADDRESS][PERSON_NAME][US_STATE]"
click at [657, 545] on input "text" at bounding box center [759, 557] width 338 height 38
type input "[PERSON_NAME]"
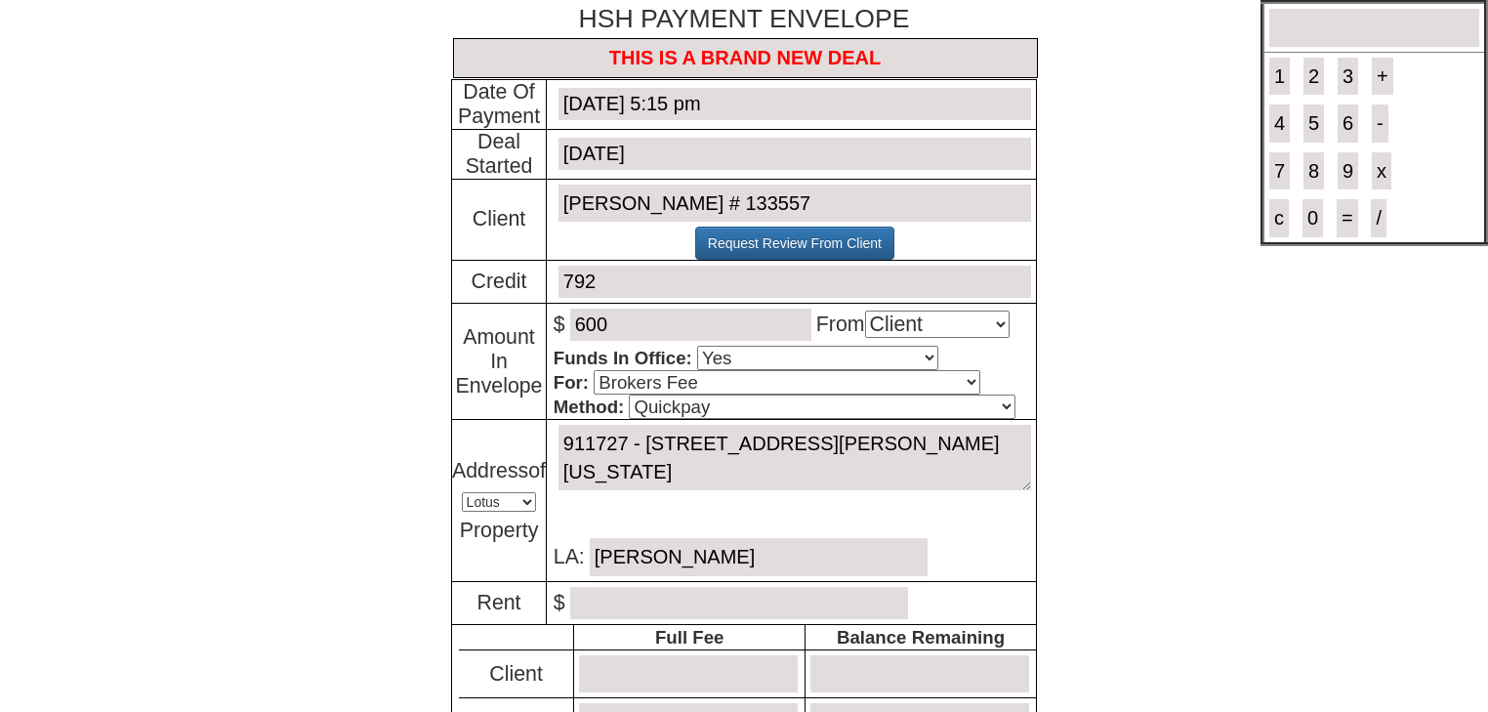
click at [660, 594] on input "number" at bounding box center [739, 603] width 338 height 32
type input "2200"
type input "2640"
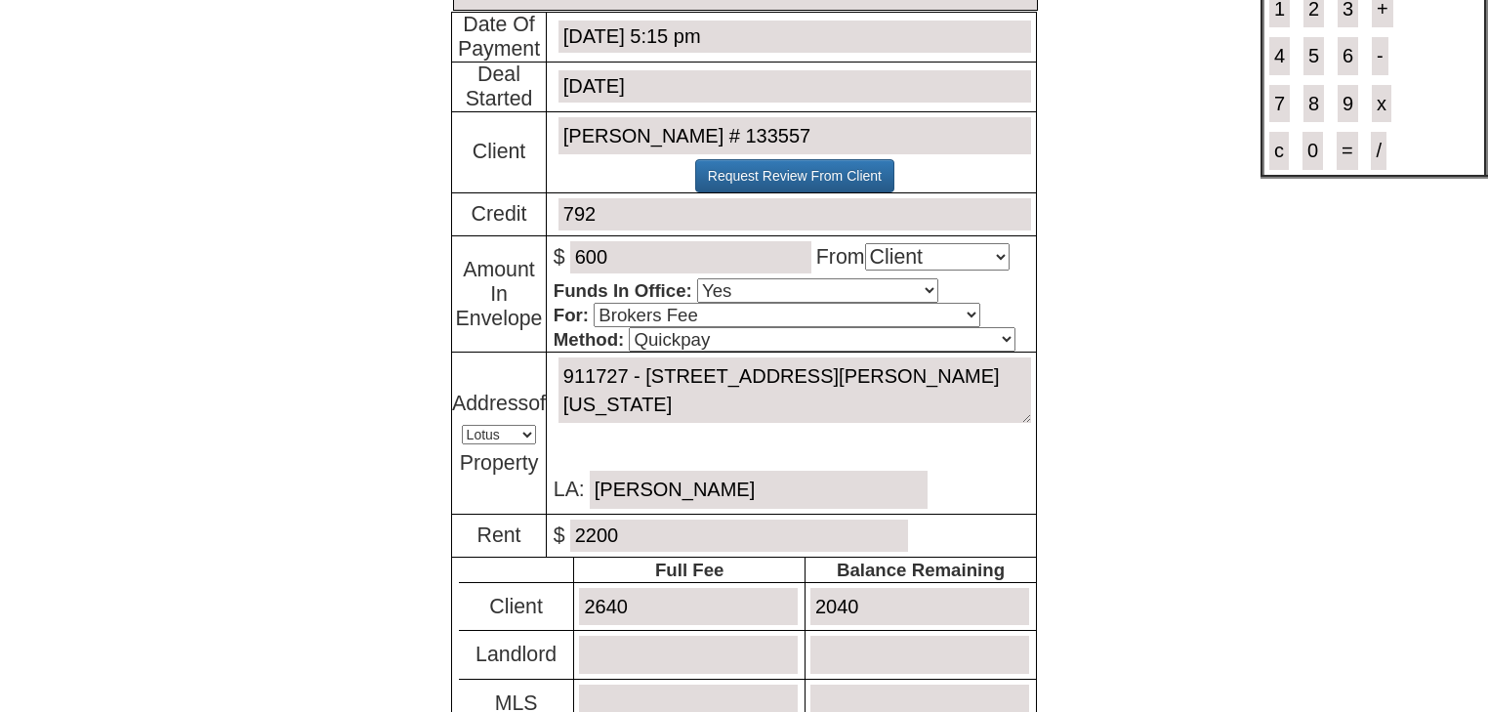
scroll to position [156, 0]
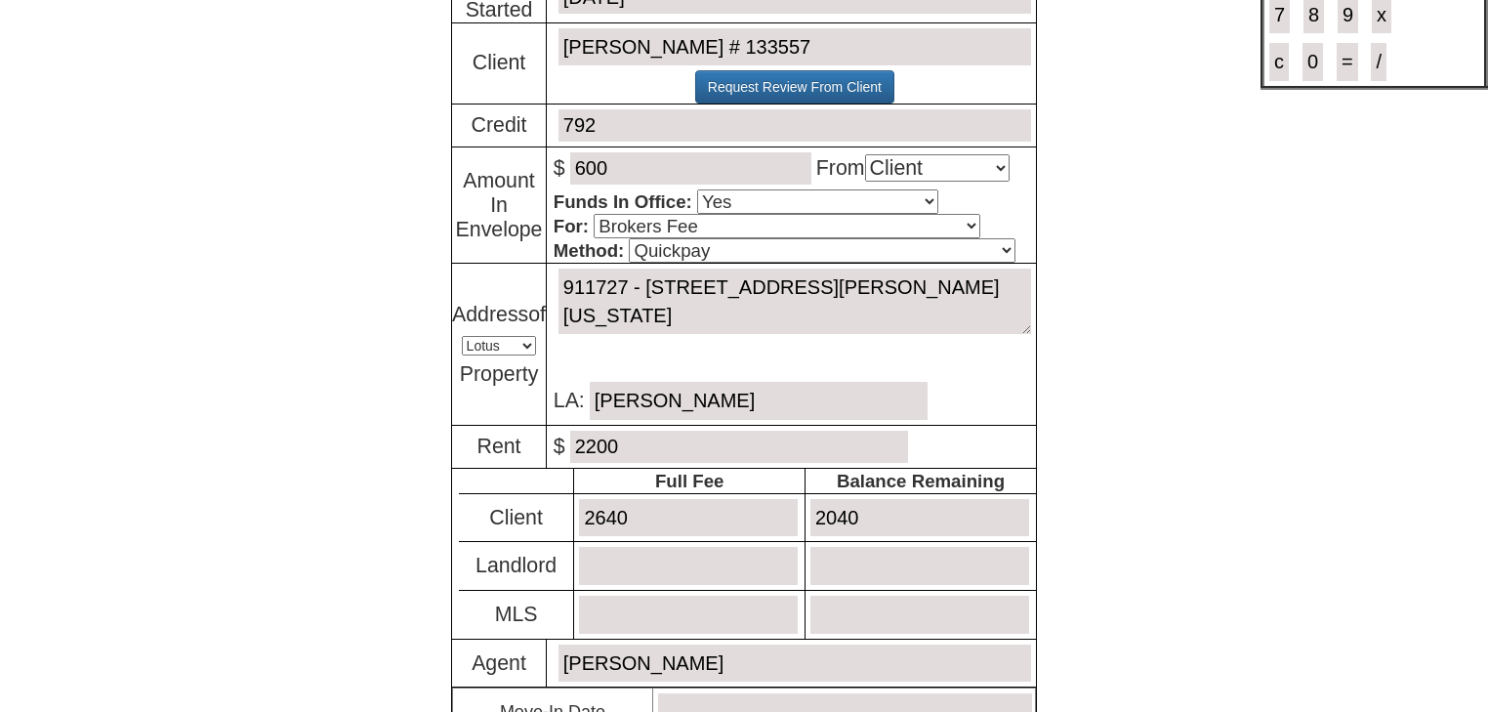
type input "2040"
click at [660, 595] on input "number" at bounding box center [688, 614] width 219 height 38
type input "1100"
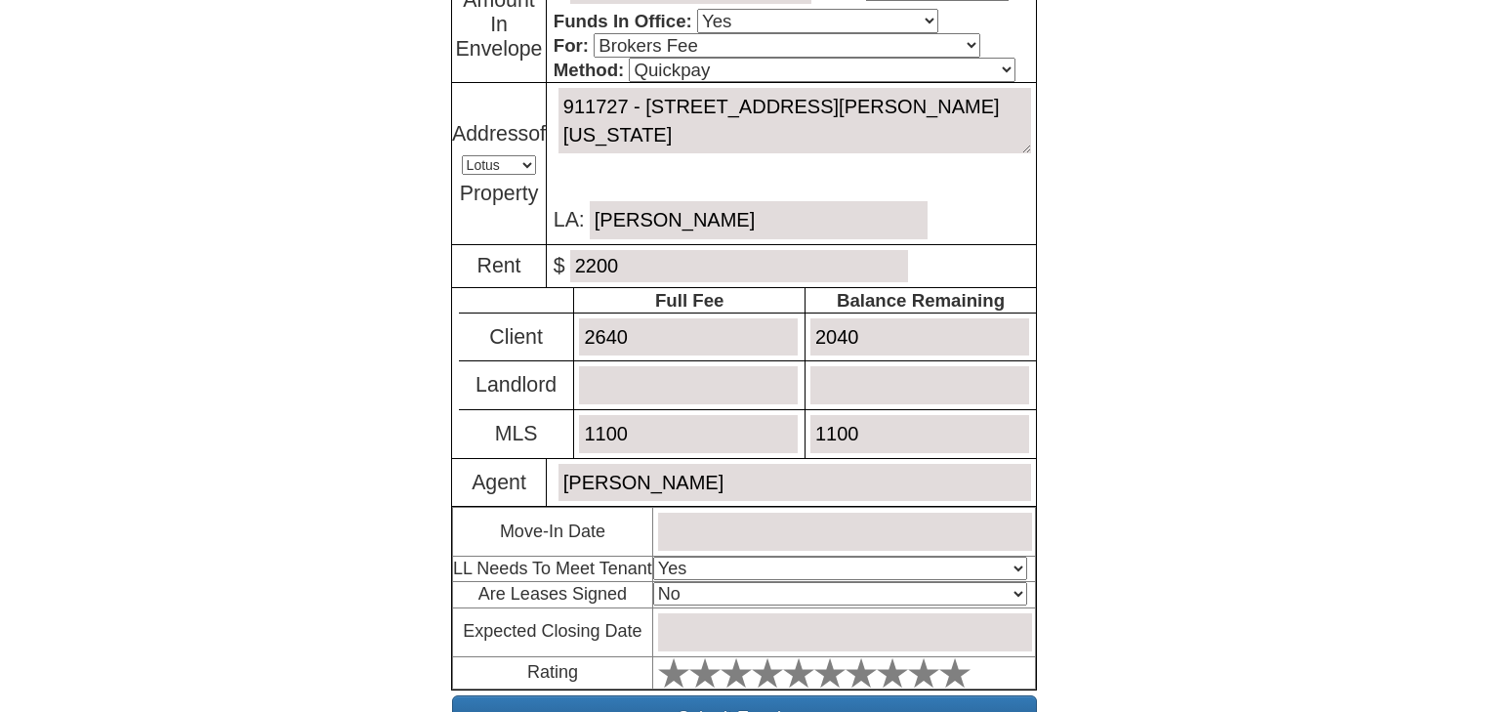
scroll to position [390, 0]
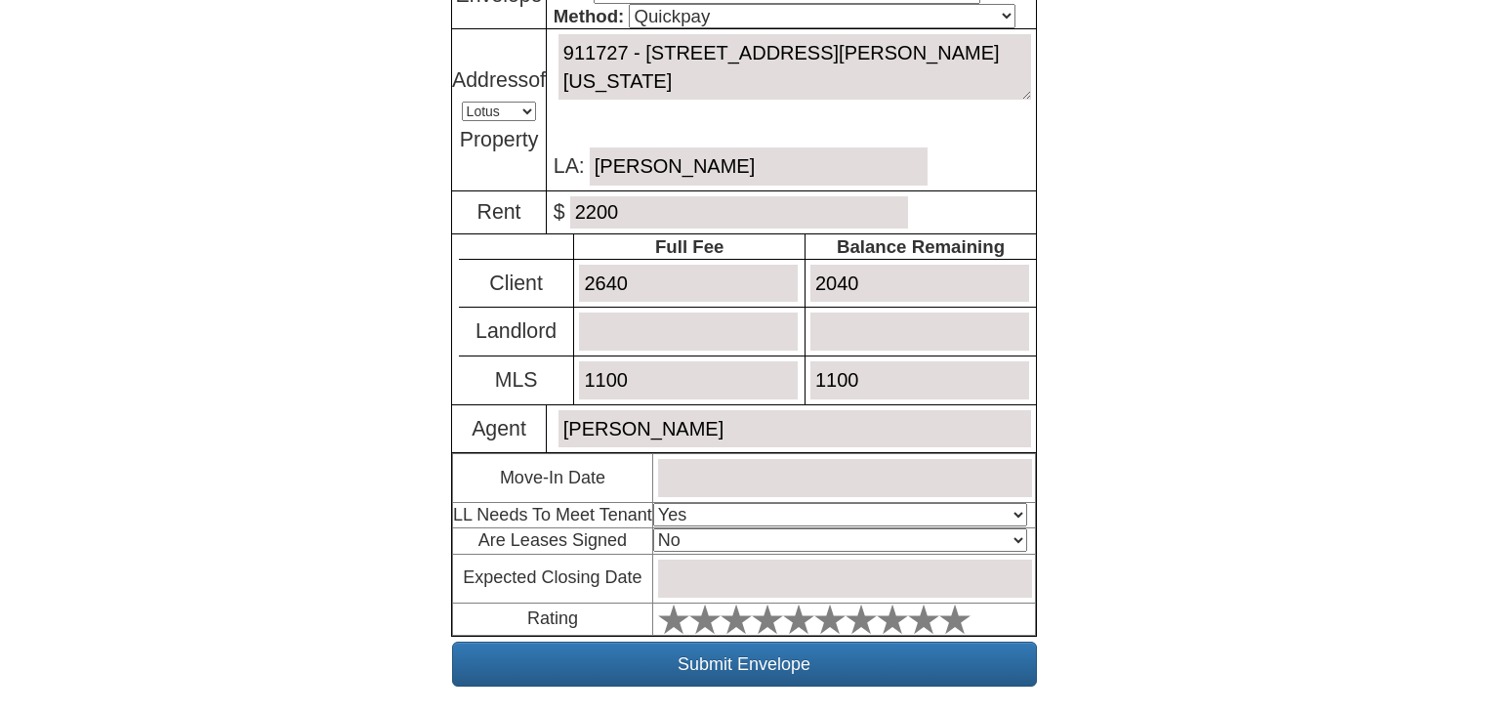
type input "1100"
click at [750, 482] on input "text" at bounding box center [845, 478] width 374 height 38
drag, startPoint x: 1232, startPoint y: 505, endPoint x: 870, endPoint y: 538, distance: 363.7
click at [1225, 506] on body "× Close Login E-mail Address: danielaburgos391@gmail.com Login!" at bounding box center [744, 192] width 1488 height 1165
click at [809, 476] on input "September 1, 2024" at bounding box center [845, 478] width 374 height 38
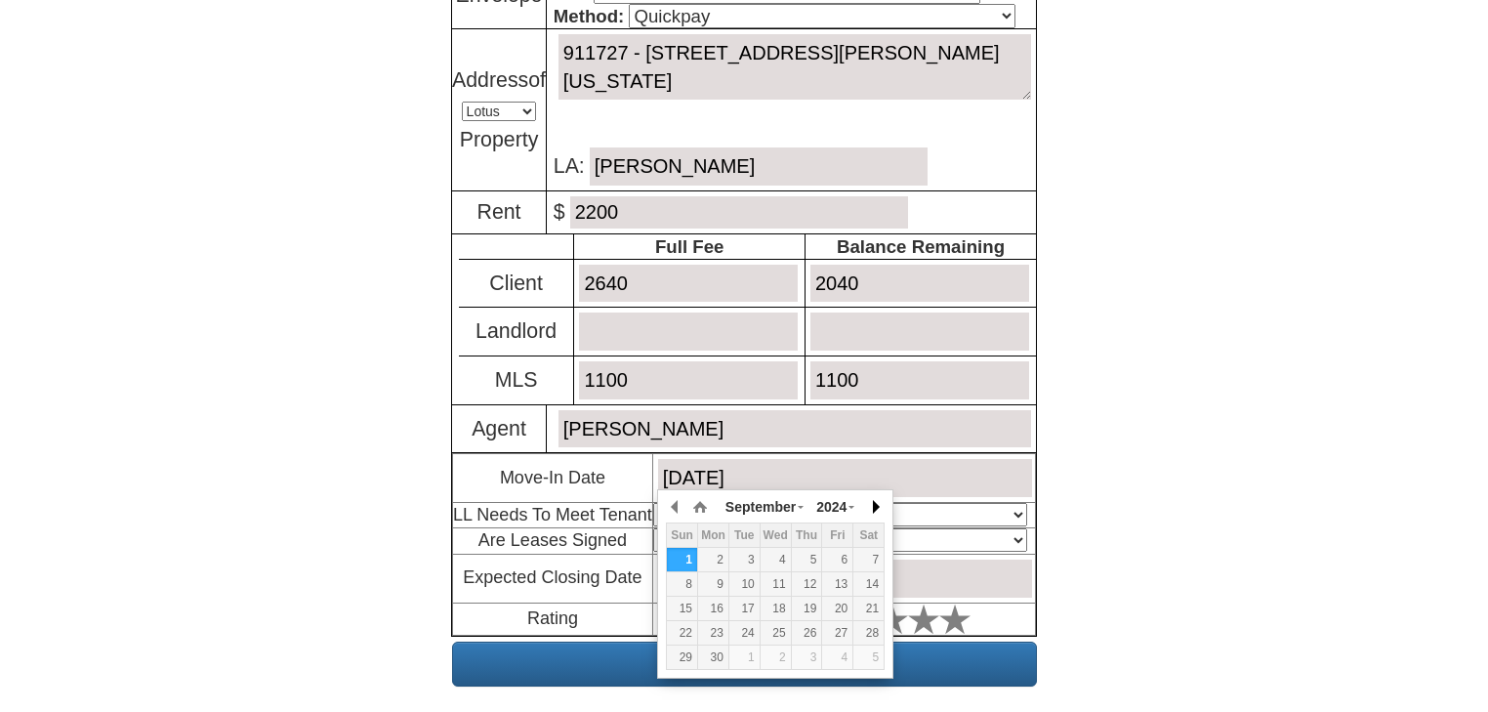
drag, startPoint x: 877, startPoint y: 506, endPoint x: 877, endPoint y: 519, distance: 13.7
click at [877, 508] on button "button" at bounding box center [875, 506] width 20 height 29
click at [746, 609] on div "15" at bounding box center [744, 608] width 30 height 17
type input "[DATE]"
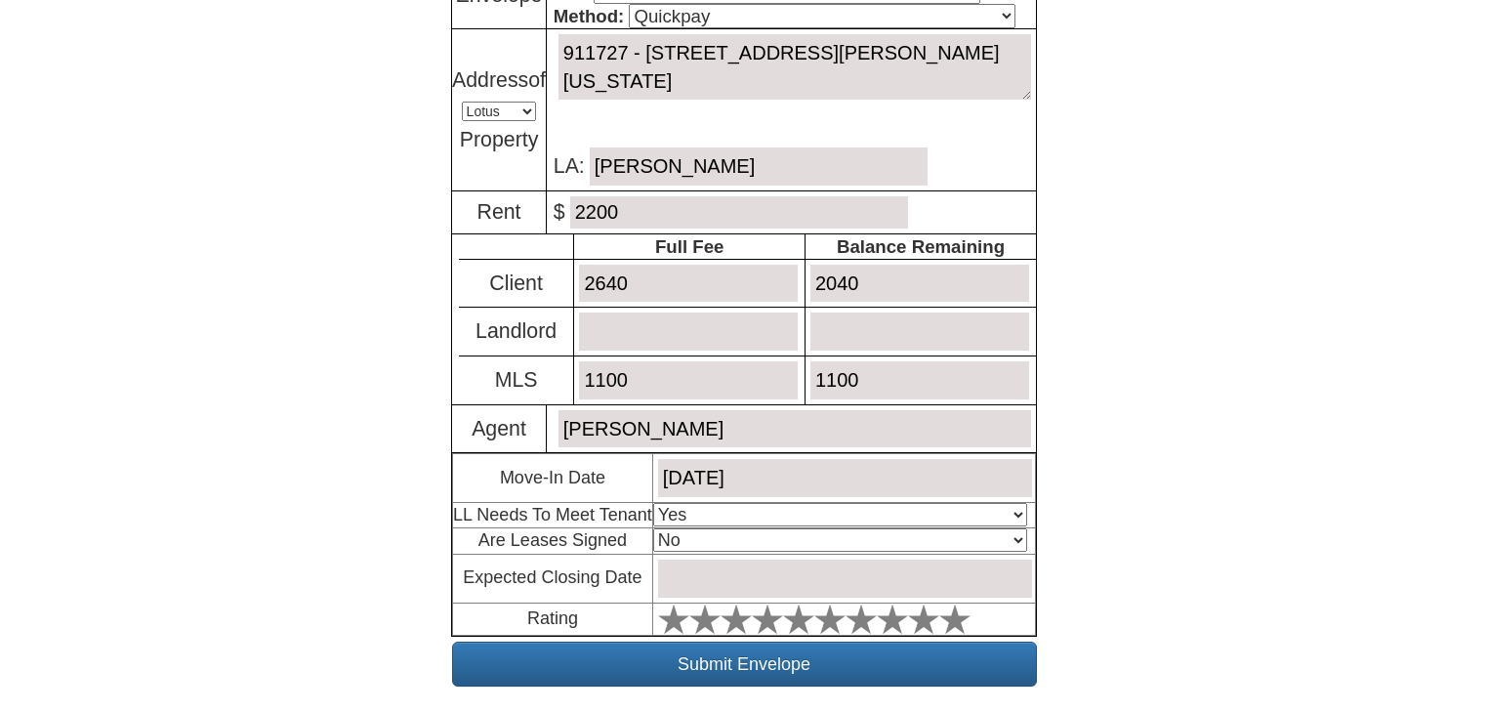
click at [917, 511] on select "Select An Option Yes Yes - Met No" at bounding box center [840, 514] width 374 height 23
select select "No"
click at [653, 503] on select "Select An Option Yes Yes - Met No" at bounding box center [840, 514] width 374 height 23
drag, startPoint x: 755, startPoint y: 571, endPoint x: 868, endPoint y: 584, distance: 113.9
click at [755, 571] on input "text" at bounding box center [845, 578] width 374 height 38
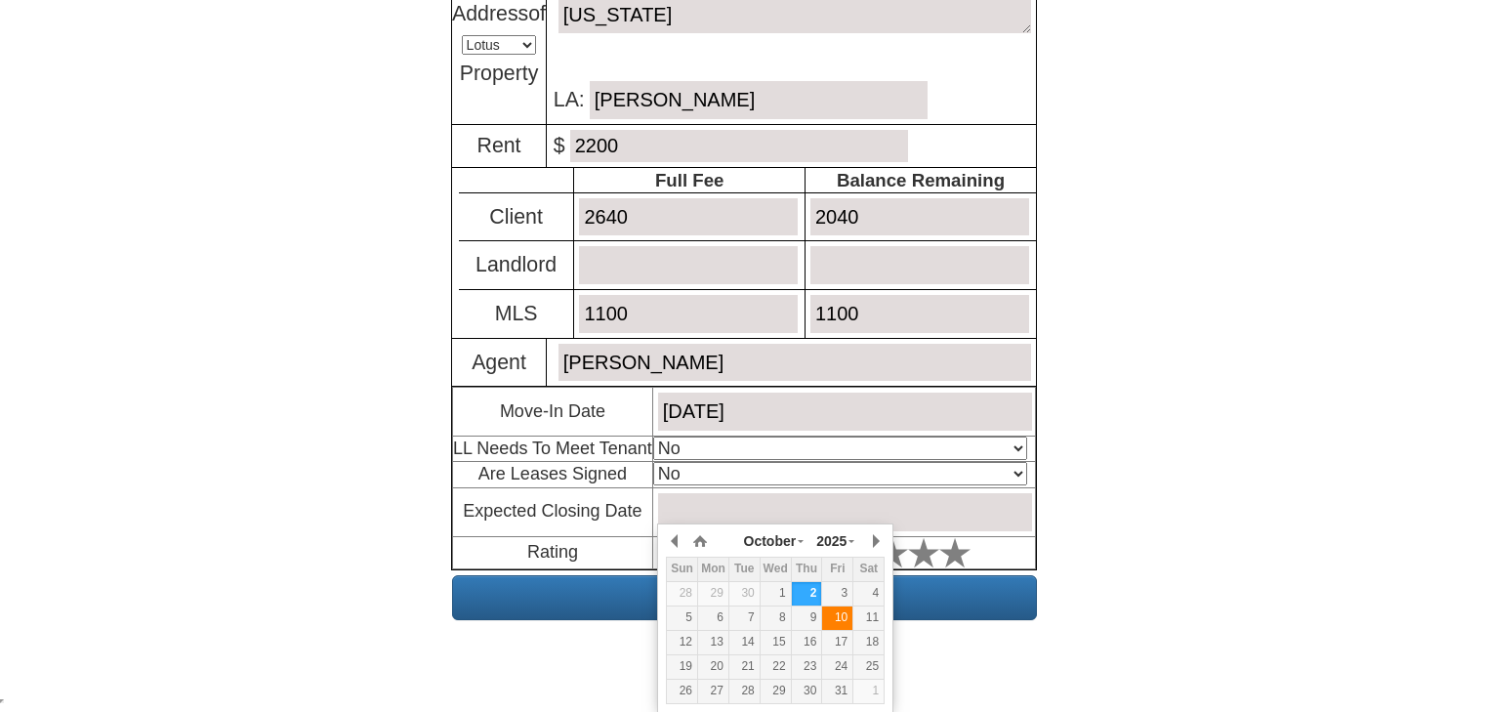
click at [828, 622] on div "10" at bounding box center [837, 617] width 30 height 17
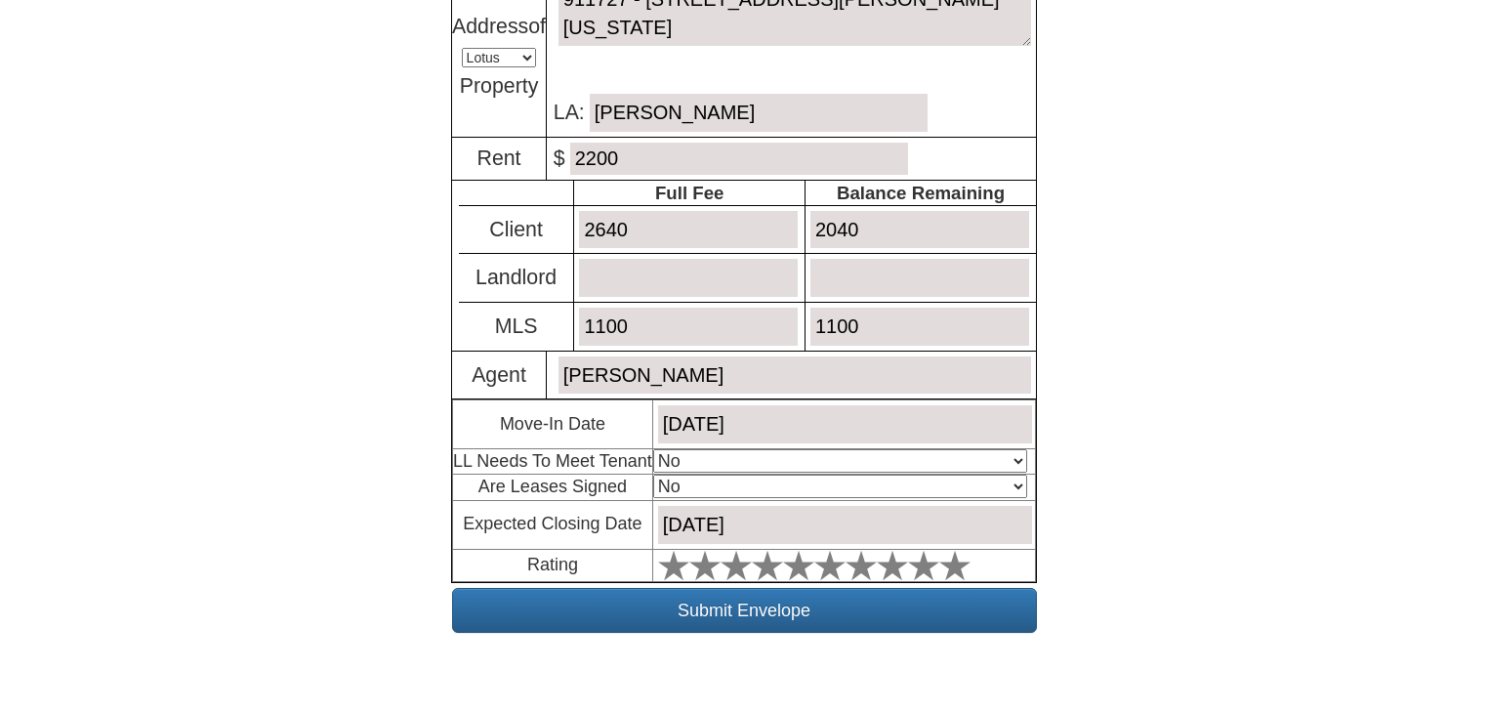
click at [839, 511] on input "October 10, 2025" at bounding box center [845, 525] width 374 height 38
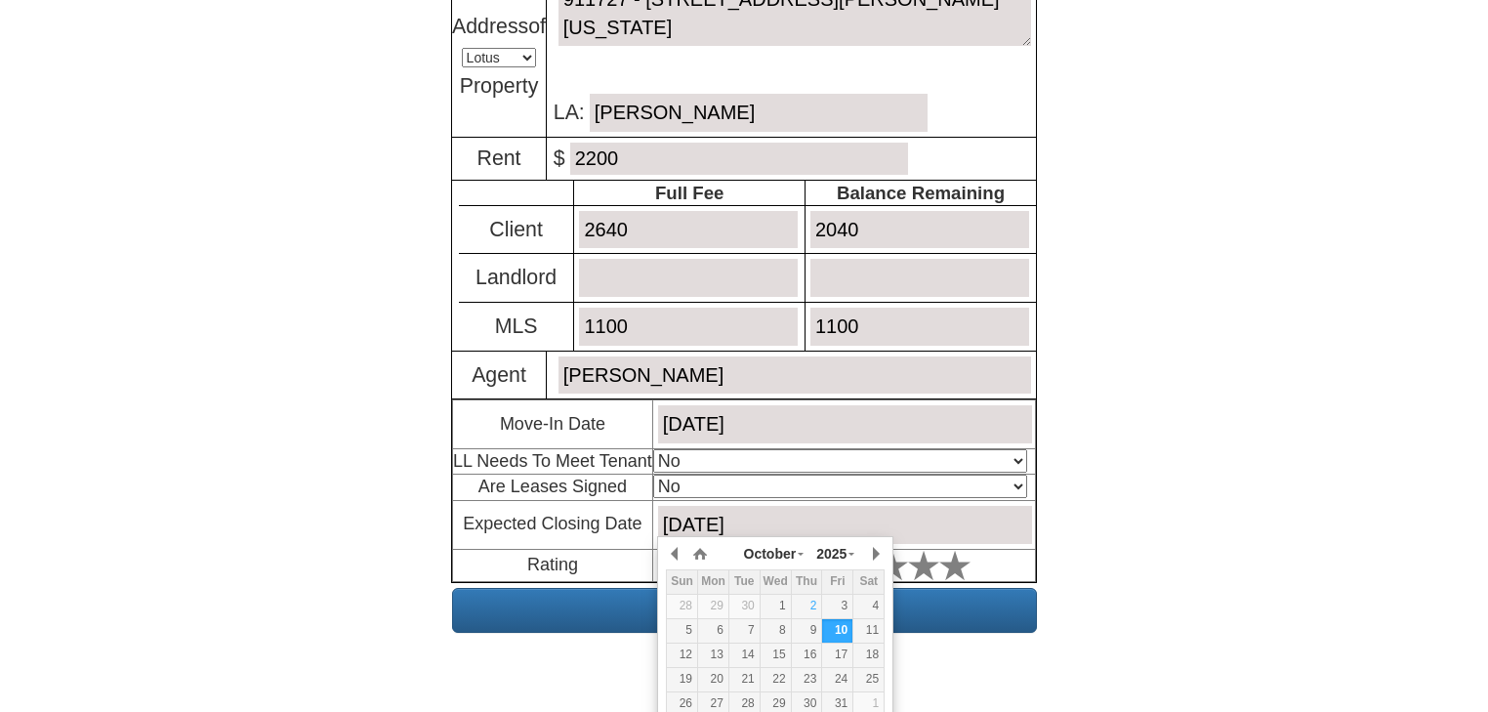
scroll to position [457, 0]
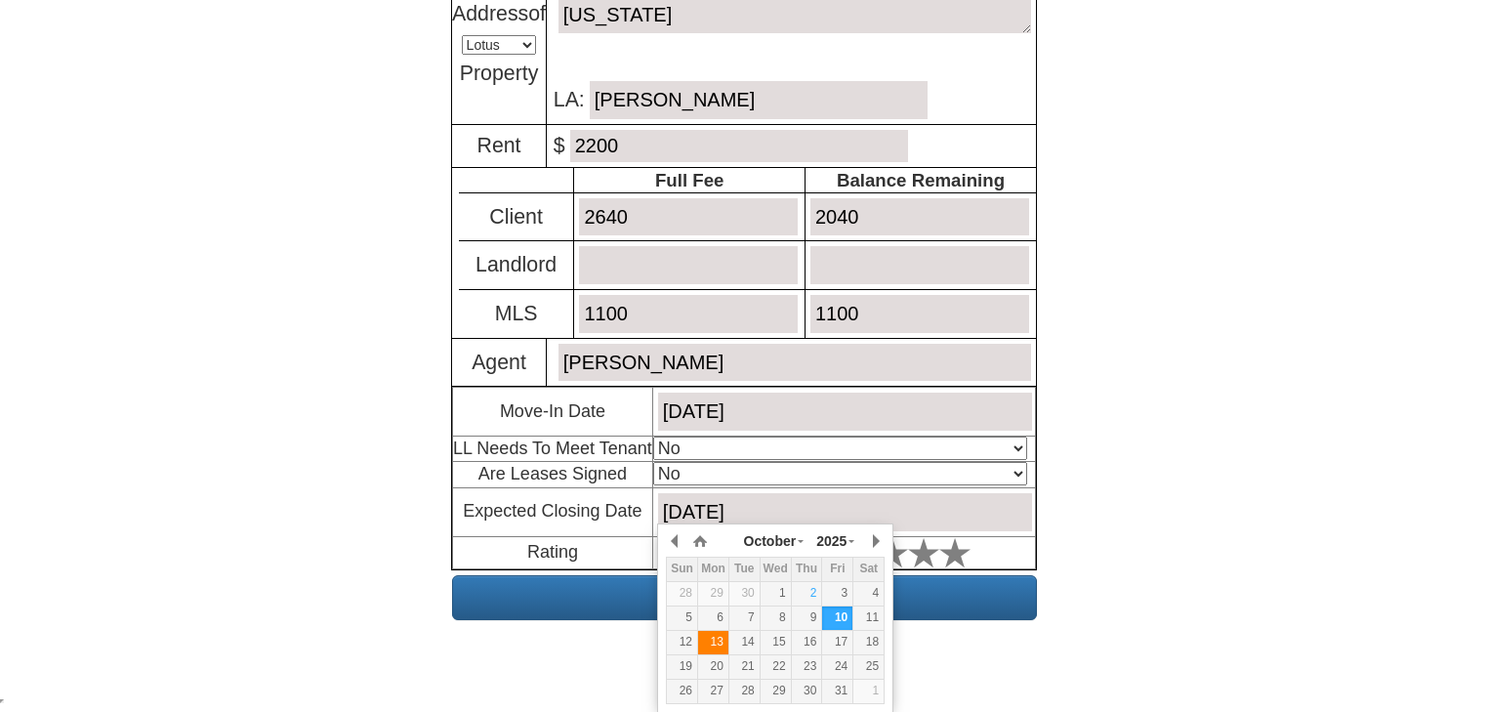
click at [708, 642] on div "13" at bounding box center [713, 642] width 30 height 17
type input "[DATE]"
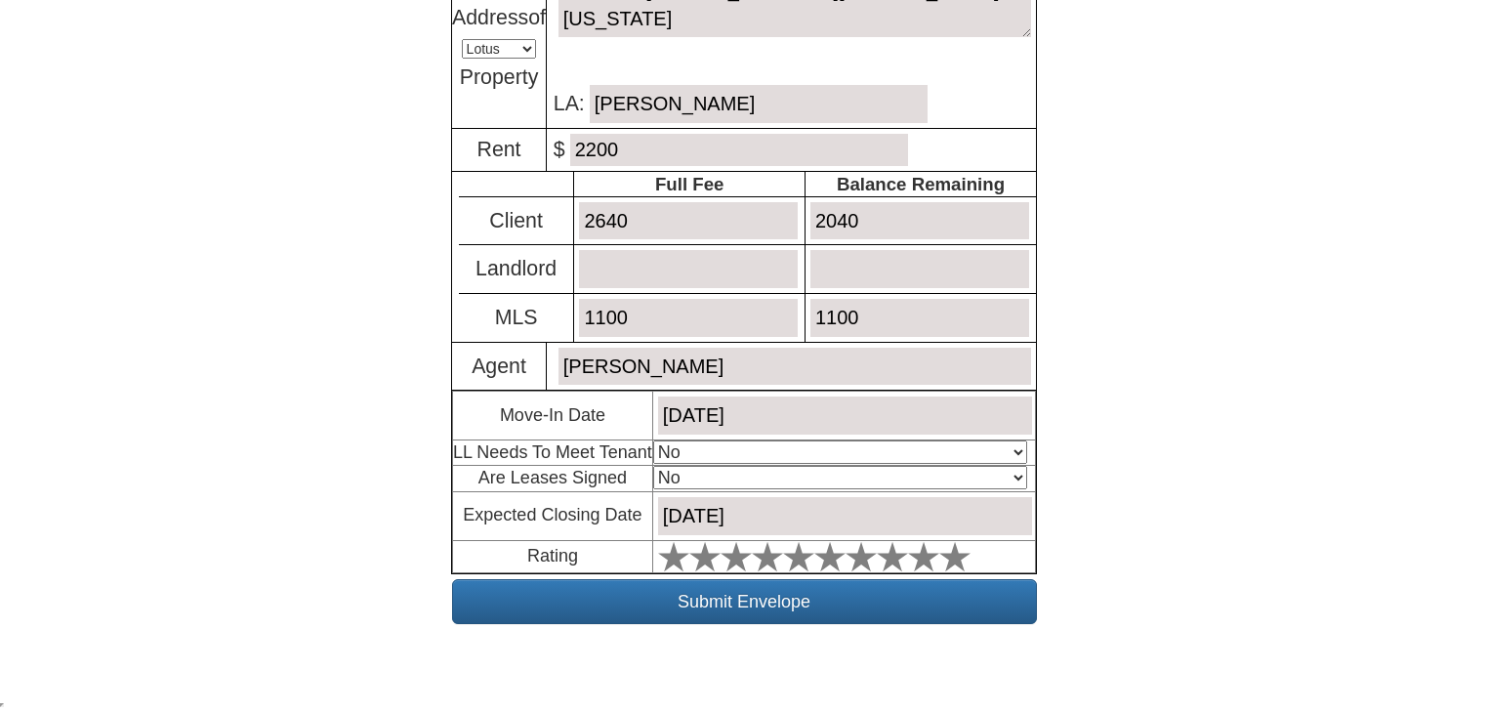
scroll to position [444, 0]
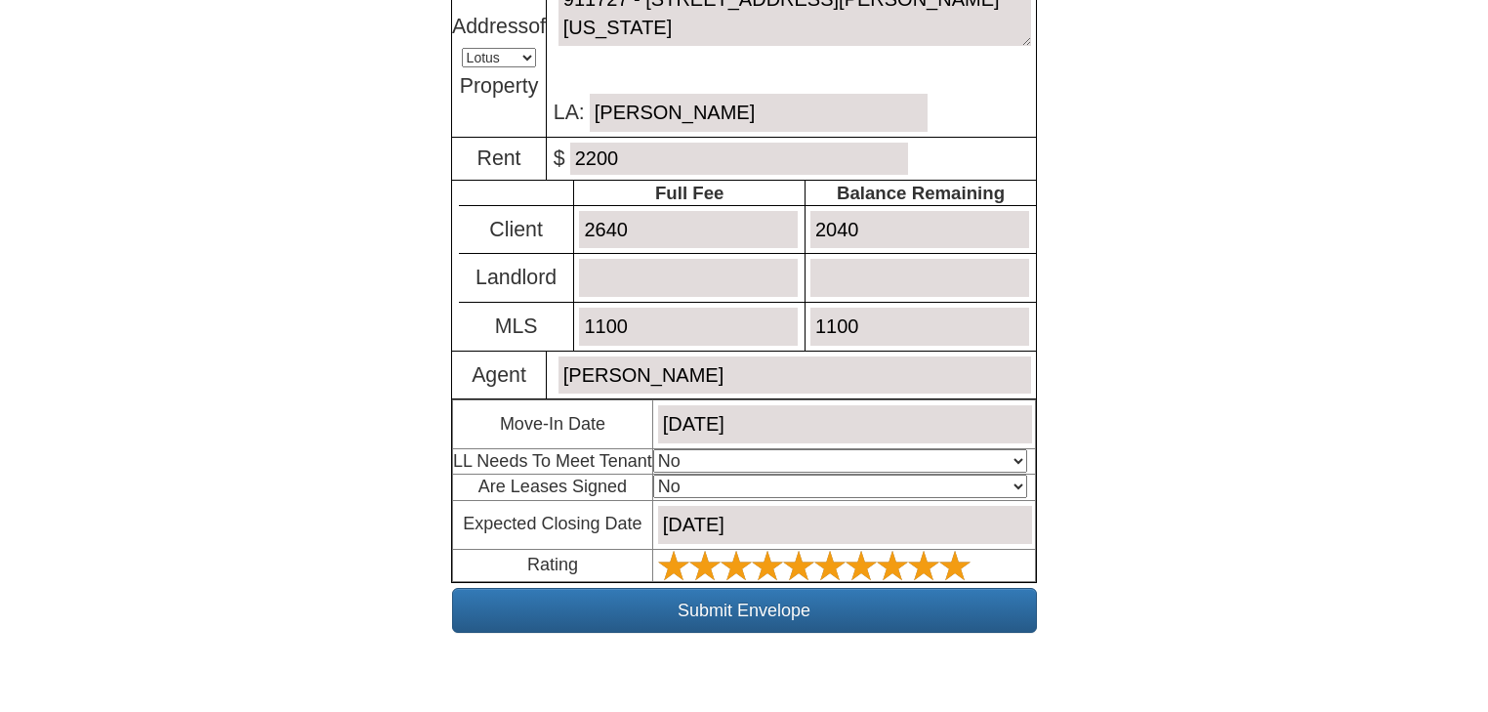
drag, startPoint x: 957, startPoint y: 556, endPoint x: 953, endPoint y: 576, distance: 19.9
click at [956, 564] on polygon at bounding box center [954, 564] width 31 height 29
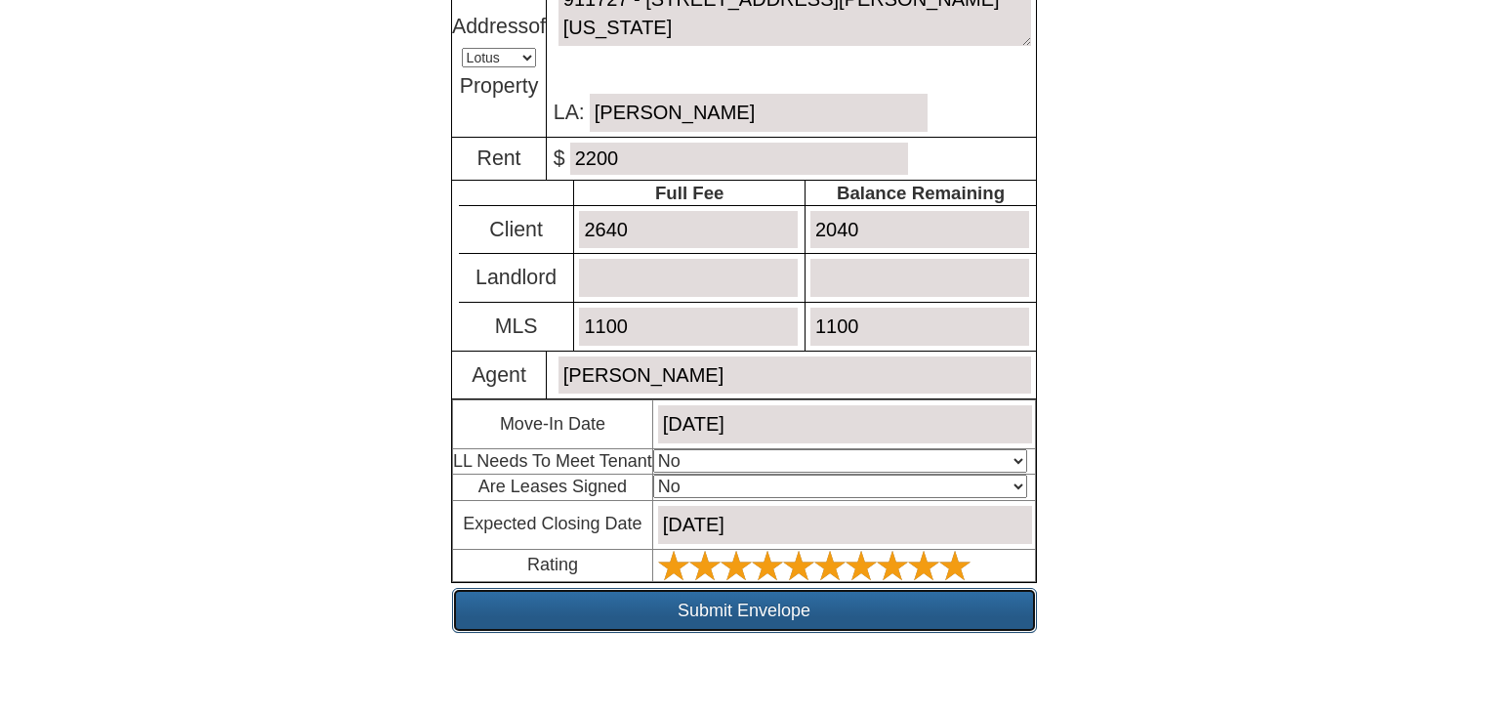
click at [945, 594] on input "Submit Envelope" at bounding box center [744, 610] width 585 height 45
